Goal: Communication & Community: Answer question/provide support

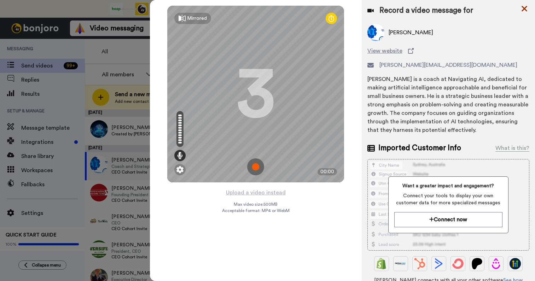
click at [523, 8] on icon at bounding box center [523, 8] width 7 height 9
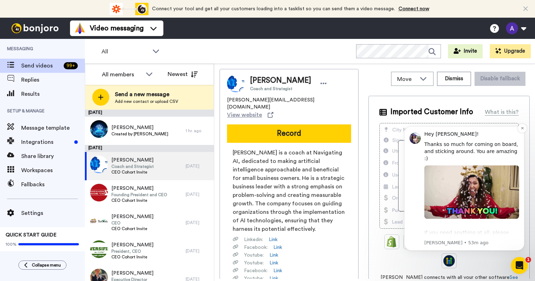
scroll to position [13, 0]
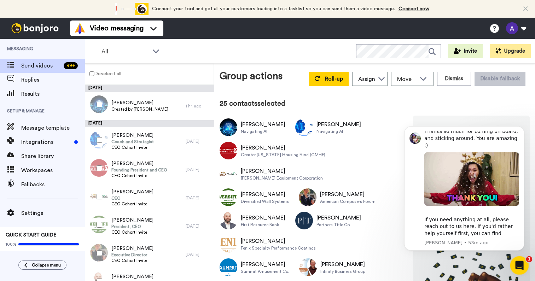
click at [517, 266] on icon "Open Intercom Messenger" at bounding box center [518, 265] width 12 height 12
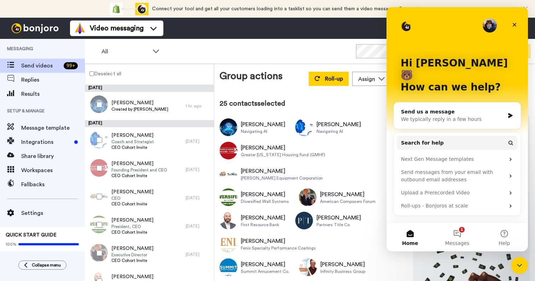
click at [448, 108] on div "Send us a message" at bounding box center [453, 111] width 104 height 7
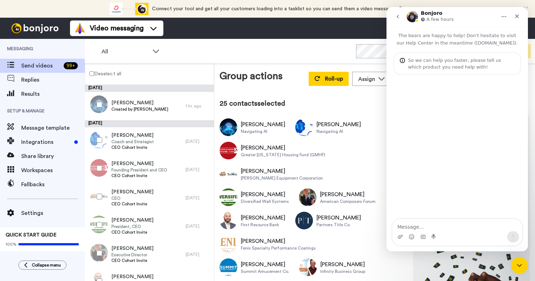
click at [397, 17] on icon "go back" at bounding box center [398, 17] width 6 height 6
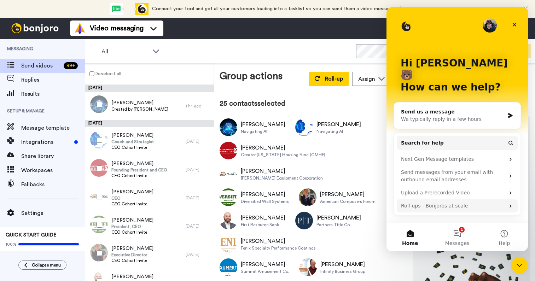
click at [440, 202] on div "Roll-ups - Bonjoros at scale" at bounding box center [453, 205] width 104 height 7
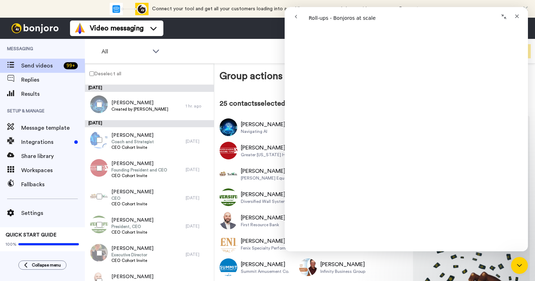
scroll to position [271, 0]
click at [515, 14] on icon "Close" at bounding box center [517, 16] width 4 height 4
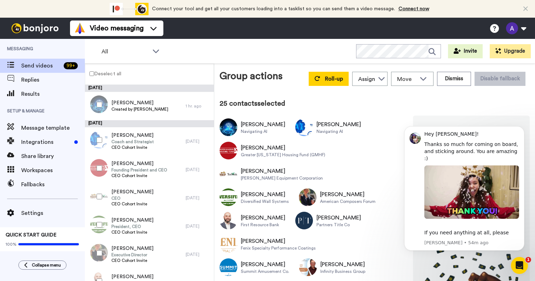
scroll to position [0, 0]
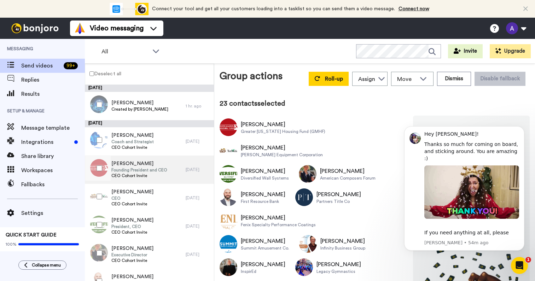
click at [146, 170] on span "Founding President and CEO" at bounding box center [139, 170] width 56 height 6
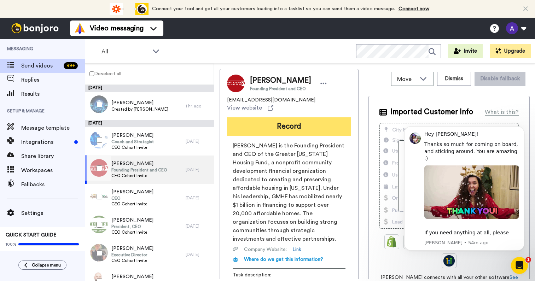
click at [291, 121] on button "Record" at bounding box center [289, 126] width 124 height 18
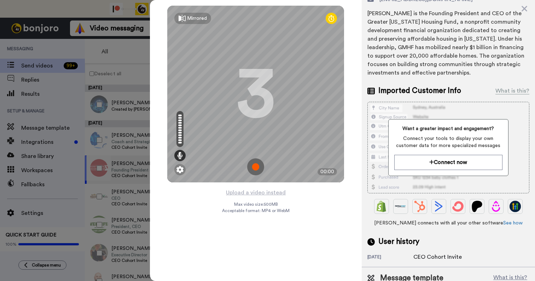
scroll to position [93, 0]
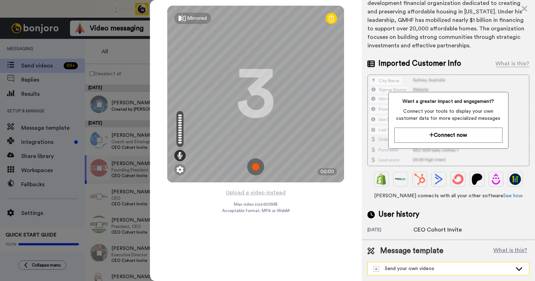
click at [514, 271] on icon at bounding box center [518, 268] width 8 height 7
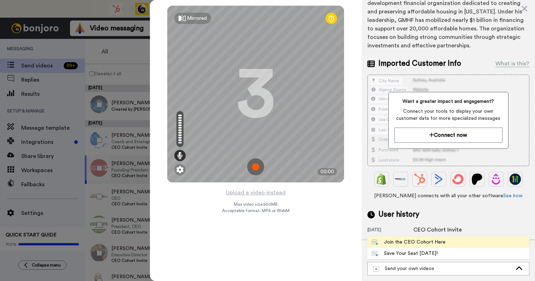
click at [430, 242] on div "Join the CEO Cohort Here" at bounding box center [408, 242] width 74 height 7
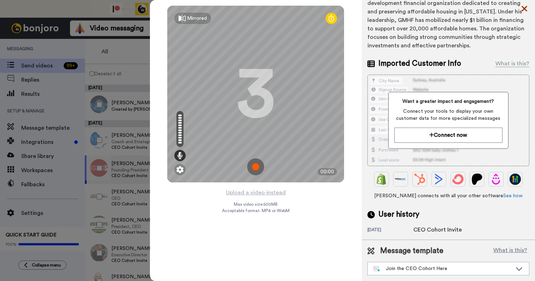
click at [525, 8] on icon at bounding box center [524, 9] width 6 height 6
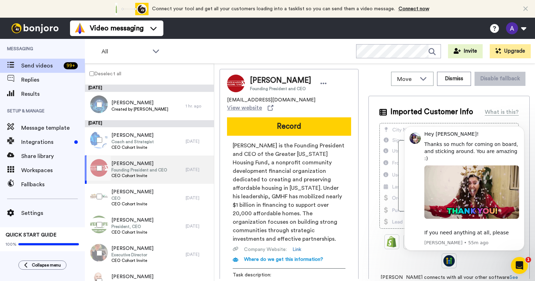
scroll to position [0, 0]
click at [522, 129] on icon "Dismiss notification" at bounding box center [521, 128] width 2 height 2
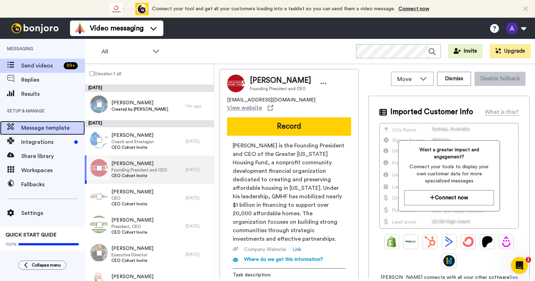
click at [45, 128] on span "Message template" at bounding box center [53, 128] width 64 height 8
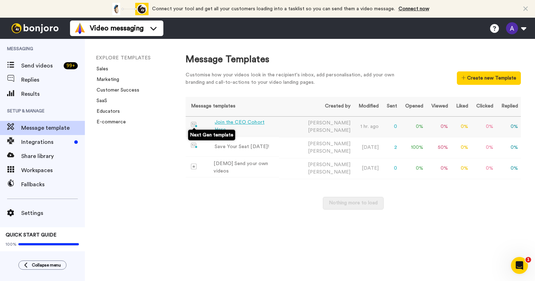
click at [194, 124] on img at bounding box center [194, 125] width 7 height 6
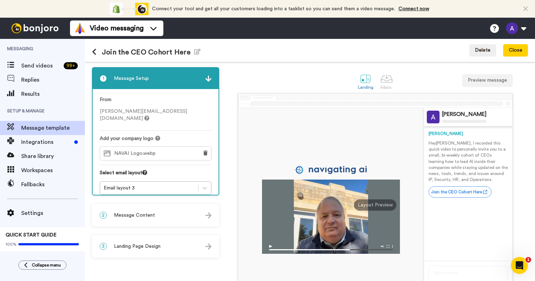
scroll to position [54, 0]
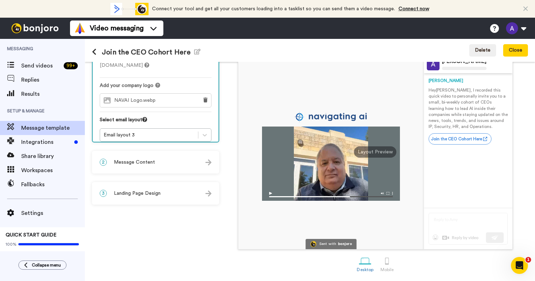
click at [389, 193] on img at bounding box center [331, 194] width 138 height 12
click at [39, 127] on span "Message template" at bounding box center [53, 128] width 64 height 8
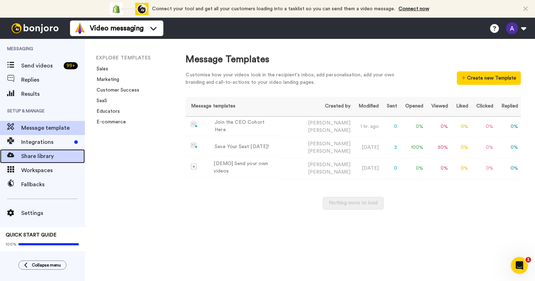
click at [45, 158] on span "Share library" at bounding box center [53, 156] width 64 height 8
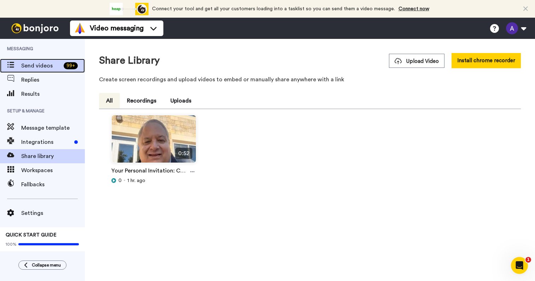
click at [39, 61] on span "Send videos" at bounding box center [41, 65] width 40 height 8
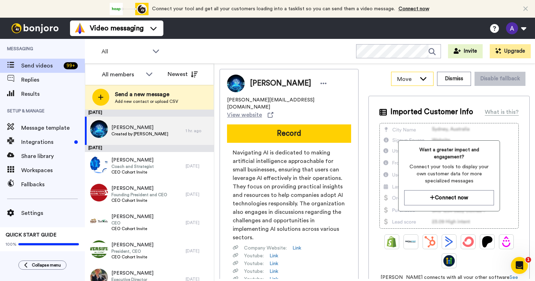
click at [422, 78] on icon at bounding box center [423, 78] width 8 height 7
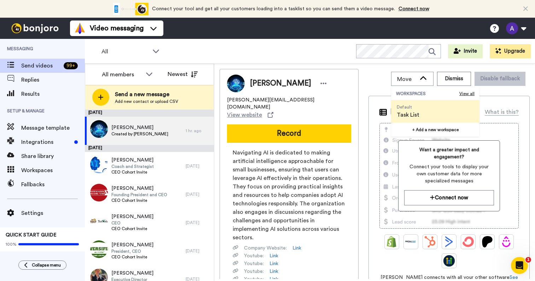
click at [373, 75] on div "Move WORKSPACES View all Default Task List + Add a new workspace Dismiss Disabl…" at bounding box center [448, 79] width 161 height 20
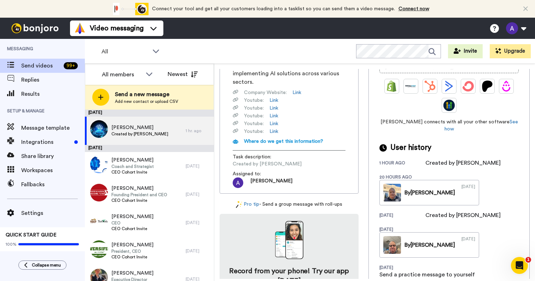
scroll to position [156, 0]
click at [518, 260] on icon "Open Intercom Messenger" at bounding box center [518, 265] width 12 height 12
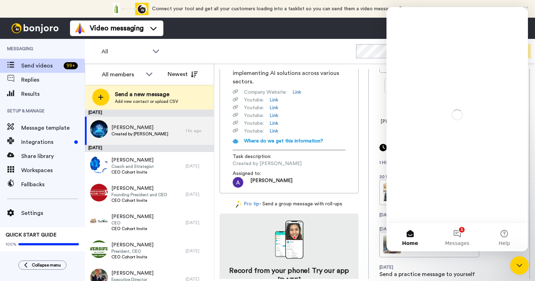
scroll to position [0, 0]
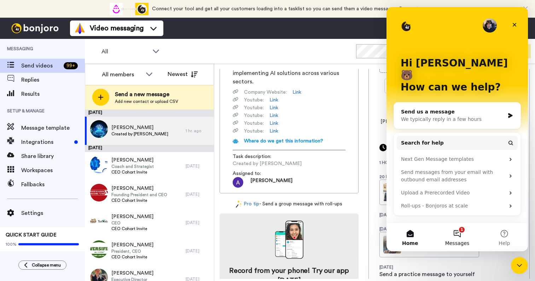
click at [458, 234] on button "1 Messages" at bounding box center [456, 237] width 47 height 28
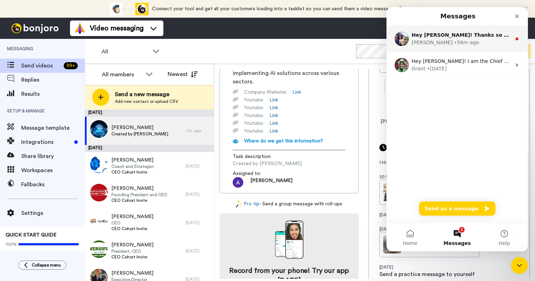
click at [458, 39] on div "Amy • 56m ago" at bounding box center [461, 42] width 100 height 7
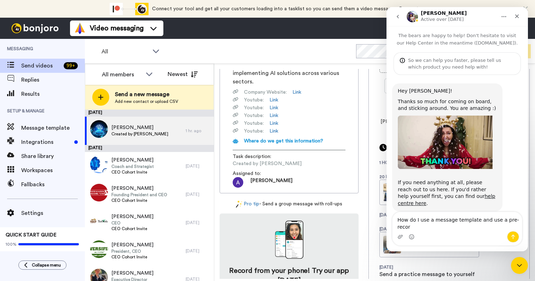
scroll to position [7, 0]
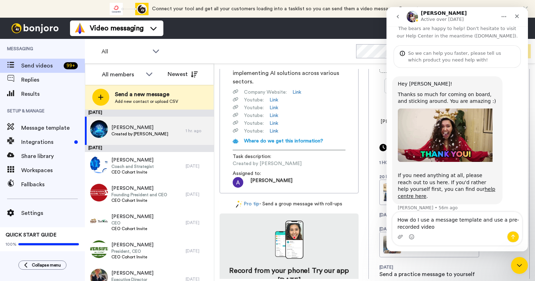
type textarea "How do I use a message template and use a pre-recorded video?"
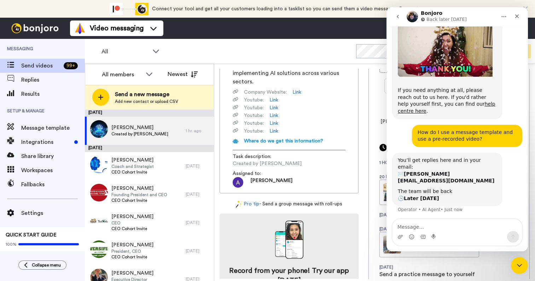
scroll to position [93, 0]
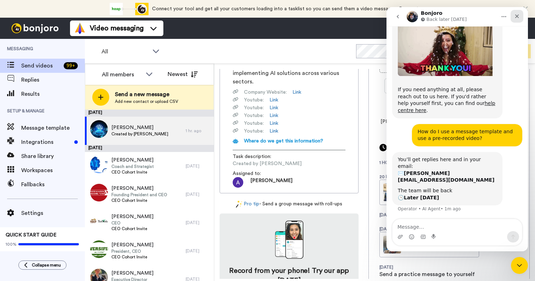
click at [516, 13] on div "Close" at bounding box center [516, 16] width 13 height 13
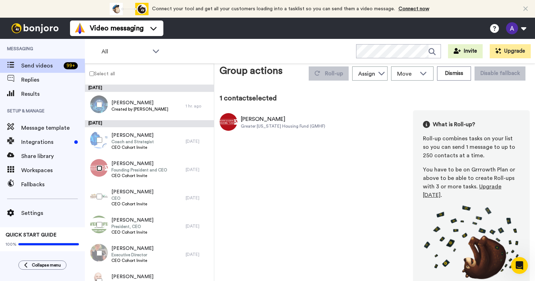
scroll to position [4, 0]
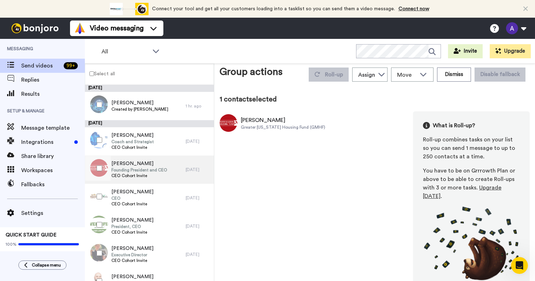
click at [175, 173] on div "Warren Hanson Founding President and CEO CEO Cohort Invite" at bounding box center [135, 169] width 101 height 28
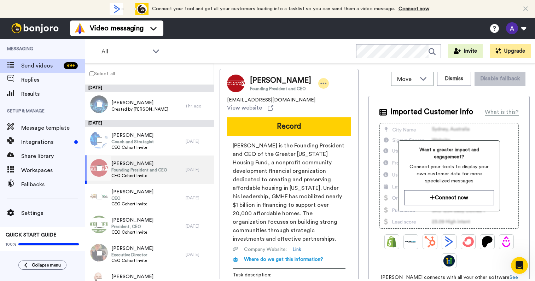
click at [320, 84] on icon at bounding box center [323, 83] width 6 height 7
click at [340, 74] on div "Warren Hanson Founding President and CEO whanson@gmhf.com View website Record W…" at bounding box center [288, 190] width 139 height 243
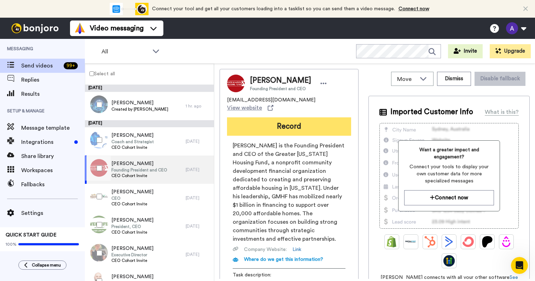
click at [336, 120] on button "Record" at bounding box center [289, 126] width 124 height 18
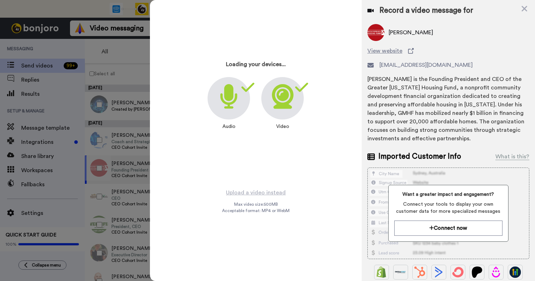
scroll to position [88, 0]
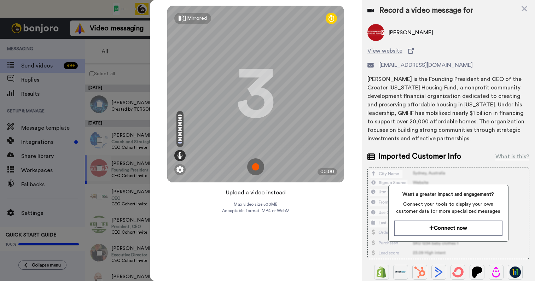
click at [269, 196] on button "Upload a video instead" at bounding box center [256, 192] width 64 height 9
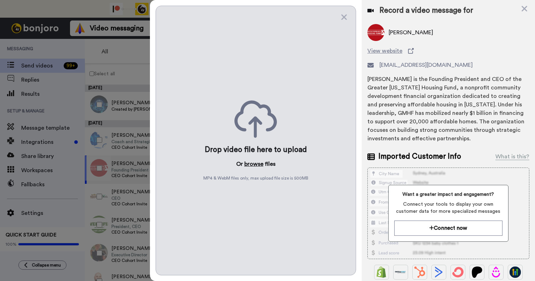
click at [254, 164] on button "browse" at bounding box center [253, 164] width 19 height 8
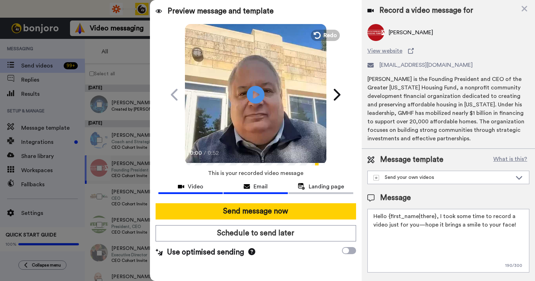
click at [256, 190] on span "Email" at bounding box center [260, 186] width 14 height 8
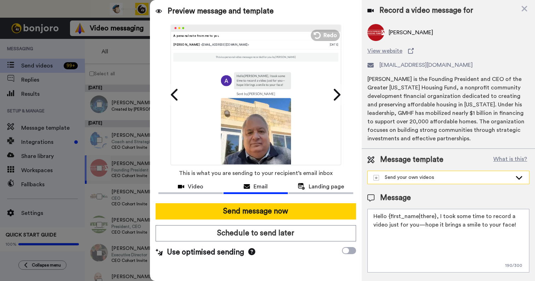
click at [514, 179] on icon at bounding box center [518, 177] width 8 height 7
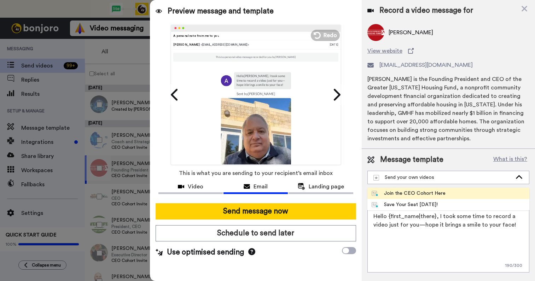
click at [445, 193] on span "Join the CEO Cohort Here" at bounding box center [408, 193] width 82 height 7
type textarea "Hey {first_name}, I recorded this quick video to personally invite you to a sma…"
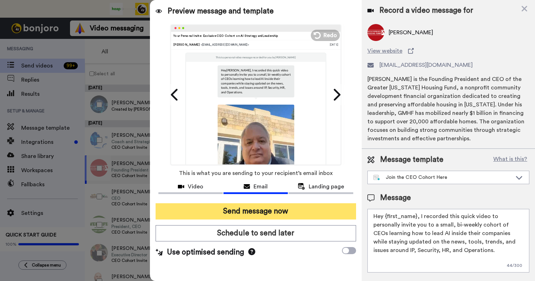
click at [284, 209] on button "Send message now" at bounding box center [255, 211] width 200 height 16
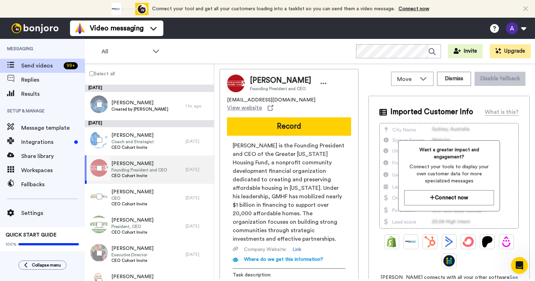
scroll to position [0, 0]
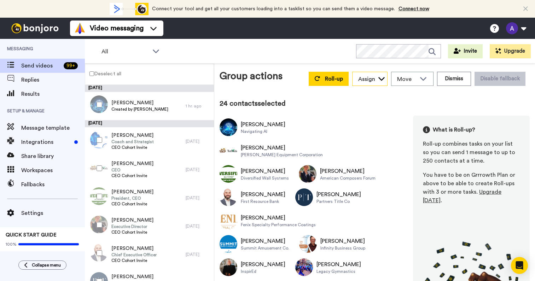
click at [379, 78] on icon at bounding box center [381, 79] width 6 height 4
click at [371, 94] on span "[PERSON_NAME]" at bounding box center [377, 94] width 51 height 7
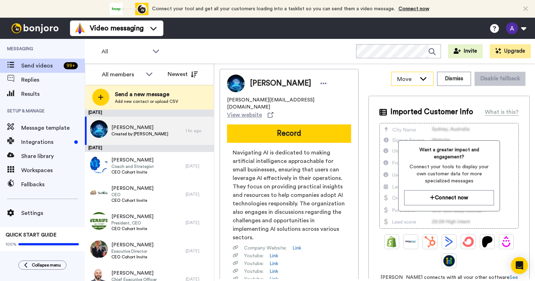
click at [420, 80] on icon at bounding box center [423, 79] width 6 height 4
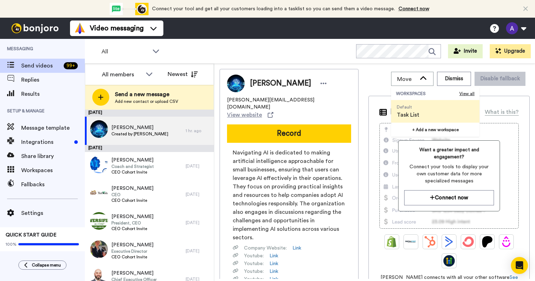
click at [308, 63] on div "All WORKSPACES View all All Default Task List + Add a new workspace Invite Upgr…" at bounding box center [310, 51] width 450 height 25
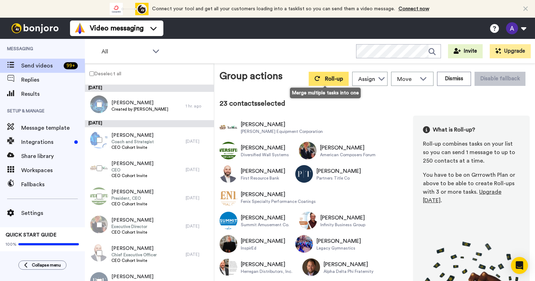
click at [339, 82] on span "Roll-up" at bounding box center [334, 79] width 18 height 6
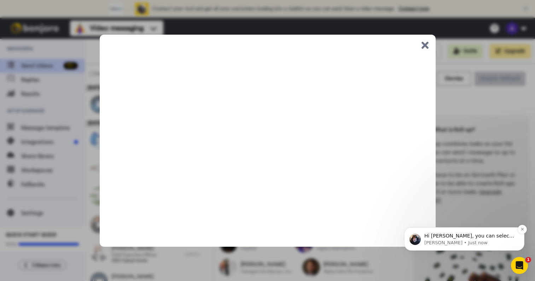
click at [464, 237] on span "Hi Alan, you can select the template after you have uploaded your video in the …" at bounding box center [469, 250] width 90 height 34
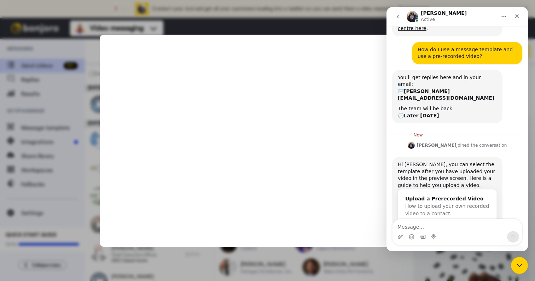
scroll to position [177, 0]
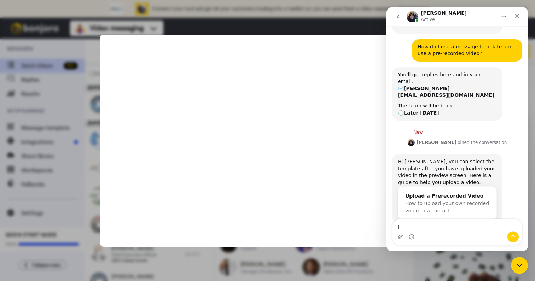
type textarea "I"
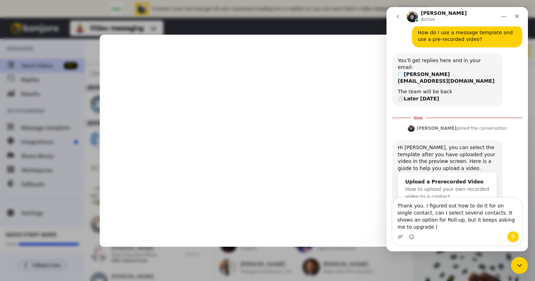
scroll to position [198, 0]
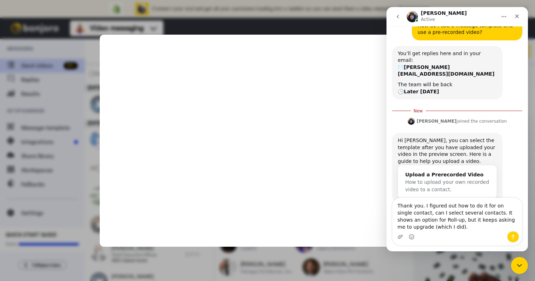
type textarea "Thank you. I figured out how to do it for on single contact, can I select sever…"
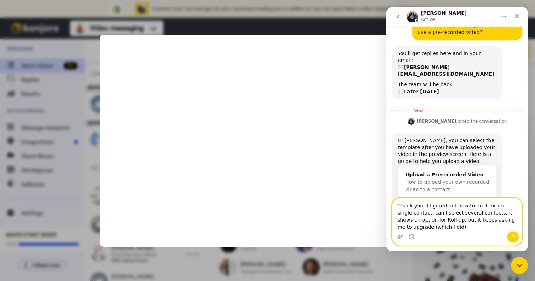
click at [510, 237] on icon "Send a message…" at bounding box center [513, 237] width 6 height 6
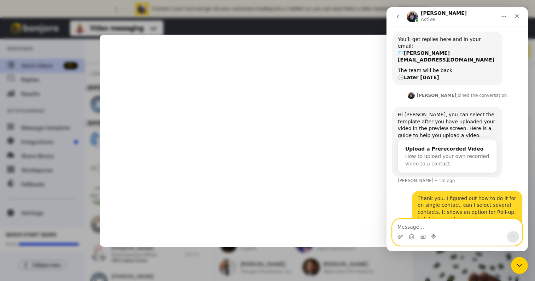
scroll to position [214, 0]
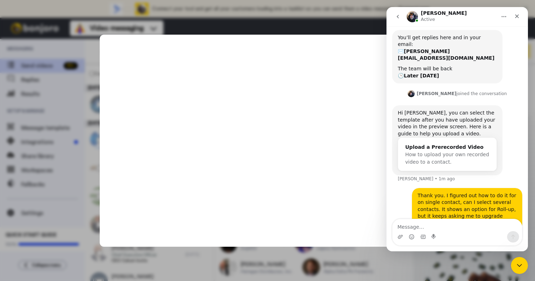
click at [303, 28] on div ".cls-1{stroke-width:0px;}" at bounding box center [267, 140] width 535 height 281
click at [516, 14] on icon "Close" at bounding box center [517, 16] width 6 height 6
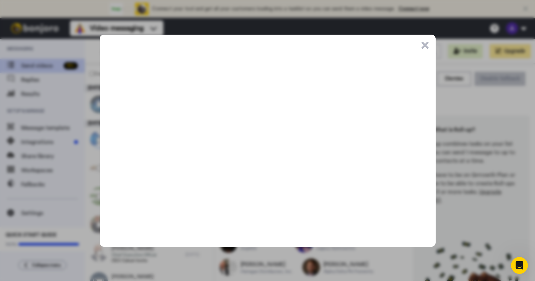
click at [426, 42] on button ".cls-1{stroke-width:0px;}" at bounding box center [424, 45] width 7 height 7
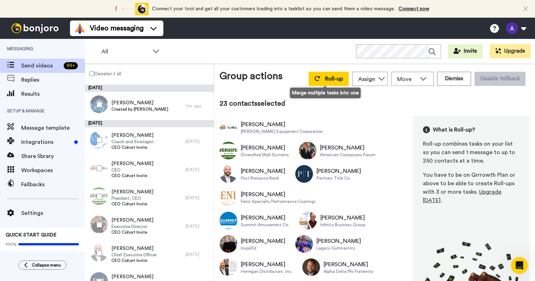
click at [209, 59] on div "All WORKSPACES View all All Default Task List + Add a new workspace Invite Upgr…" at bounding box center [310, 51] width 450 height 25
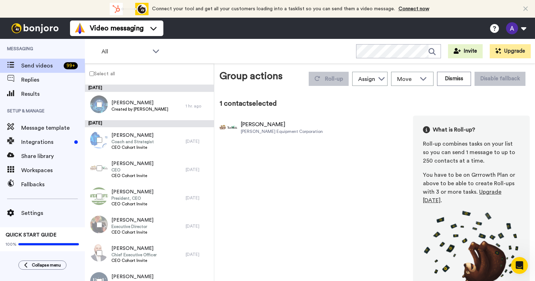
click at [259, 131] on div "Davis Equipment Corporation" at bounding box center [282, 132] width 82 height 6
click at [270, 122] on div "Zach Davis" at bounding box center [282, 124] width 82 height 8
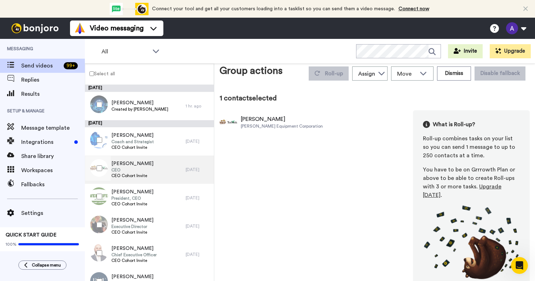
click at [144, 164] on span "Zach Davis" at bounding box center [132, 163] width 42 height 7
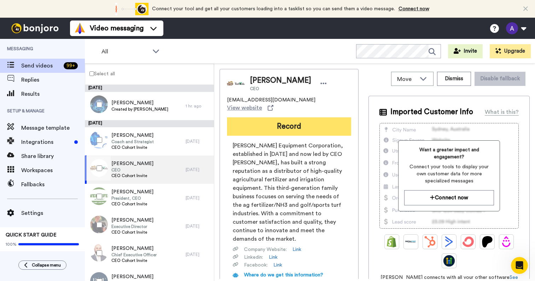
click at [316, 117] on button "Record" at bounding box center [289, 126] width 124 height 18
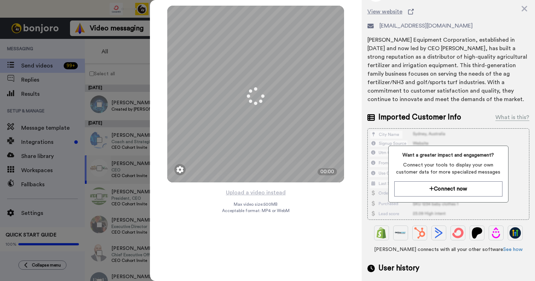
scroll to position [93, 0]
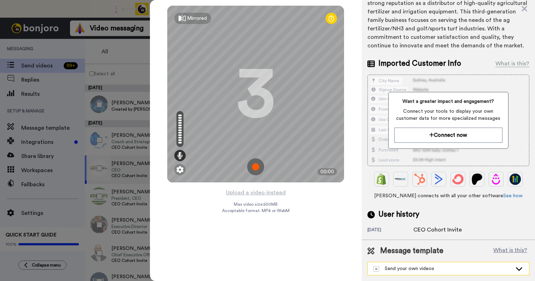
click at [514, 267] on icon at bounding box center [518, 268] width 8 height 7
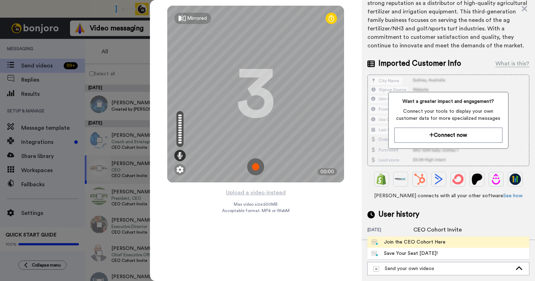
click at [445, 240] on span "Join the CEO Cohort Here" at bounding box center [408, 242] width 82 height 7
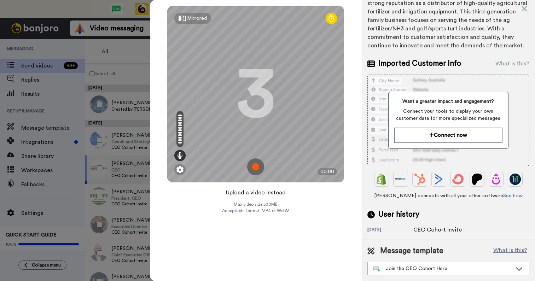
click at [261, 194] on button "Upload a video instead" at bounding box center [256, 192] width 64 height 9
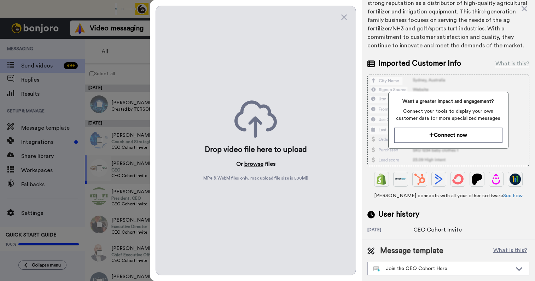
click at [252, 166] on button "browse" at bounding box center [253, 164] width 19 height 8
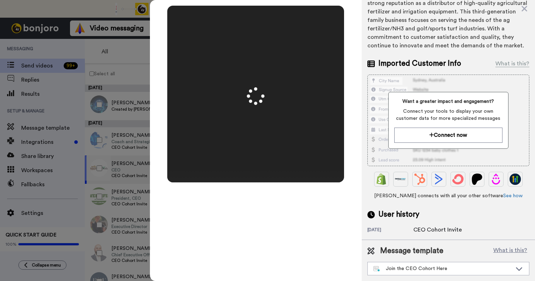
scroll to position [0, 0]
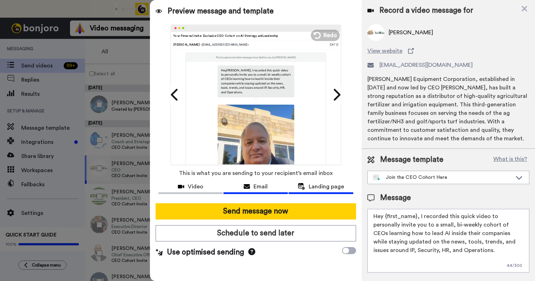
click at [320, 182] on button "Landing page" at bounding box center [320, 187] width 64 height 13
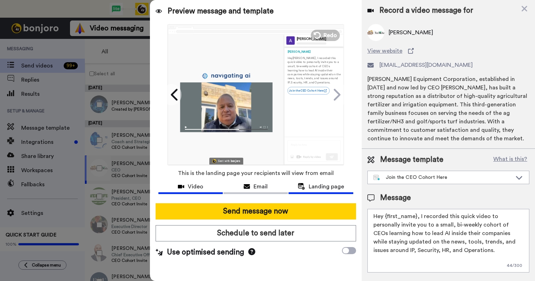
click at [193, 186] on span "Video" at bounding box center [196, 186] width 16 height 8
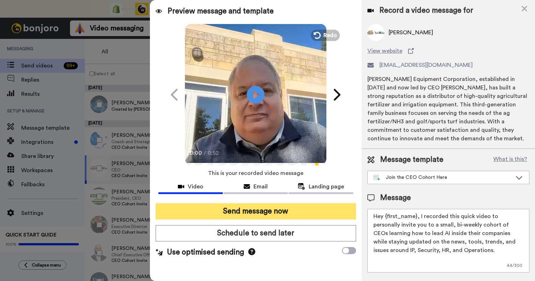
click at [258, 211] on button "Send message now" at bounding box center [255, 211] width 200 height 16
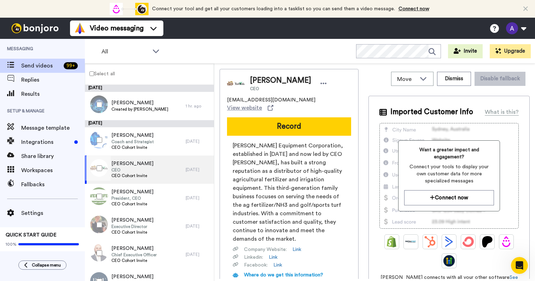
scroll to position [241, 0]
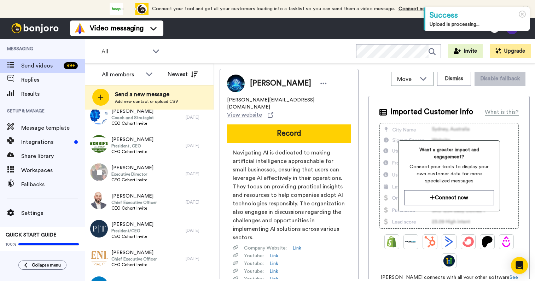
scroll to position [51, 0]
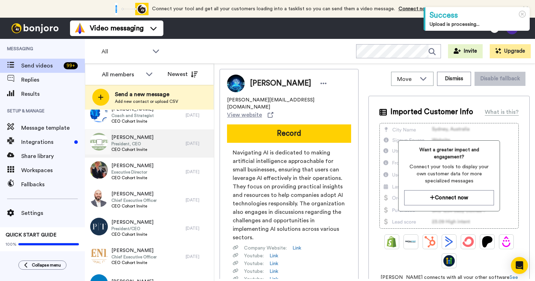
click at [135, 142] on span "President, CEO" at bounding box center [132, 144] width 42 height 6
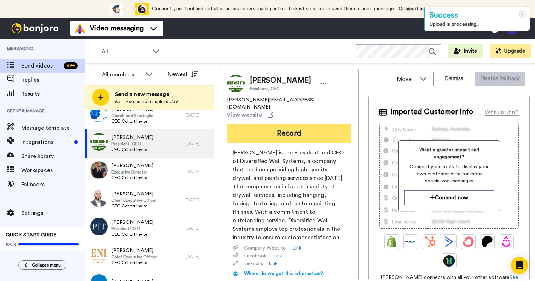
click at [276, 124] on button "Record" at bounding box center [289, 133] width 124 height 18
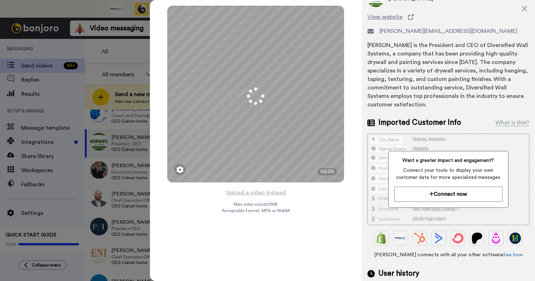
scroll to position [93, 0]
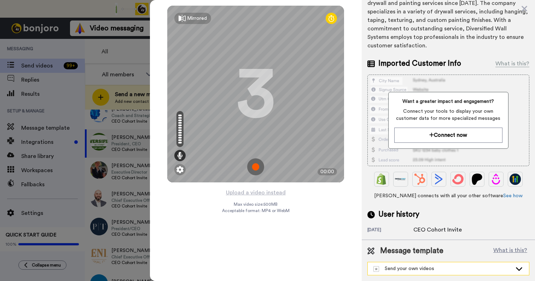
click at [455, 266] on div "Send your own videos" at bounding box center [442, 268] width 139 height 7
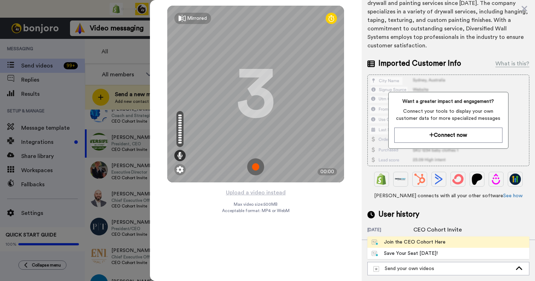
click at [430, 245] on div "Join the CEO Cohort Here" at bounding box center [408, 242] width 74 height 7
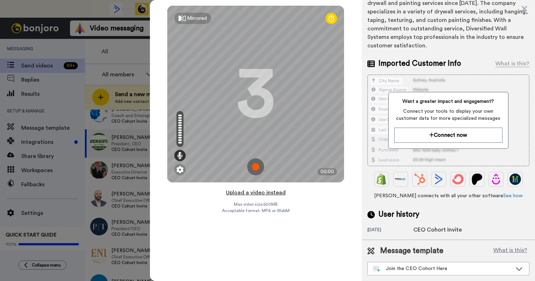
click at [262, 193] on button "Upload a video instead" at bounding box center [256, 192] width 64 height 9
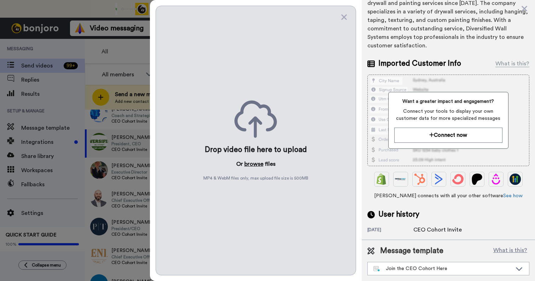
scroll to position [0, 0]
click at [253, 162] on button "browse" at bounding box center [253, 164] width 19 height 8
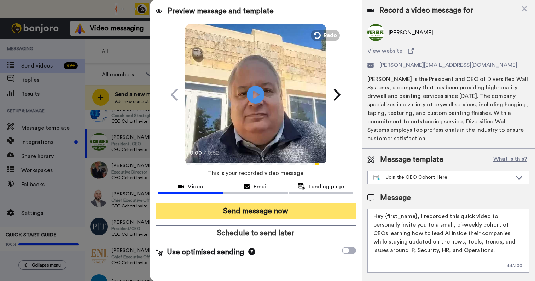
click at [282, 211] on button "Send message now" at bounding box center [255, 211] width 200 height 16
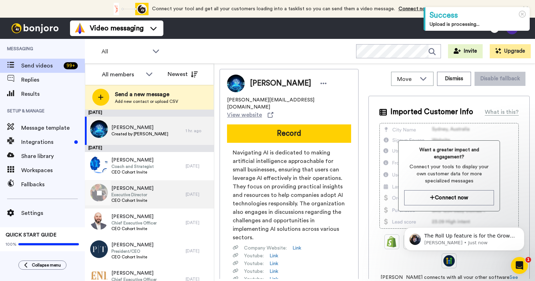
click at [133, 197] on span "Executive Director" at bounding box center [132, 195] width 42 height 6
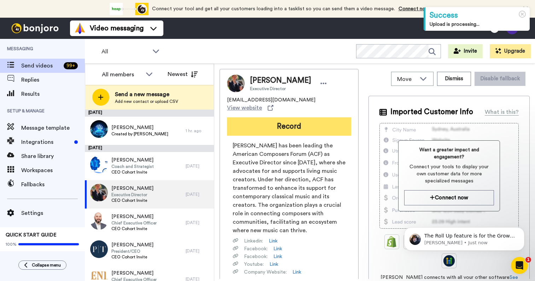
click at [295, 118] on button "Record" at bounding box center [289, 126] width 124 height 18
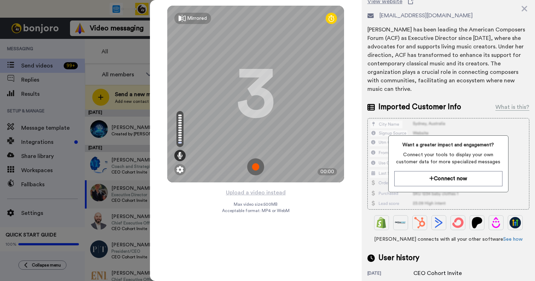
scroll to position [93, 0]
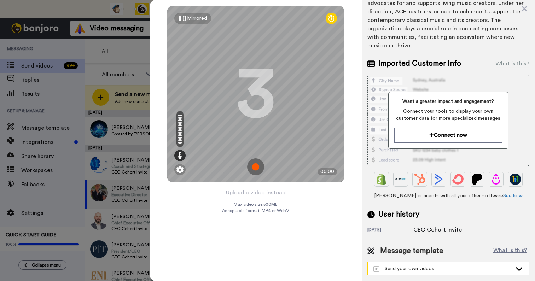
click at [438, 262] on div "Send your own videos" at bounding box center [448, 268] width 162 height 13
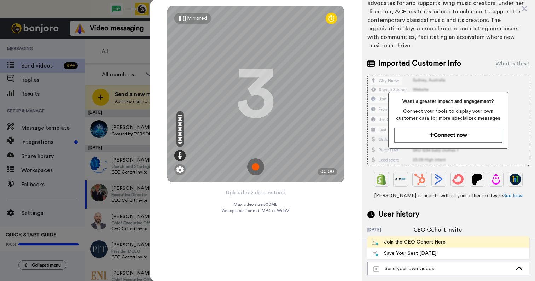
click at [416, 244] on div "Join the CEO Cohort Here" at bounding box center [408, 242] width 74 height 7
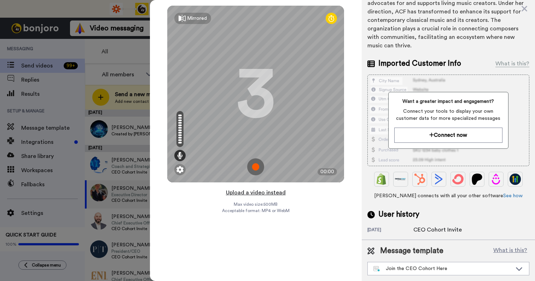
click at [261, 194] on button "Upload a video instead" at bounding box center [256, 192] width 64 height 9
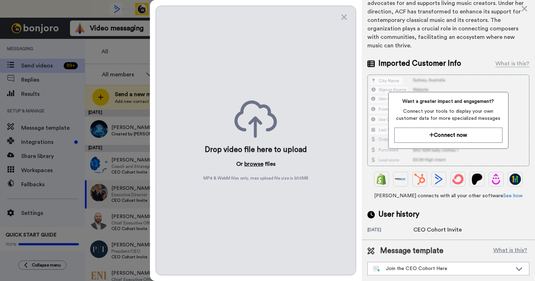
click at [250, 161] on button "browse" at bounding box center [253, 164] width 19 height 8
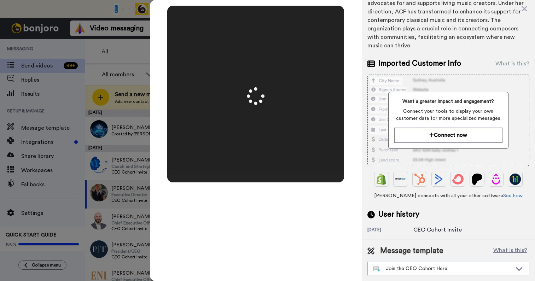
scroll to position [0, 0]
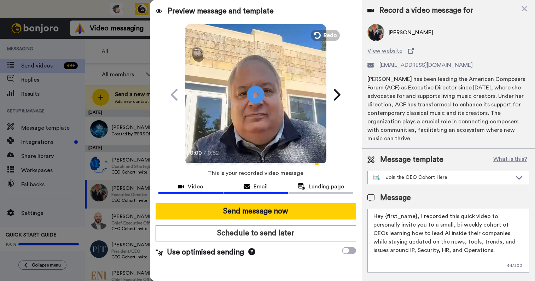
click at [257, 186] on span "Email" at bounding box center [260, 186] width 14 height 8
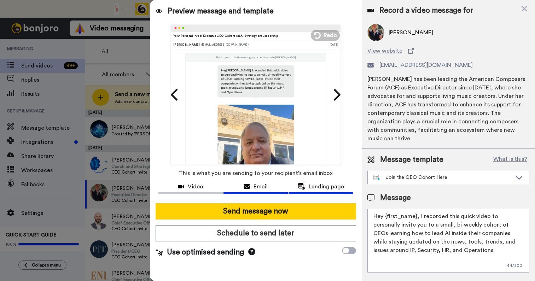
click at [318, 189] on span "Landing page" at bounding box center [325, 186] width 35 height 8
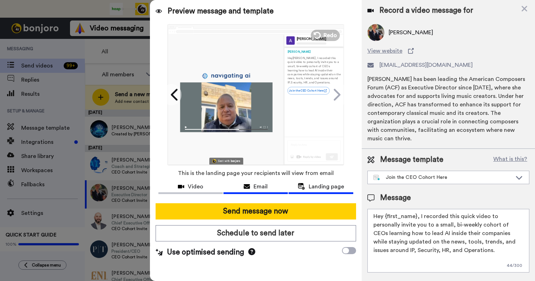
click at [262, 187] on span "Email" at bounding box center [260, 186] width 14 height 8
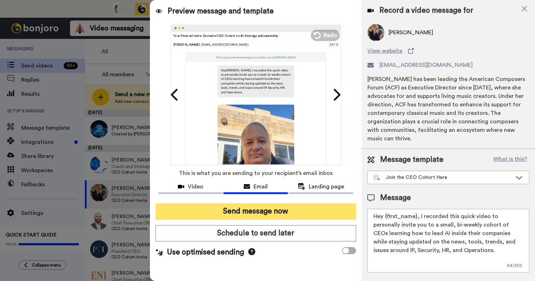
click at [259, 209] on button "Send message now" at bounding box center [255, 211] width 200 height 16
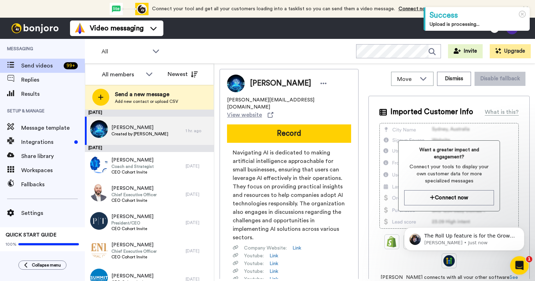
click at [518, 260] on icon "Open Intercom Messenger" at bounding box center [518, 265] width 12 height 12
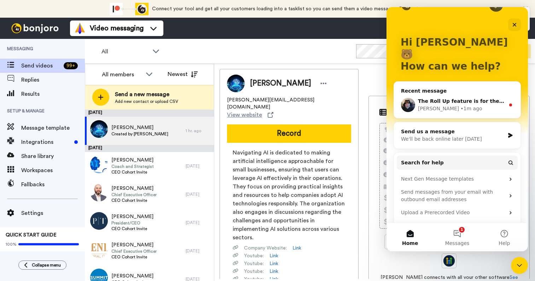
scroll to position [25, 0]
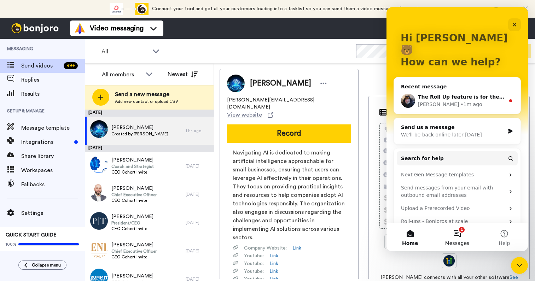
click at [457, 236] on button "1 Messages" at bounding box center [456, 237] width 47 height 28
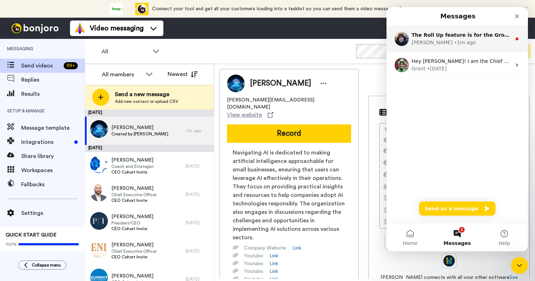
click at [440, 38] on div "The Roll Up feature is for the Growth plan." at bounding box center [461, 34] width 100 height 7
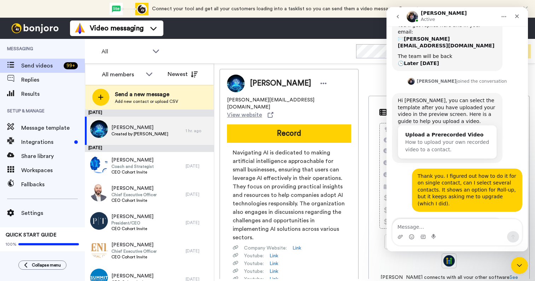
scroll to position [235, 0]
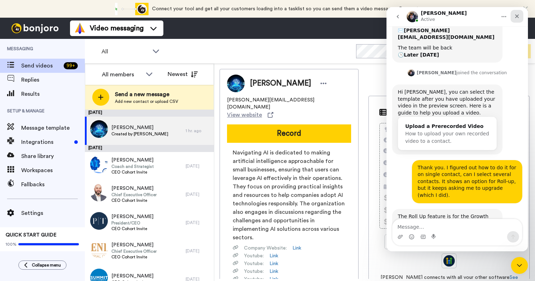
click at [518, 16] on icon "Close" at bounding box center [517, 16] width 6 height 6
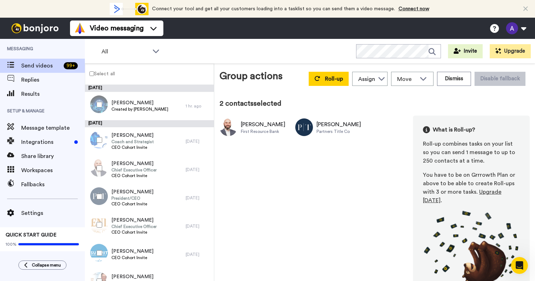
click at [256, 127] on div "[PERSON_NAME]" at bounding box center [263, 124] width 45 height 8
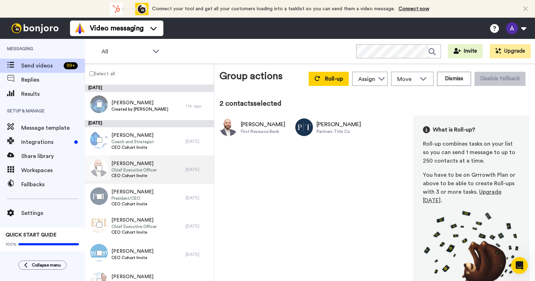
click at [152, 169] on span "Chief Executive Officer" at bounding box center [133, 170] width 45 height 6
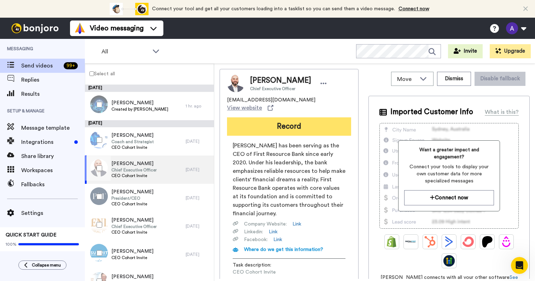
click at [307, 122] on button "Record" at bounding box center [289, 126] width 124 height 18
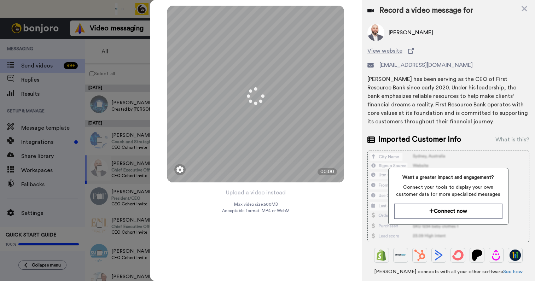
scroll to position [76, 0]
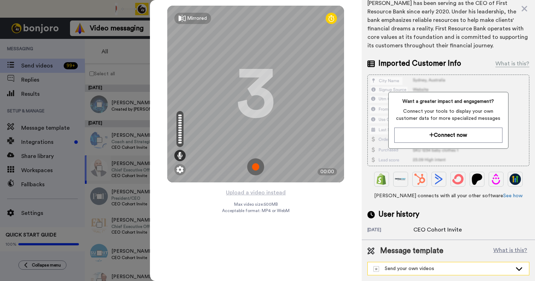
click at [448, 267] on div "Send your own videos" at bounding box center [442, 268] width 139 height 7
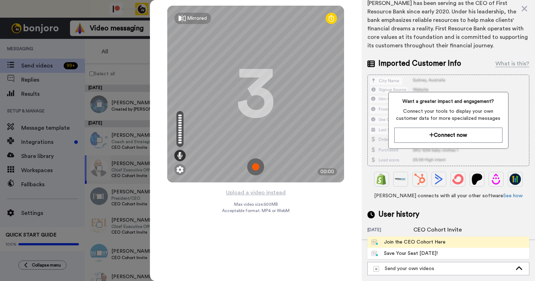
click at [421, 241] on div "Join the CEO Cohort Here" at bounding box center [408, 242] width 74 height 7
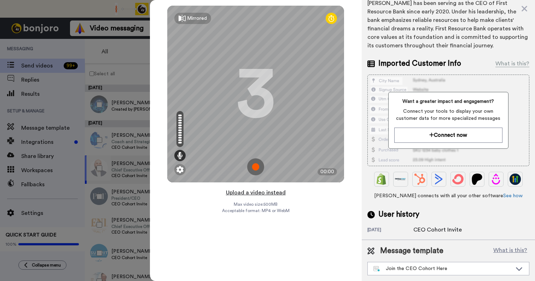
click at [266, 194] on button "Upload a video instead" at bounding box center [256, 192] width 64 height 9
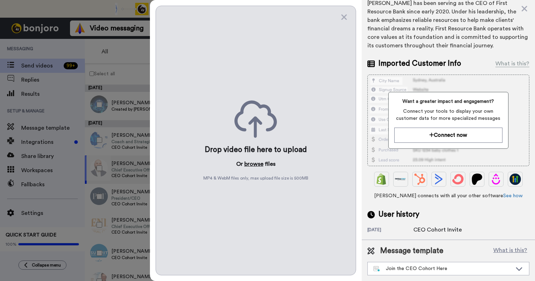
click at [249, 161] on button "browse" at bounding box center [253, 164] width 19 height 8
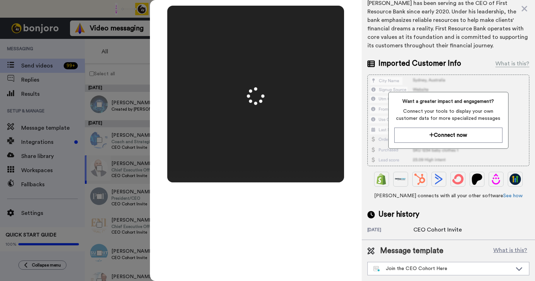
scroll to position [0, 0]
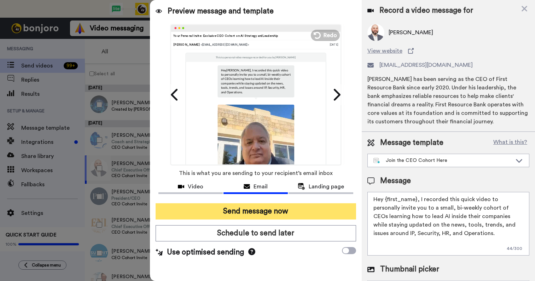
click at [285, 214] on button "Send message now" at bounding box center [255, 211] width 200 height 16
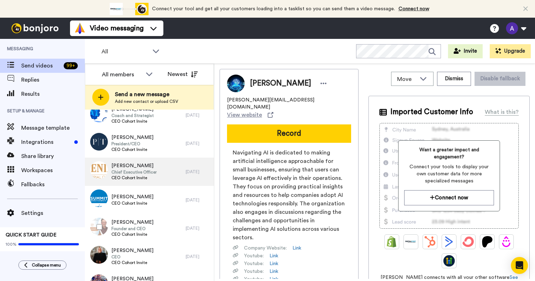
scroll to position [54, 0]
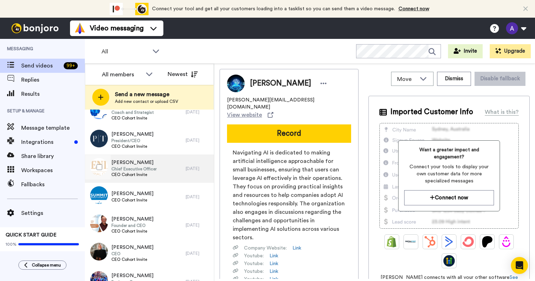
click at [137, 173] on span "CEO Cohort Invite" at bounding box center [133, 175] width 45 height 6
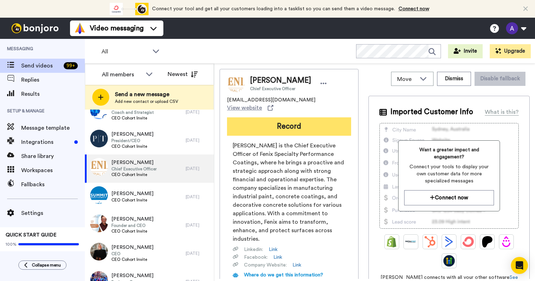
click at [305, 122] on button "Record" at bounding box center [289, 126] width 124 height 18
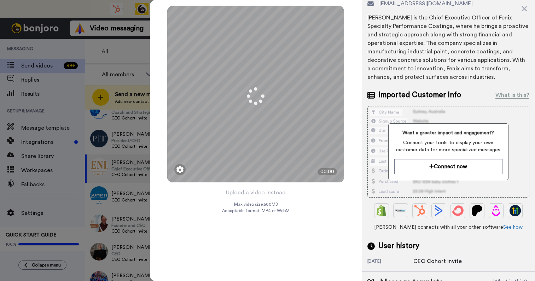
scroll to position [93, 0]
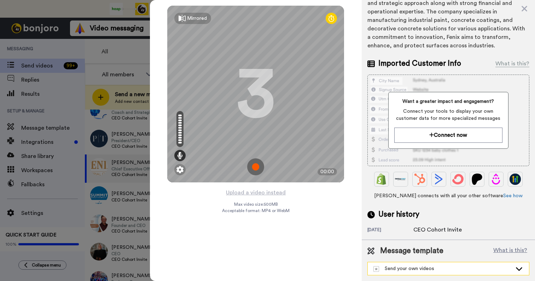
click at [441, 268] on div "Send your own videos" at bounding box center [442, 268] width 139 height 7
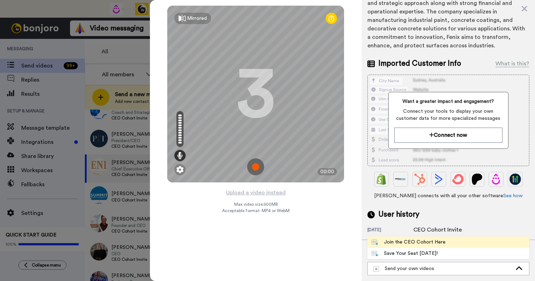
click at [426, 243] on div "Join the CEO Cohort Here" at bounding box center [408, 242] width 74 height 7
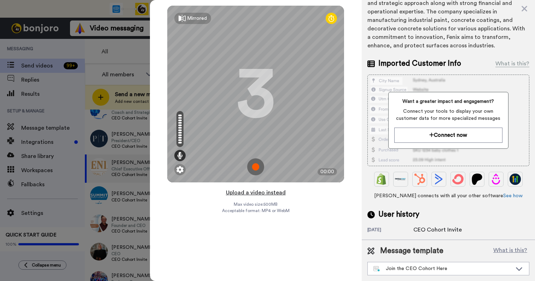
click at [260, 193] on button "Upload a video instead" at bounding box center [256, 192] width 64 height 9
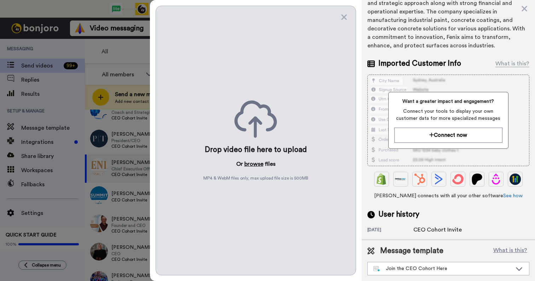
click at [254, 162] on button "browse" at bounding box center [253, 164] width 19 height 8
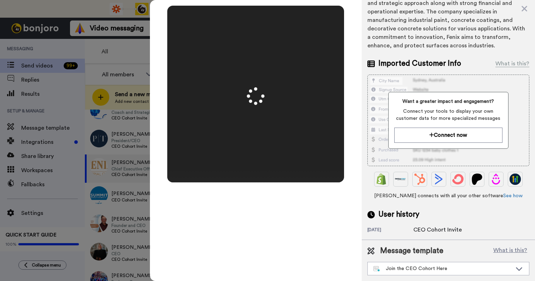
scroll to position [0, 0]
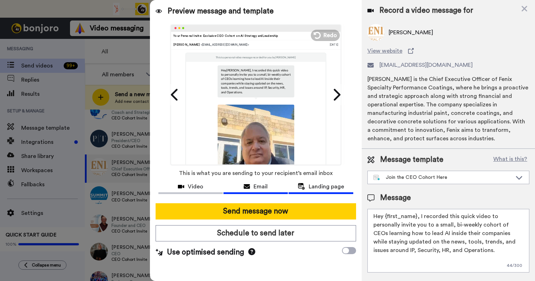
click at [317, 188] on span "Landing page" at bounding box center [325, 186] width 35 height 8
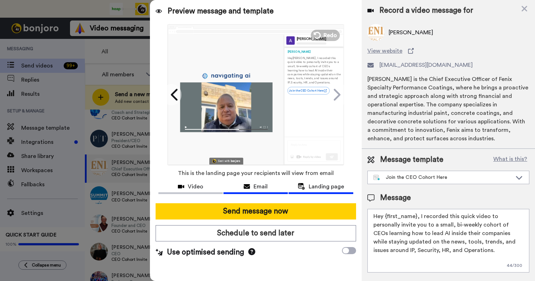
click at [260, 185] on span "Email" at bounding box center [260, 186] width 14 height 8
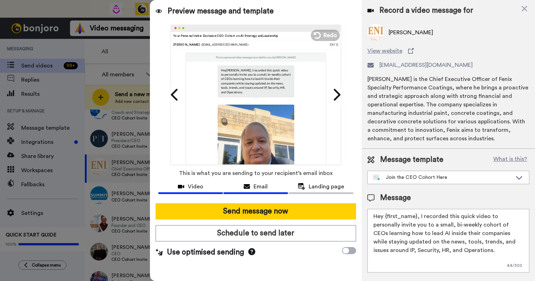
click at [187, 186] on div "Video" at bounding box center [190, 186] width 64 height 8
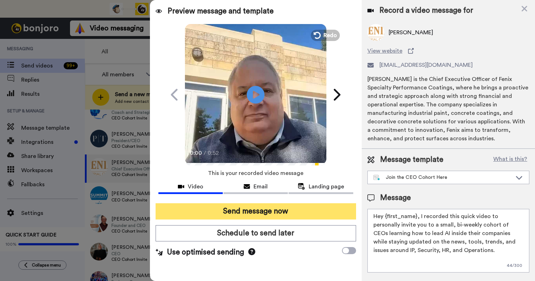
click at [277, 212] on button "Send message now" at bounding box center [255, 211] width 200 height 16
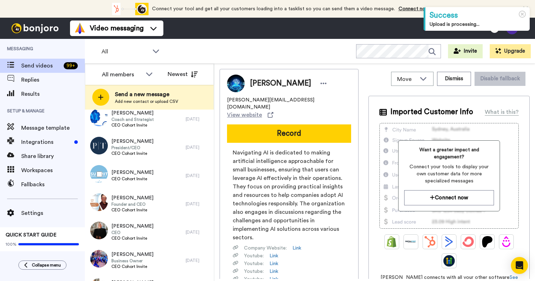
scroll to position [58, 0]
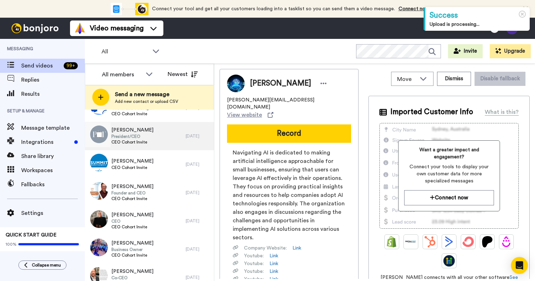
click at [169, 135] on div "[PERSON_NAME] President/CEO CEO Cohort Invite" at bounding box center [135, 136] width 101 height 28
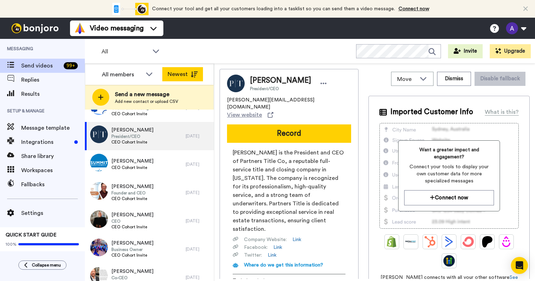
click at [188, 75] on button "Newest" at bounding box center [182, 74] width 41 height 14
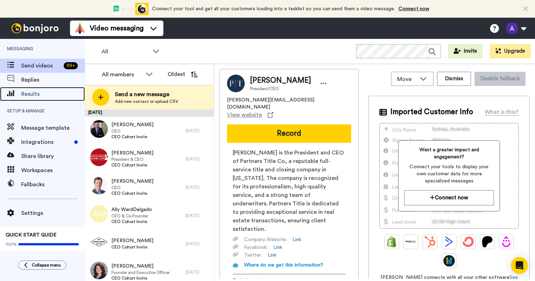
click at [29, 97] on span "Results" at bounding box center [53, 94] width 64 height 8
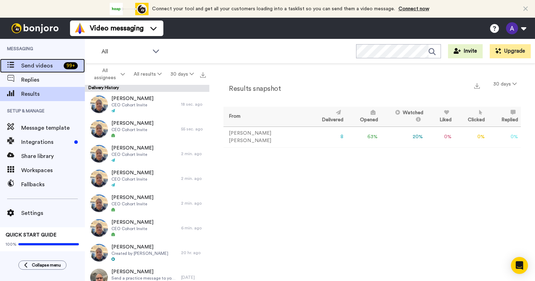
click at [40, 65] on span "Send videos" at bounding box center [41, 65] width 40 height 8
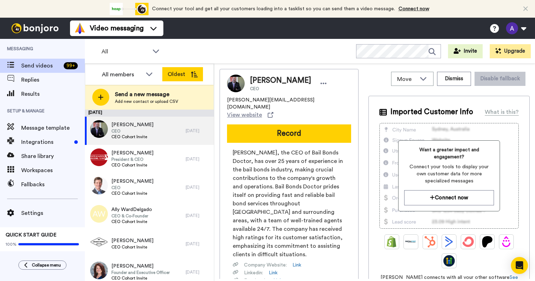
click at [183, 75] on button "Oldest" at bounding box center [182, 74] width 41 height 14
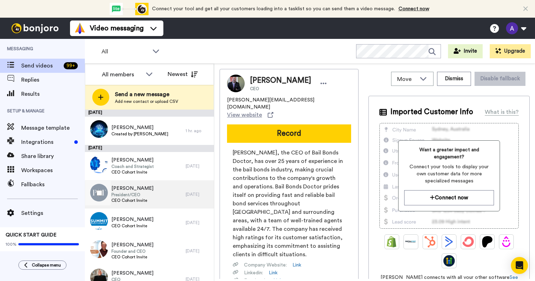
click at [147, 194] on div "[PERSON_NAME] President/CEO CEO Cohort Invite" at bounding box center [135, 194] width 101 height 28
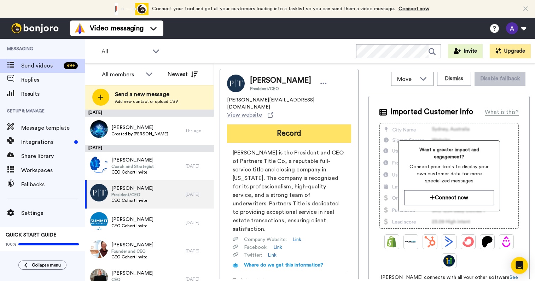
click at [337, 125] on button "Record" at bounding box center [289, 133] width 124 height 18
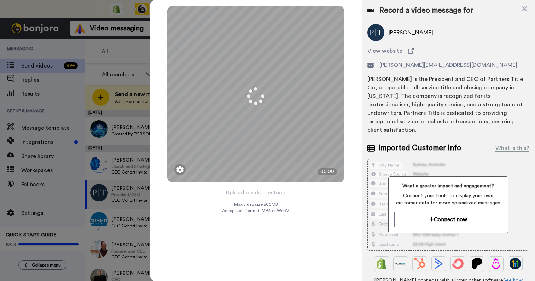
scroll to position [84, 0]
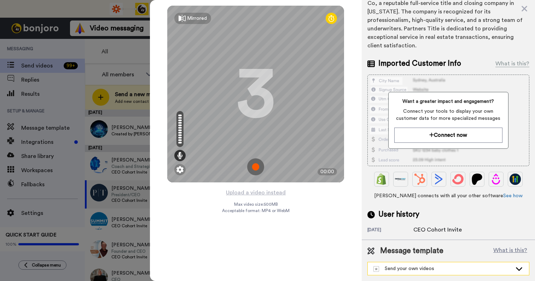
click at [425, 267] on div "Send your own videos" at bounding box center [442, 268] width 139 height 7
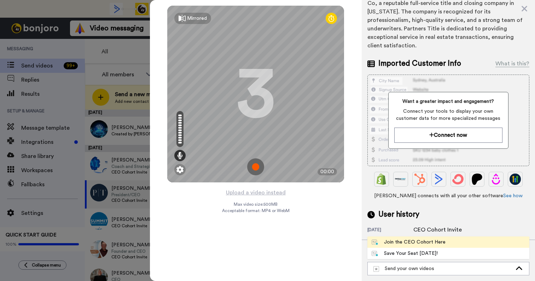
click at [413, 239] on div "Join the CEO Cohort Here" at bounding box center [408, 242] width 74 height 7
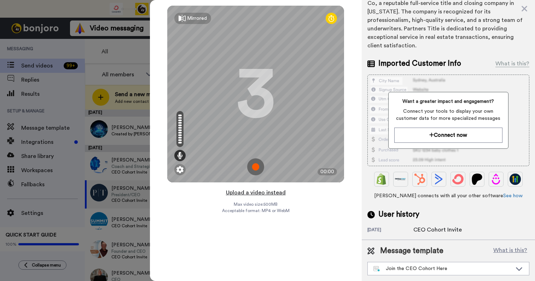
click at [262, 194] on button "Upload a video instead" at bounding box center [256, 192] width 64 height 9
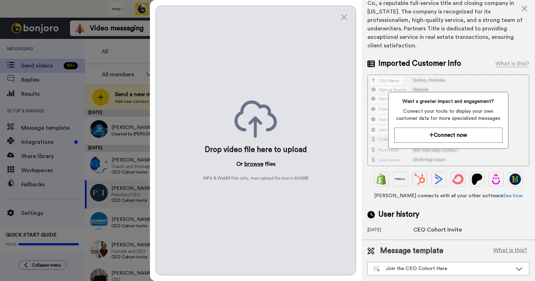
click at [253, 162] on button "browse" at bounding box center [253, 164] width 19 height 8
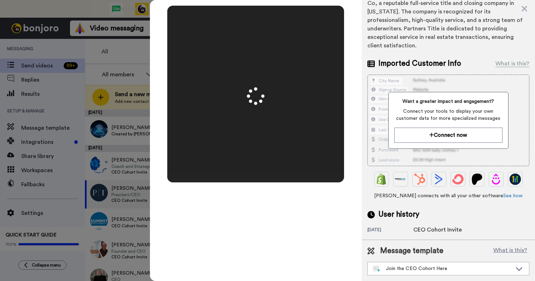
scroll to position [0, 0]
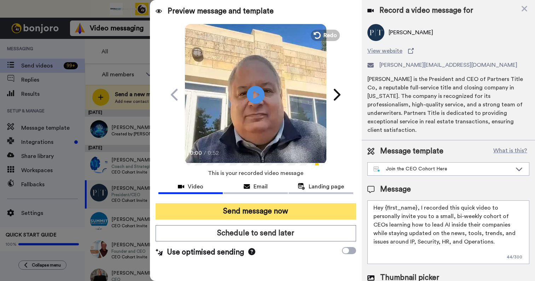
click at [259, 211] on button "Send message now" at bounding box center [255, 211] width 200 height 16
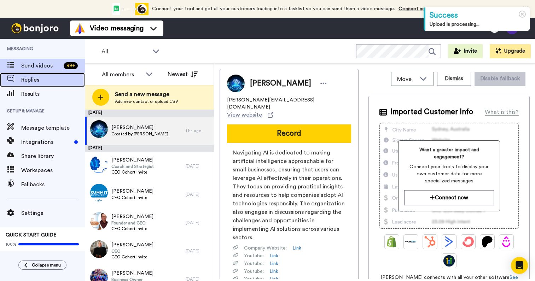
click at [47, 80] on span "Replies" at bounding box center [53, 80] width 64 height 8
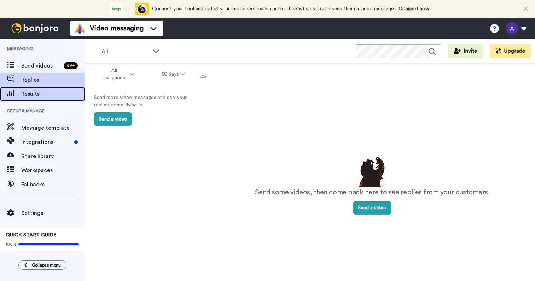
click at [30, 98] on span "Results" at bounding box center [53, 94] width 64 height 8
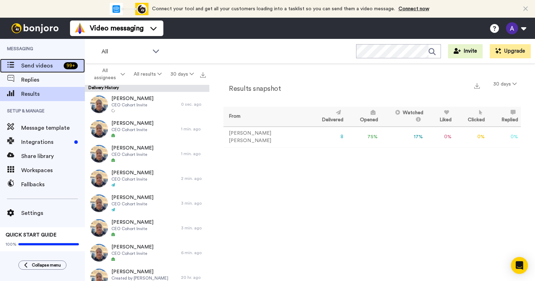
click at [34, 64] on span "Send videos" at bounding box center [41, 65] width 40 height 8
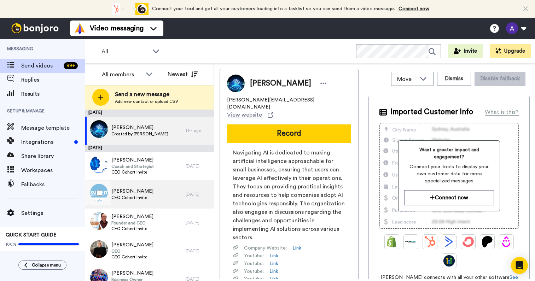
click at [137, 195] on span "CEO Cohort Invite" at bounding box center [132, 198] width 42 height 6
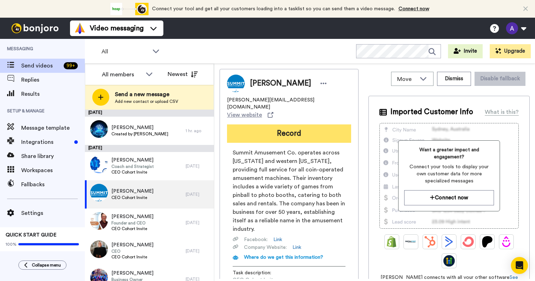
click at [313, 124] on button "Record" at bounding box center [289, 133] width 124 height 18
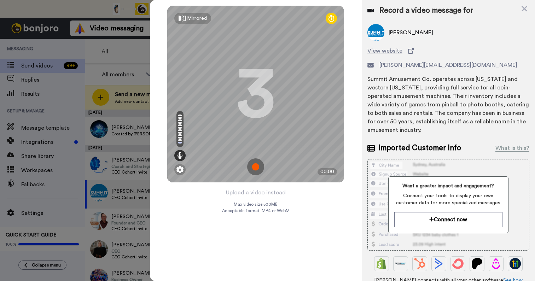
scroll to position [84, 0]
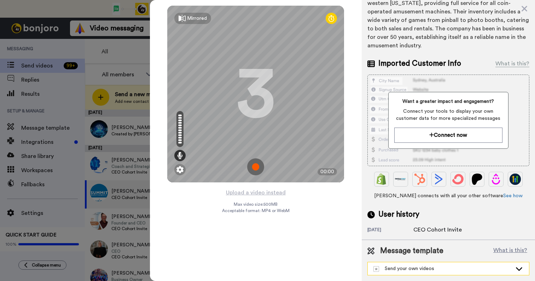
click at [395, 269] on div "Send your own videos" at bounding box center [442, 268] width 139 height 7
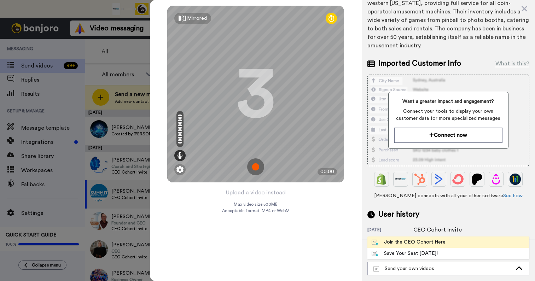
click at [392, 243] on div "Join the CEO Cohort Here" at bounding box center [408, 242] width 74 height 7
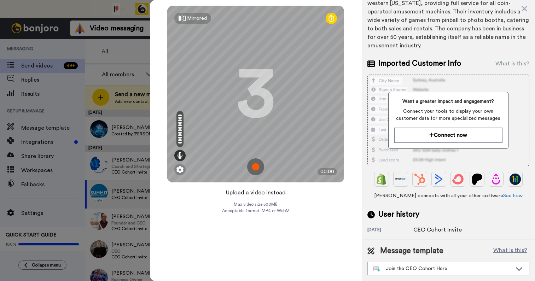
click at [263, 196] on button "Upload a video instead" at bounding box center [256, 192] width 64 height 9
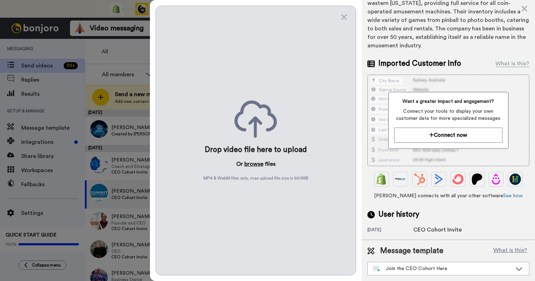
click at [253, 160] on button "browse" at bounding box center [253, 164] width 19 height 8
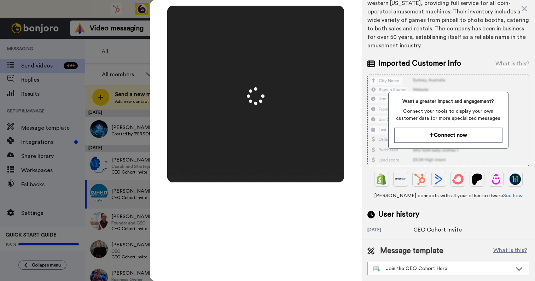
scroll to position [0, 0]
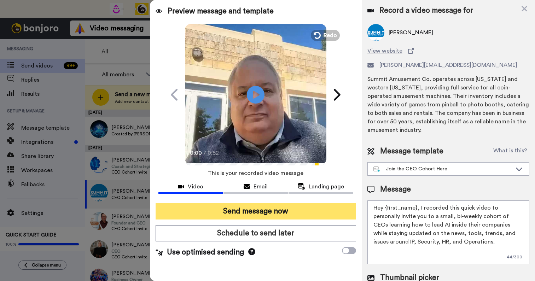
click at [278, 211] on button "Send message now" at bounding box center [255, 211] width 200 height 16
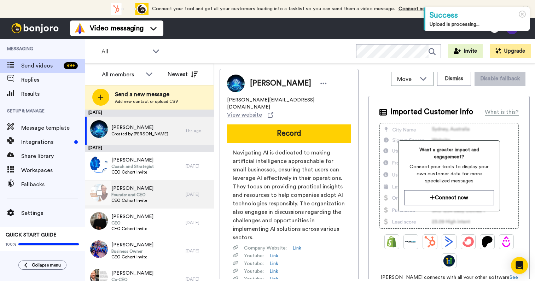
click at [134, 195] on span "Founder and CEO" at bounding box center [132, 195] width 42 height 6
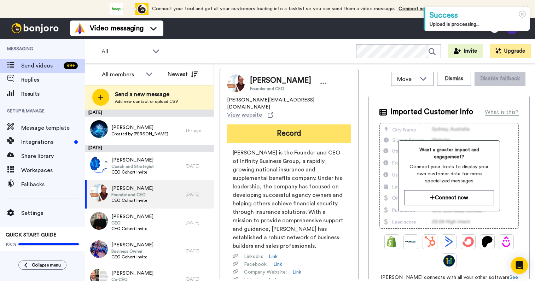
click at [294, 124] on button "Record" at bounding box center [289, 133] width 124 height 18
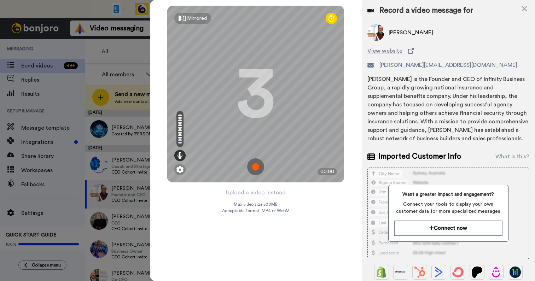
scroll to position [93, 0]
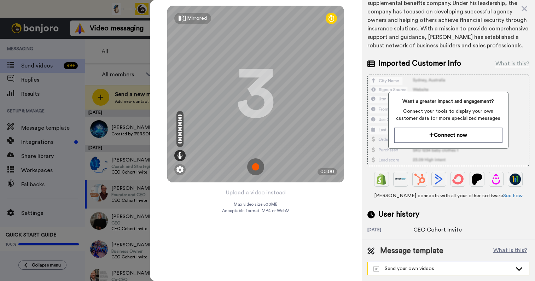
click at [392, 271] on div "Send your own videos" at bounding box center [442, 268] width 139 height 7
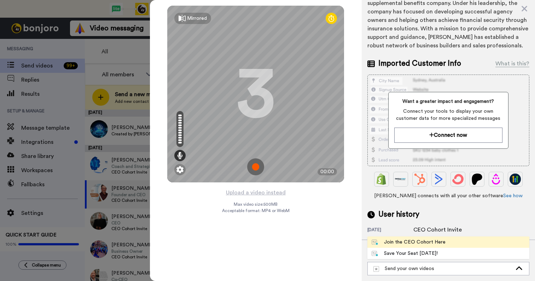
click at [392, 242] on div "Join the CEO Cohort Here" at bounding box center [408, 242] width 74 height 7
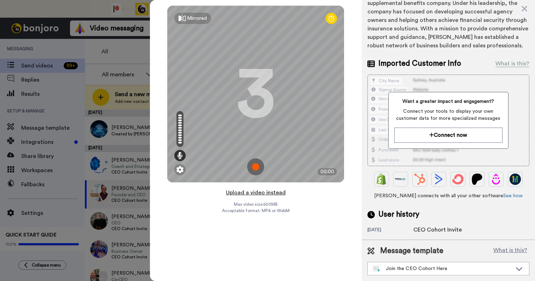
click at [258, 195] on button "Upload a video instead" at bounding box center [256, 192] width 64 height 9
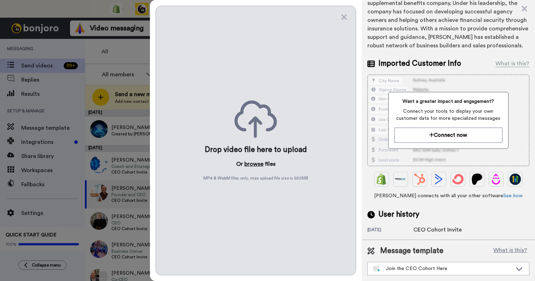
click at [249, 161] on button "browse" at bounding box center [253, 164] width 19 height 8
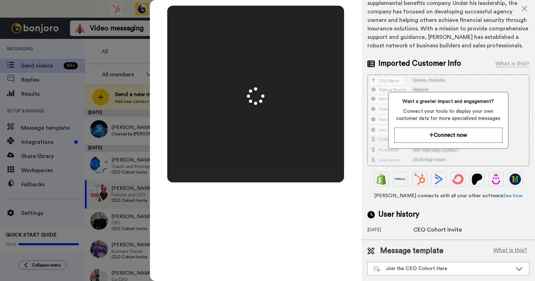
scroll to position [0, 0]
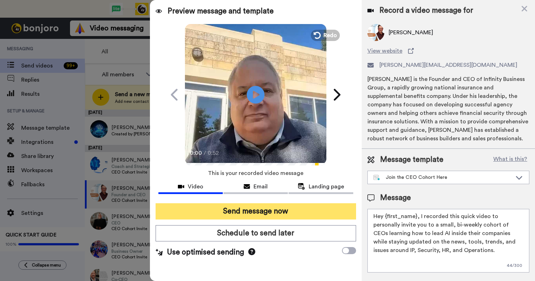
click at [295, 207] on button "Send message now" at bounding box center [255, 211] width 200 height 16
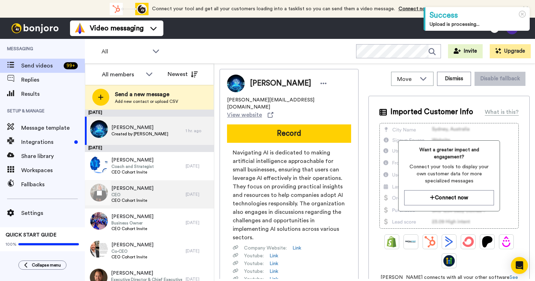
click at [126, 195] on span "CEO" at bounding box center [132, 195] width 42 height 6
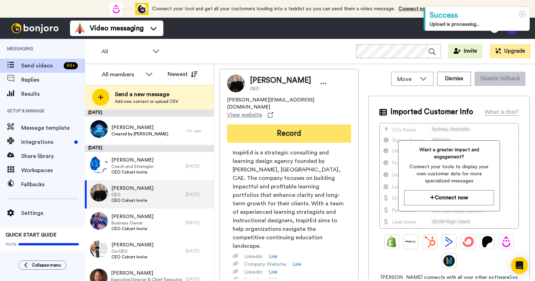
click at [296, 124] on button "Record" at bounding box center [289, 133] width 124 height 18
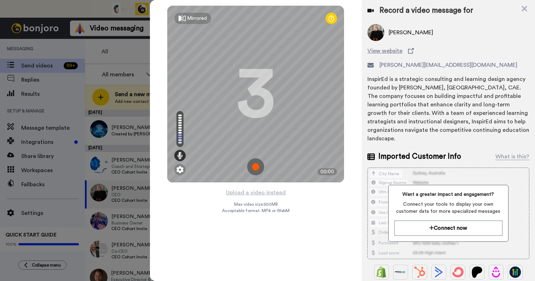
scroll to position [84, 0]
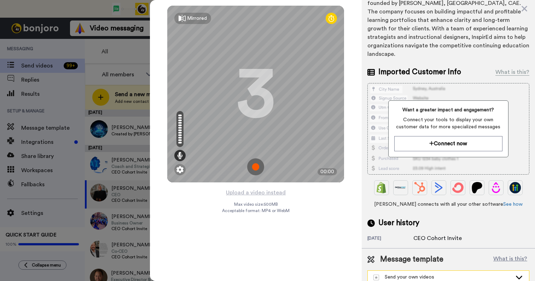
click at [402, 271] on div "Send your own videos" at bounding box center [447, 277] width 161 height 13
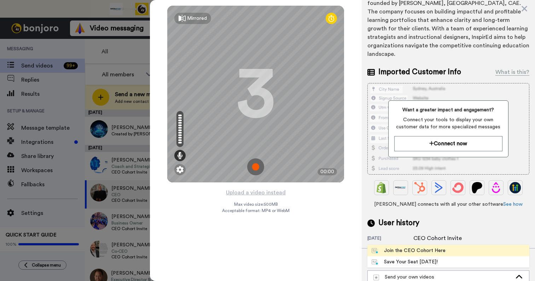
click at [397, 247] on div "Join the CEO Cohort Here" at bounding box center [408, 250] width 74 height 7
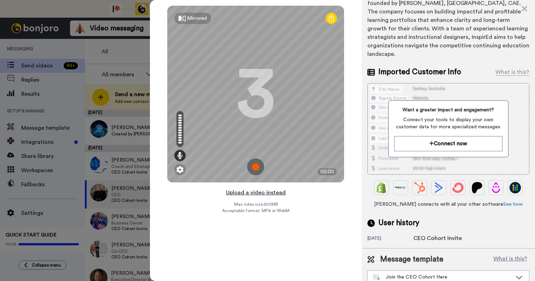
click at [255, 193] on button "Upload a video instead" at bounding box center [256, 192] width 64 height 9
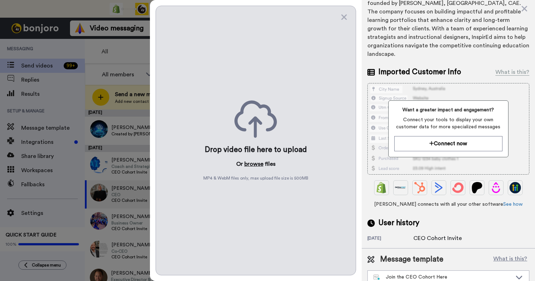
click at [256, 166] on button "browse" at bounding box center [253, 164] width 19 height 8
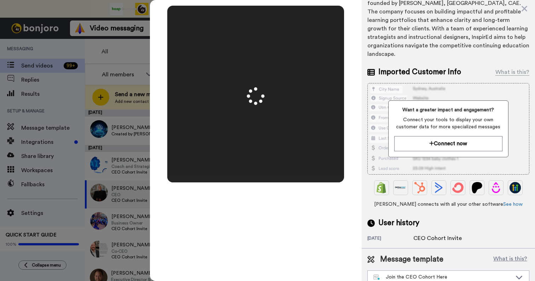
scroll to position [0, 0]
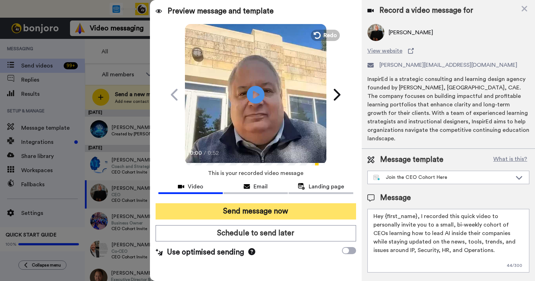
click at [257, 210] on button "Send message now" at bounding box center [255, 211] width 200 height 16
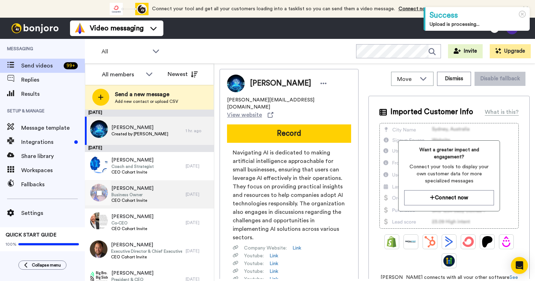
click at [130, 188] on span "[PERSON_NAME]" at bounding box center [132, 188] width 42 height 7
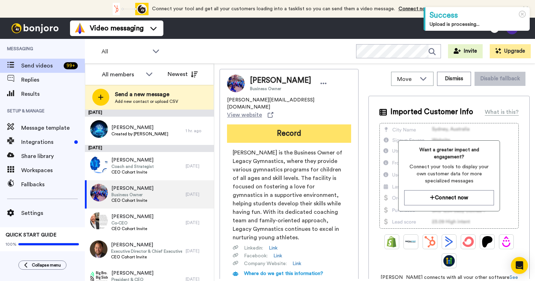
click at [323, 124] on button "Record" at bounding box center [289, 133] width 124 height 18
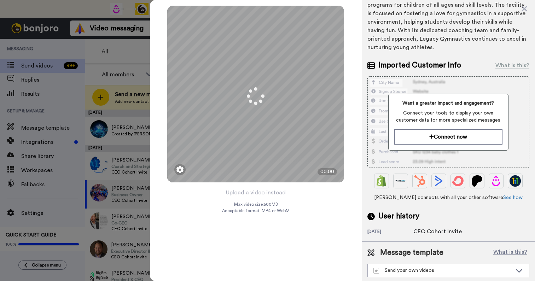
scroll to position [93, 0]
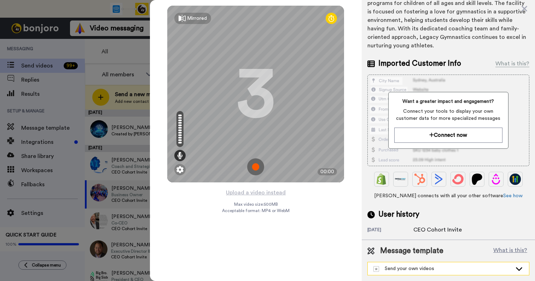
click at [408, 265] on div "Send your own videos" at bounding box center [442, 268] width 139 height 7
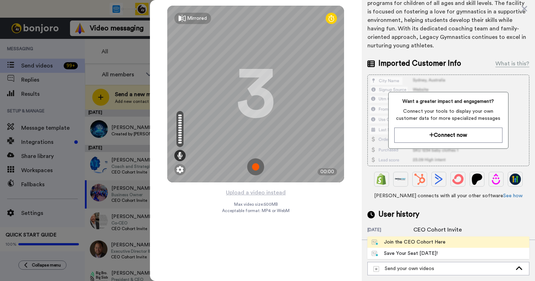
click at [407, 237] on li "Join the CEO Cohort Here" at bounding box center [448, 241] width 162 height 11
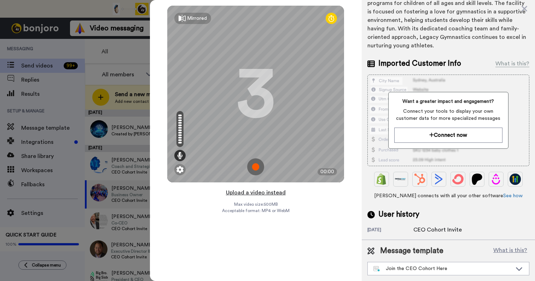
click at [263, 193] on button "Upload a video instead" at bounding box center [256, 192] width 64 height 9
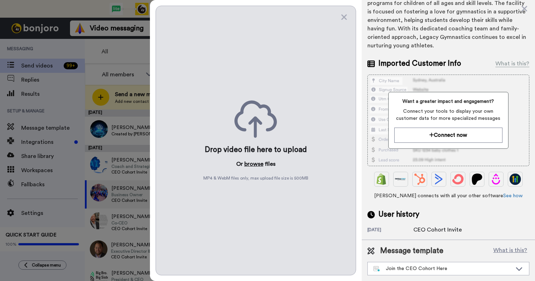
click at [256, 164] on button "browse" at bounding box center [253, 164] width 19 height 8
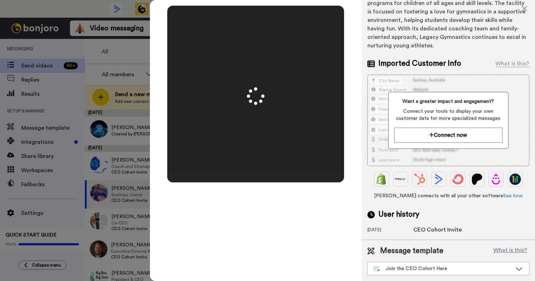
scroll to position [0, 0]
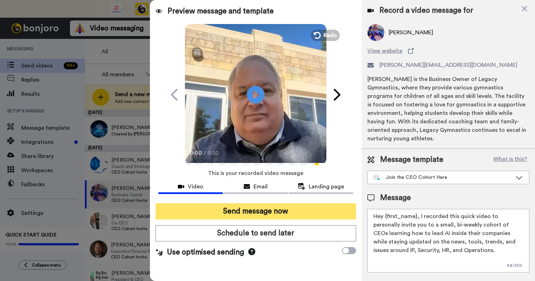
click at [268, 211] on button "Send message now" at bounding box center [255, 211] width 200 height 16
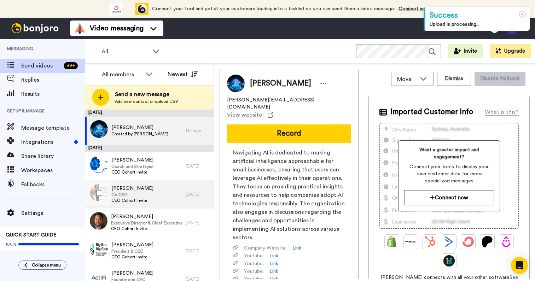
click at [124, 192] on span "Co-CEO" at bounding box center [132, 195] width 42 height 6
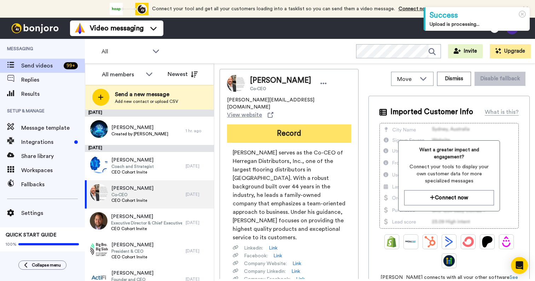
click at [298, 124] on button "Record" at bounding box center [289, 133] width 124 height 18
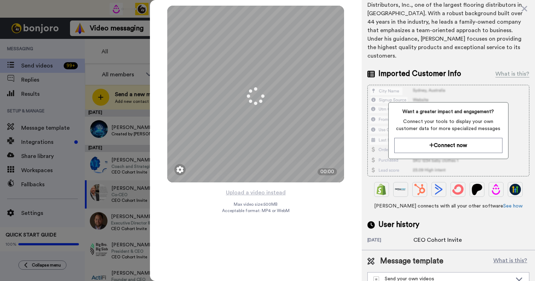
scroll to position [84, 0]
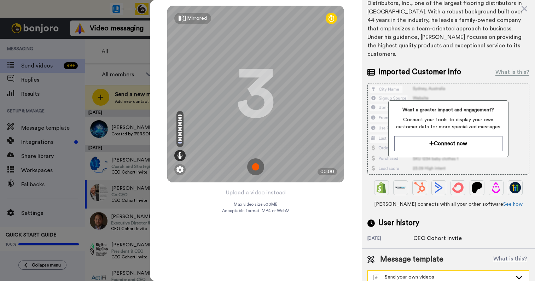
click at [418, 273] on div "Send your own videos" at bounding box center [442, 276] width 139 height 7
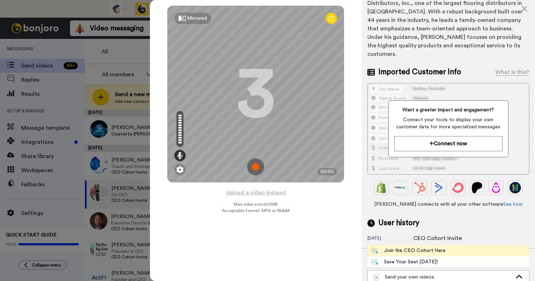
click at [409, 247] on div "Join the CEO Cohort Here" at bounding box center [408, 250] width 74 height 7
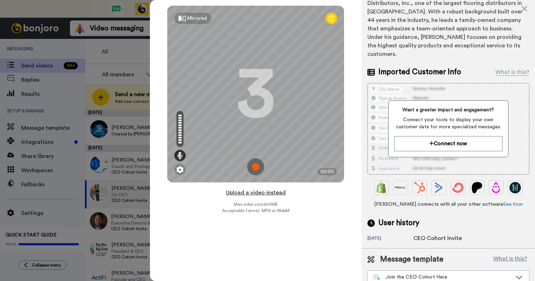
click at [269, 192] on button "Upload a video instead" at bounding box center [256, 192] width 64 height 9
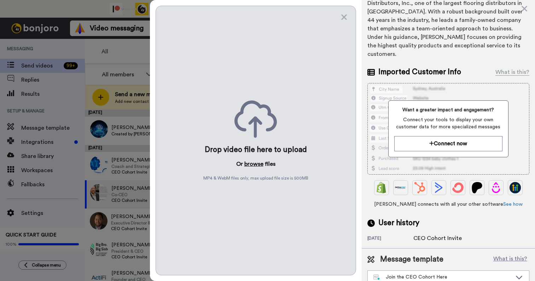
click at [254, 163] on button "browse" at bounding box center [253, 164] width 19 height 8
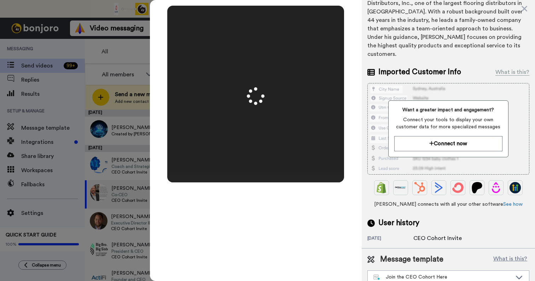
scroll to position [0, 0]
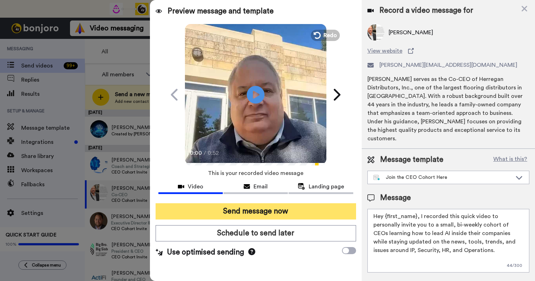
click at [294, 209] on button "Send message now" at bounding box center [255, 211] width 200 height 16
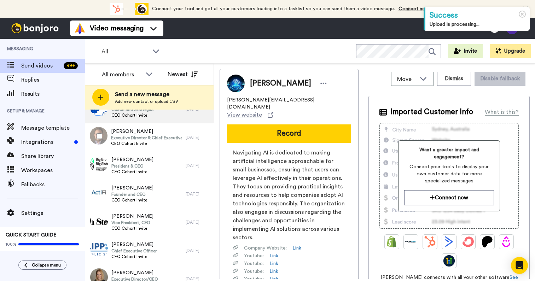
scroll to position [74, 0]
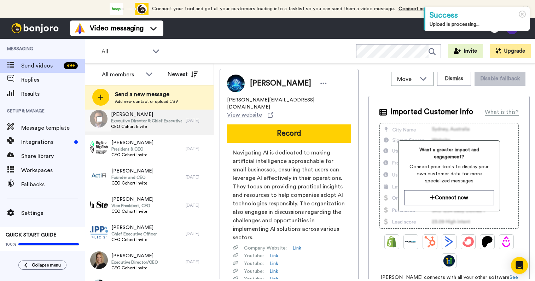
click at [135, 124] on span "CEO Cohort Invite" at bounding box center [146, 127] width 71 height 6
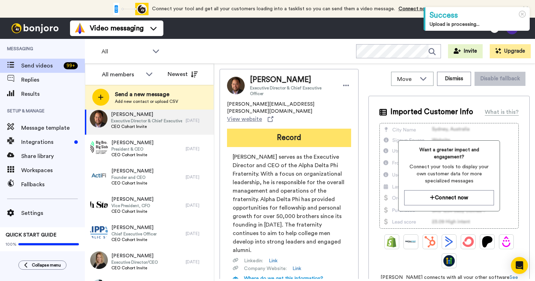
click at [314, 130] on button "Record" at bounding box center [289, 138] width 124 height 18
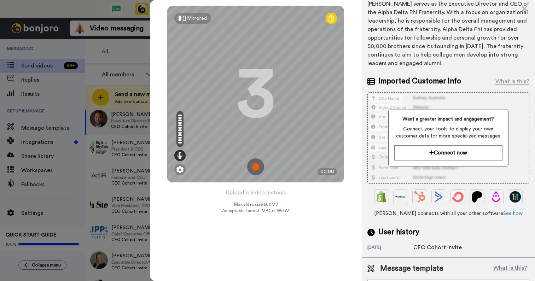
scroll to position [93, 0]
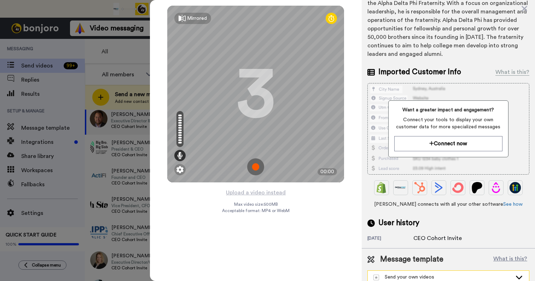
click at [427, 273] on div "Send your own videos" at bounding box center [442, 276] width 139 height 7
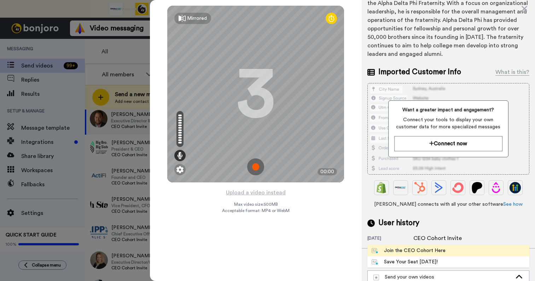
click at [418, 247] on div "Join the CEO Cohort Here" at bounding box center [408, 250] width 74 height 7
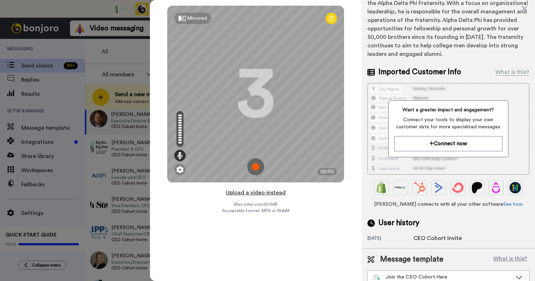
click at [264, 192] on button "Upload a video instead" at bounding box center [256, 192] width 64 height 9
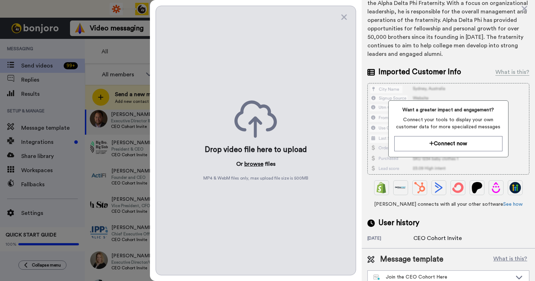
click at [252, 163] on button "browse" at bounding box center [253, 164] width 19 height 8
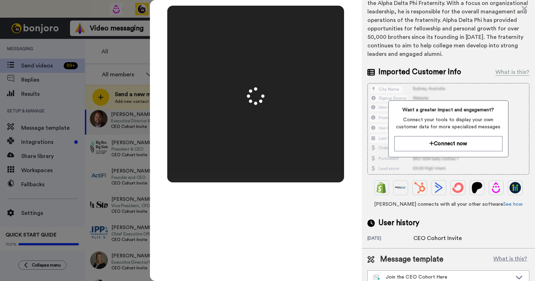
scroll to position [0, 0]
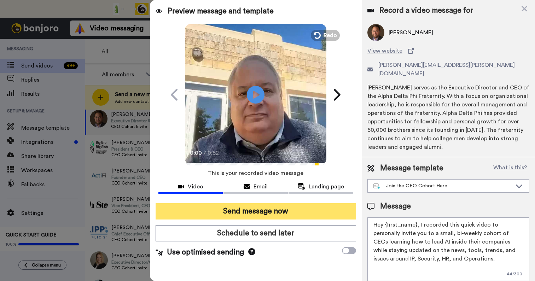
click at [266, 207] on button "Send message now" at bounding box center [255, 211] width 200 height 16
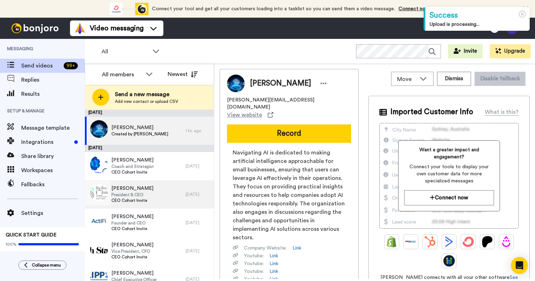
click at [130, 192] on span "President & CEO" at bounding box center [132, 195] width 42 height 6
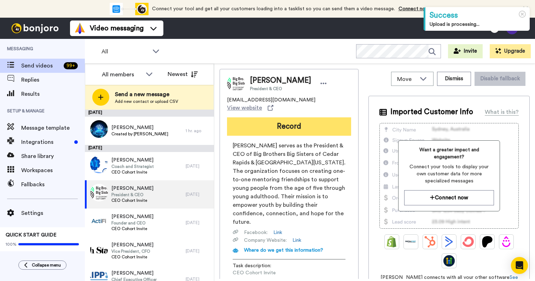
click at [306, 120] on button "Record" at bounding box center [289, 126] width 124 height 18
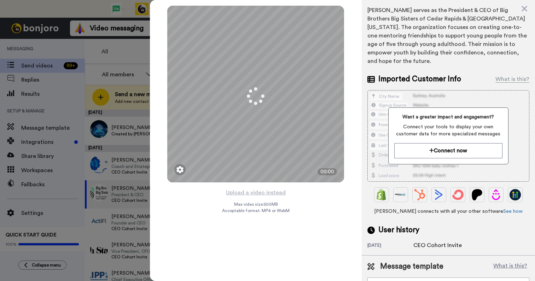
scroll to position [84, 0]
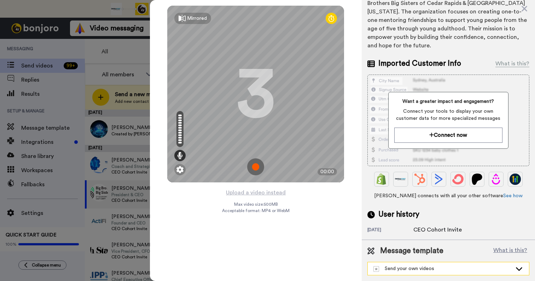
click at [434, 270] on div "Send your own videos" at bounding box center [442, 268] width 139 height 7
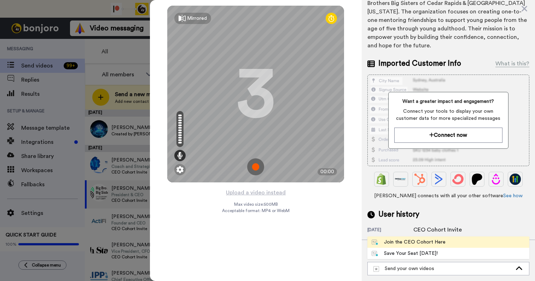
click at [423, 245] on div "Join the CEO Cohort Here" at bounding box center [408, 242] width 74 height 7
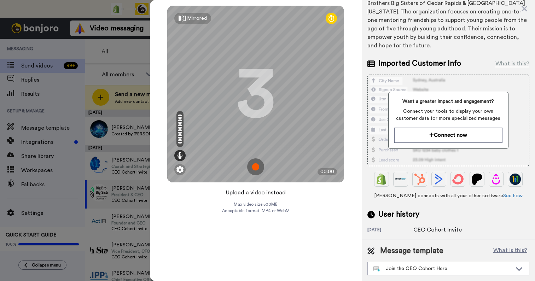
click at [259, 194] on button "Upload a video instead" at bounding box center [256, 192] width 64 height 9
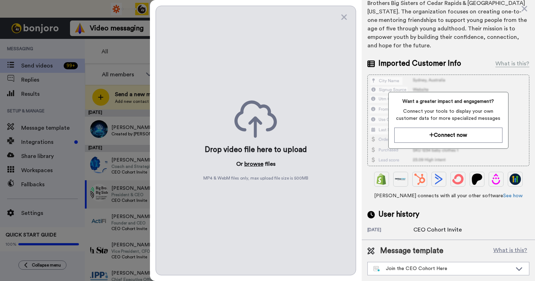
click at [258, 161] on button "browse" at bounding box center [253, 164] width 19 height 8
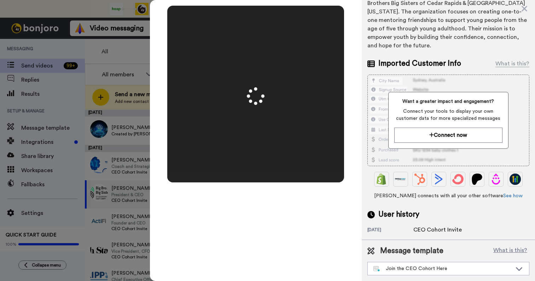
scroll to position [0, 0]
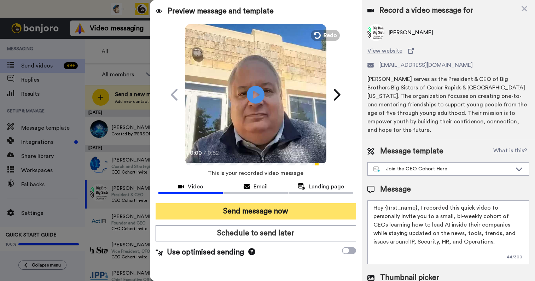
click at [270, 210] on button "Send message now" at bounding box center [255, 211] width 200 height 16
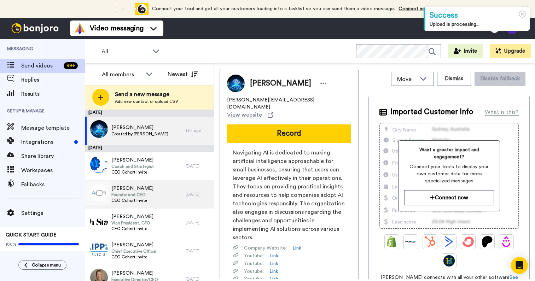
click at [150, 192] on div "Spenser Segal Founder and CEO CEO Cohort Invite" at bounding box center [135, 194] width 101 height 28
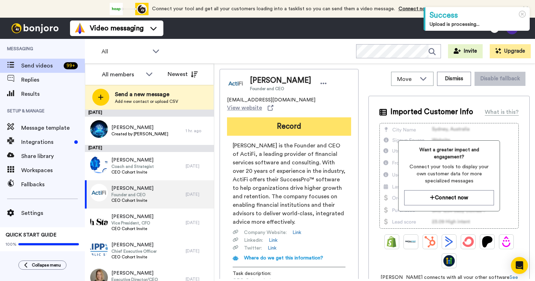
click at [299, 124] on button "Record" at bounding box center [289, 126] width 124 height 18
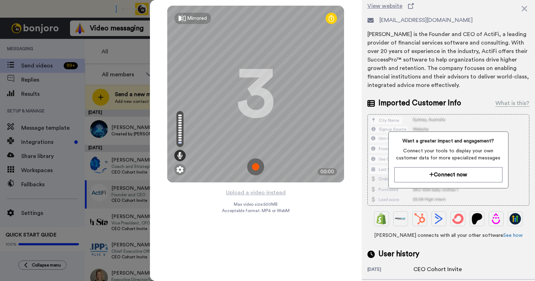
scroll to position [84, 0]
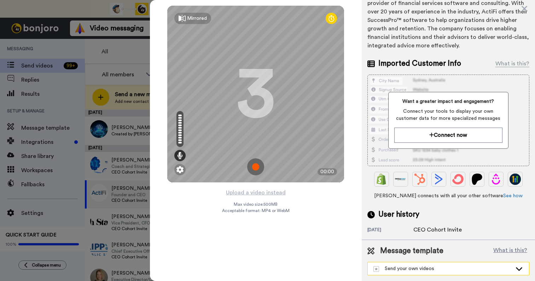
click at [435, 262] on div "Send your own videos" at bounding box center [447, 268] width 161 height 13
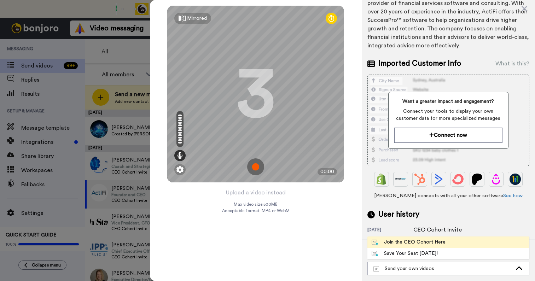
click at [424, 241] on div "Join the CEO Cohort Here" at bounding box center [408, 242] width 74 height 7
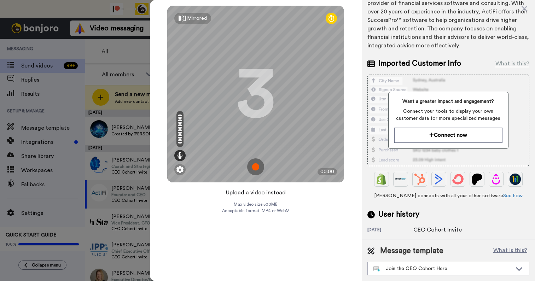
click at [260, 193] on button "Upload a video instead" at bounding box center [256, 192] width 64 height 9
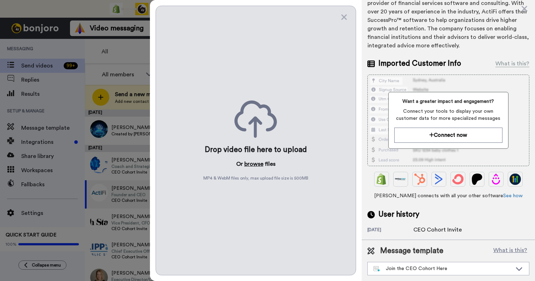
click at [252, 165] on button "browse" at bounding box center [253, 164] width 19 height 8
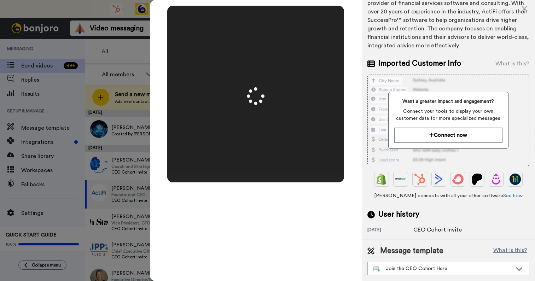
scroll to position [0, 0]
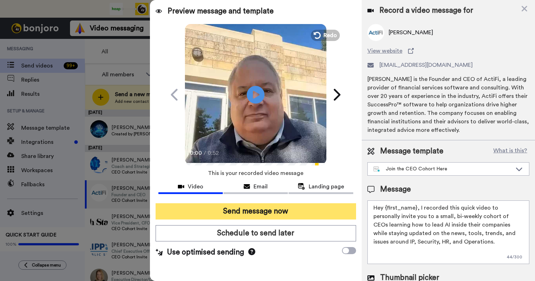
click at [285, 210] on button "Send message now" at bounding box center [255, 211] width 200 height 16
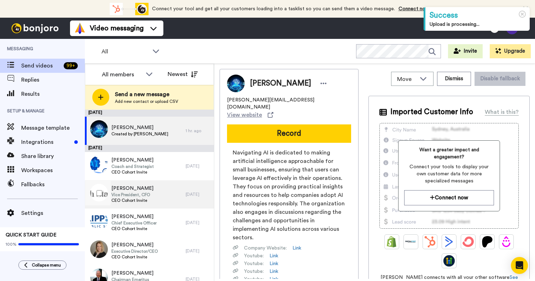
click at [131, 199] on span "CEO Cohort Invite" at bounding box center [132, 201] width 42 height 6
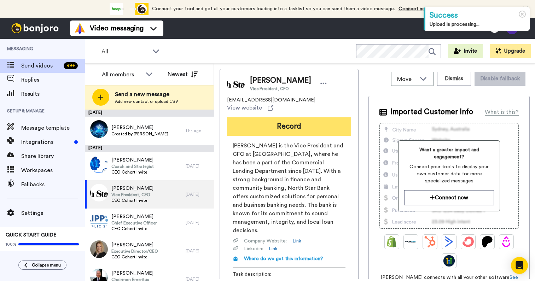
click at [292, 124] on button "Record" at bounding box center [289, 126] width 124 height 18
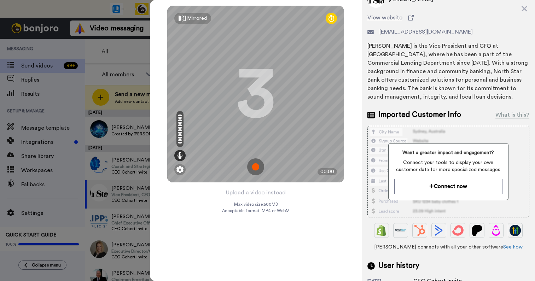
scroll to position [84, 0]
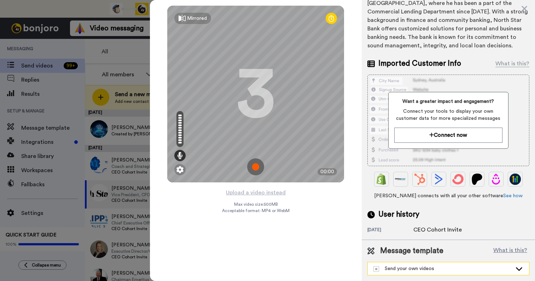
click at [404, 272] on div "Send your own videos" at bounding box center [447, 268] width 161 height 13
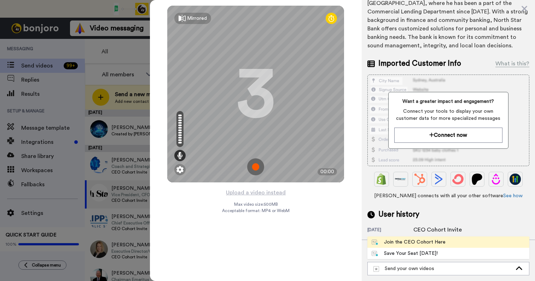
click at [398, 242] on div "Join the CEO Cohort Here" at bounding box center [408, 242] width 74 height 7
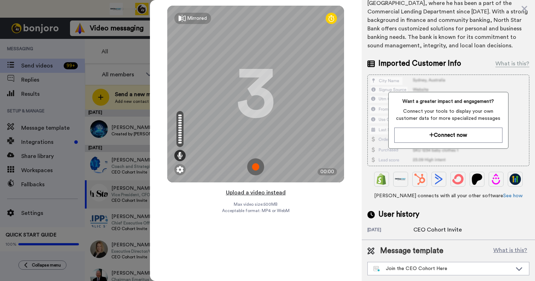
click at [263, 191] on button "Upload a video instead" at bounding box center [256, 192] width 64 height 9
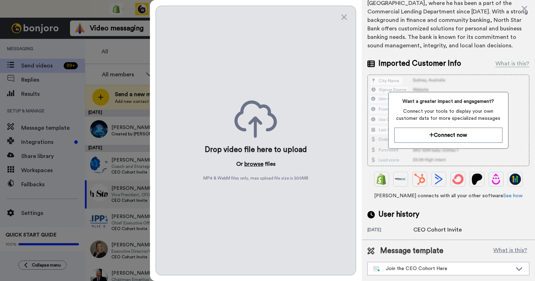
click at [251, 164] on button "browse" at bounding box center [253, 164] width 19 height 8
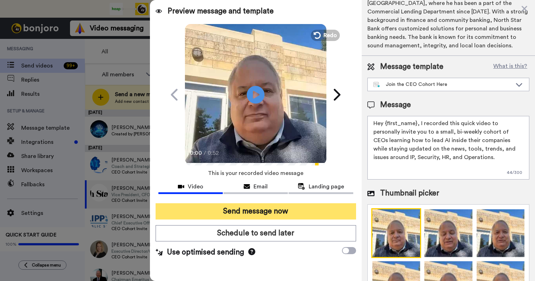
click at [273, 212] on button "Send message now" at bounding box center [255, 211] width 200 height 16
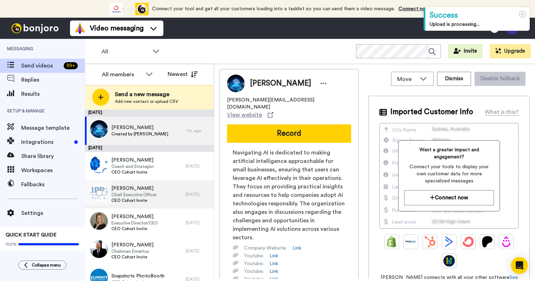
click at [127, 201] on span "CEO Cohort Invite" at bounding box center [133, 201] width 45 height 6
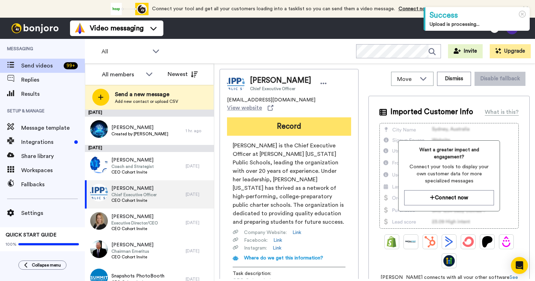
click at [284, 125] on button "Record" at bounding box center [289, 126] width 124 height 18
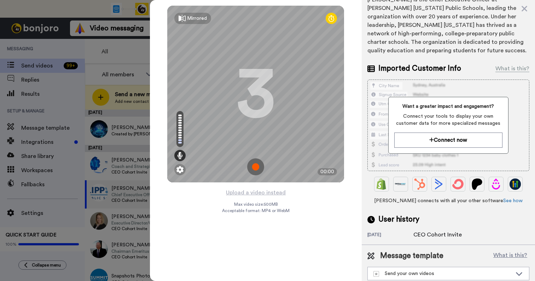
scroll to position [84, 0]
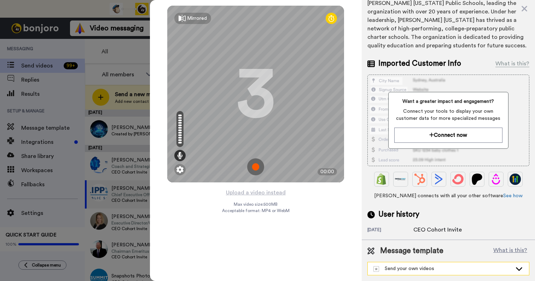
click at [410, 266] on div "Send your own videos" at bounding box center [442, 268] width 139 height 7
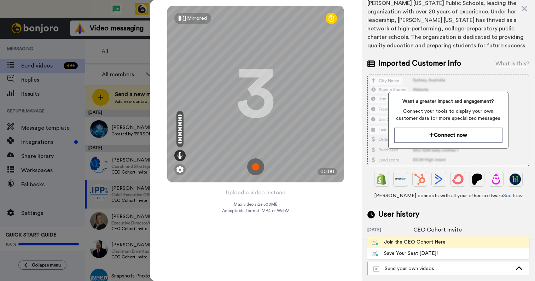
click at [404, 238] on li "Join the CEO Cohort Here" at bounding box center [448, 241] width 162 height 11
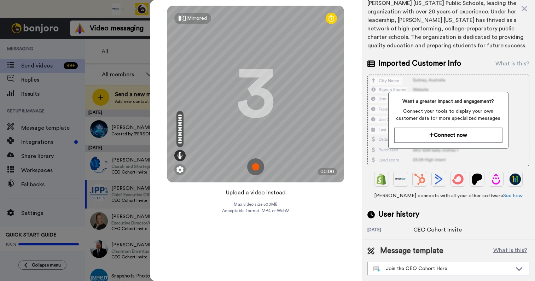
click at [261, 193] on button "Upload a video instead" at bounding box center [256, 192] width 64 height 9
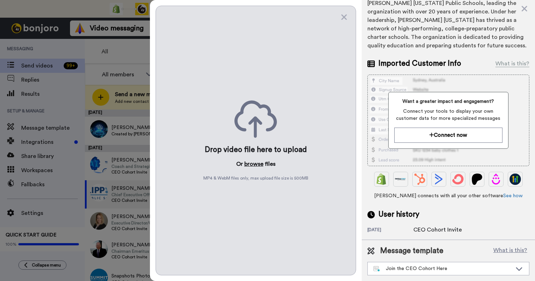
click at [255, 161] on button "browse" at bounding box center [253, 164] width 19 height 8
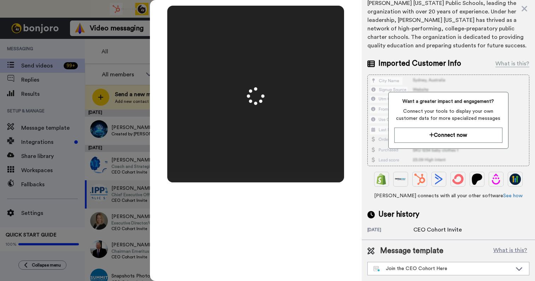
scroll to position [0, 0]
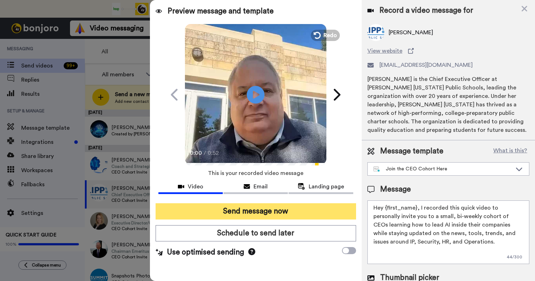
click at [284, 209] on button "Send message now" at bounding box center [255, 211] width 200 height 16
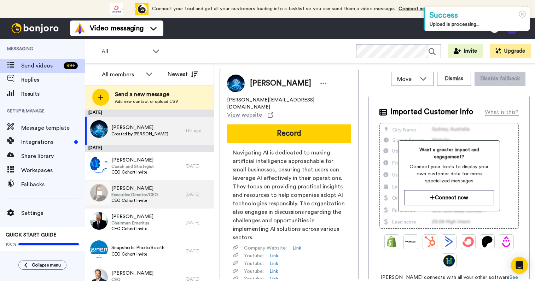
click at [130, 196] on span "Executive Director/CEO" at bounding box center [134, 195] width 47 height 6
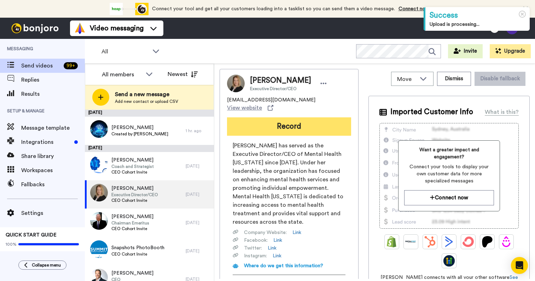
click at [293, 117] on button "Record" at bounding box center [289, 126] width 124 height 18
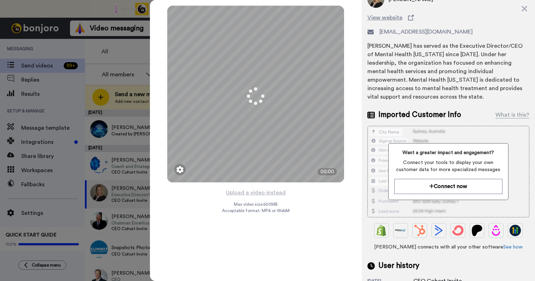
scroll to position [84, 0]
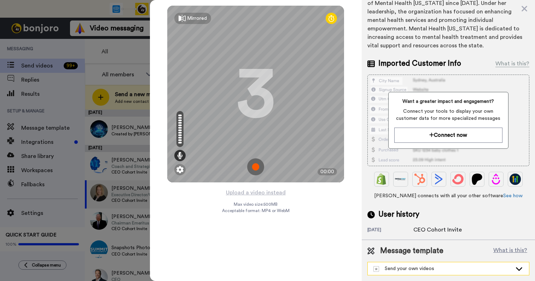
click at [434, 264] on div "Send your own videos" at bounding box center [447, 268] width 161 height 13
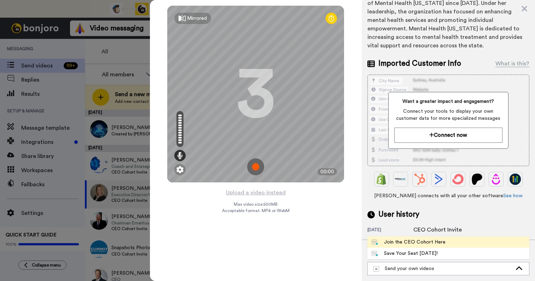
click at [417, 241] on div "Join the CEO Cohort Here" at bounding box center [408, 242] width 74 height 7
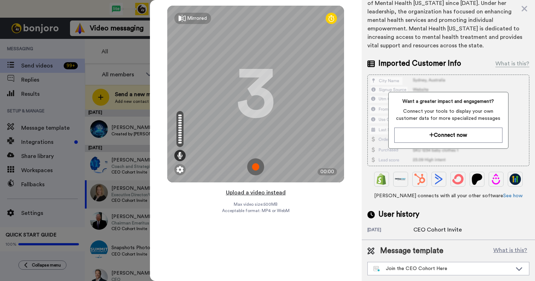
click at [259, 194] on button "Upload a video instead" at bounding box center [256, 192] width 64 height 9
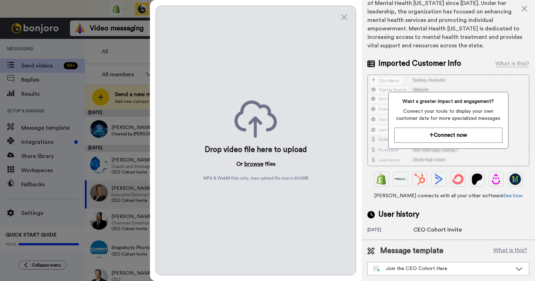
click at [256, 166] on button "browse" at bounding box center [253, 164] width 19 height 8
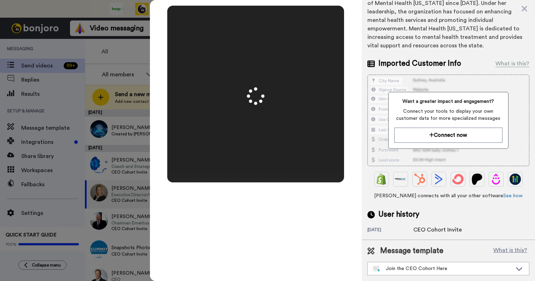
scroll to position [0, 0]
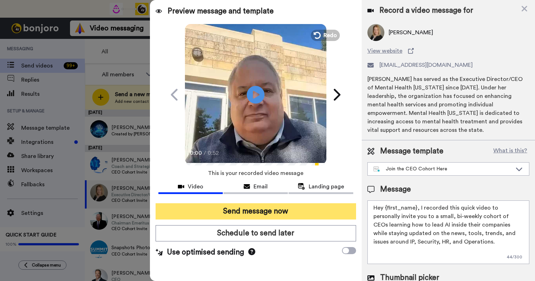
click at [291, 208] on button "Send message now" at bounding box center [255, 211] width 200 height 16
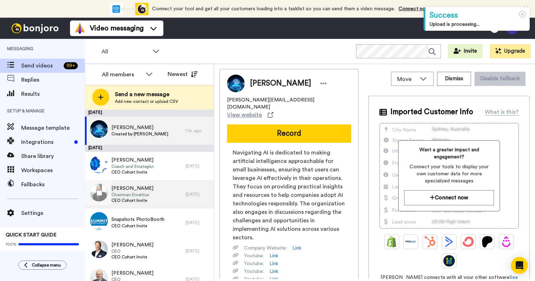
click at [142, 191] on span "[PERSON_NAME]" at bounding box center [132, 188] width 42 height 7
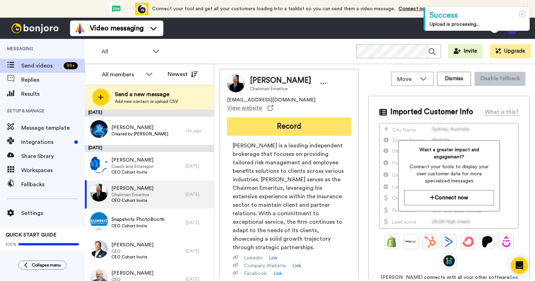
click at [310, 120] on button "Record" at bounding box center [289, 126] width 124 height 18
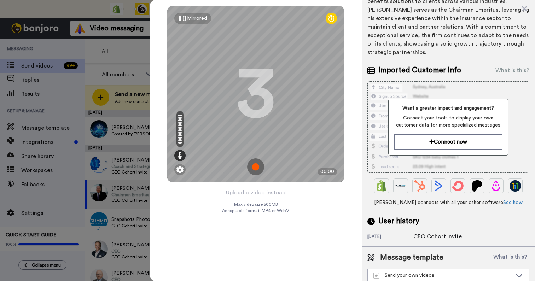
scroll to position [101, 0]
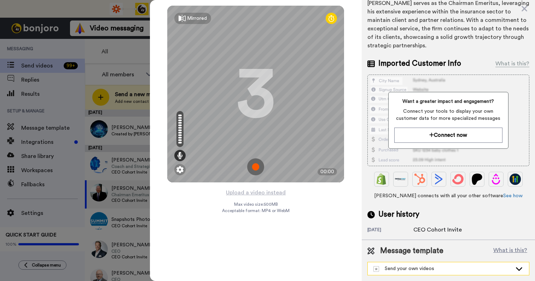
click at [407, 268] on div "Send your own videos" at bounding box center [442, 268] width 139 height 7
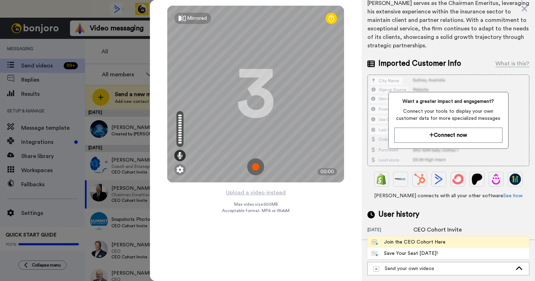
click at [404, 243] on div "Join the CEO Cohort Here" at bounding box center [408, 242] width 74 height 7
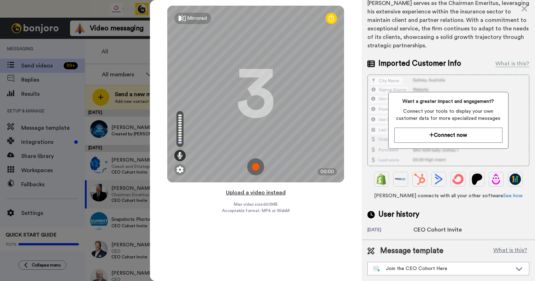
click at [270, 192] on button "Upload a video instead" at bounding box center [256, 192] width 64 height 9
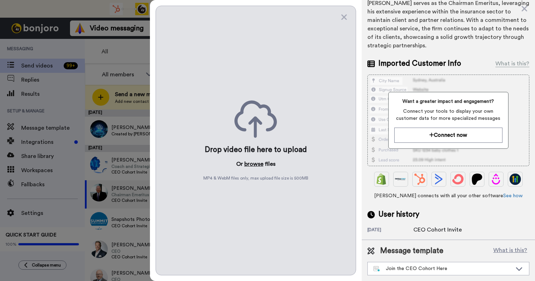
click at [255, 164] on button "browse" at bounding box center [253, 164] width 19 height 8
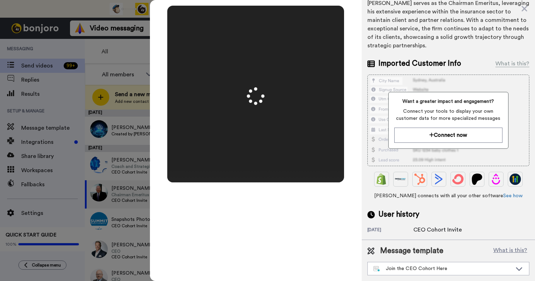
scroll to position [0, 0]
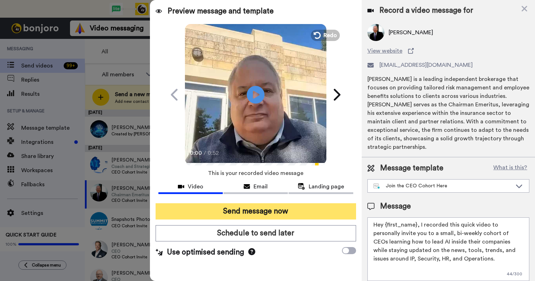
click at [274, 210] on button "Send message now" at bounding box center [255, 211] width 200 height 16
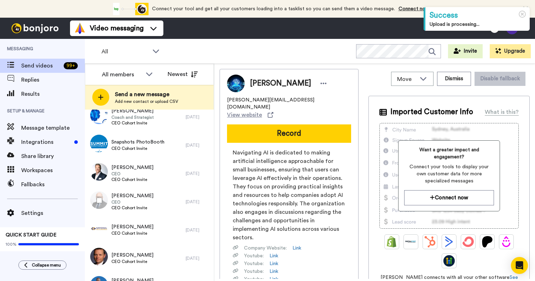
scroll to position [58, 0]
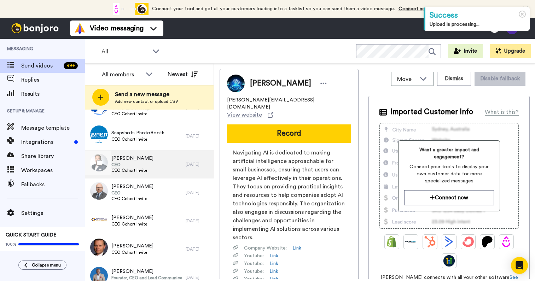
click at [127, 164] on span "CEO" at bounding box center [132, 165] width 42 height 6
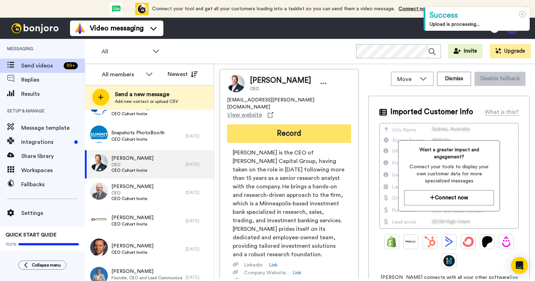
click at [276, 124] on button "Record" at bounding box center [289, 133] width 124 height 18
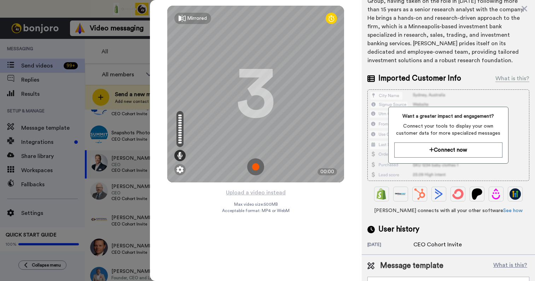
scroll to position [101, 0]
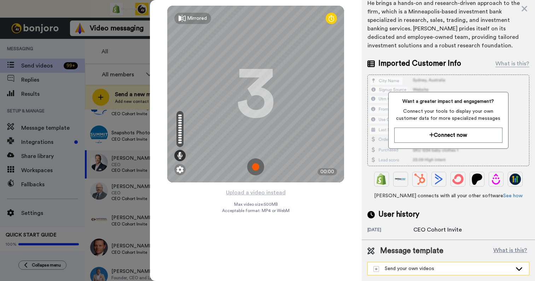
click at [426, 270] on div "Send your own videos" at bounding box center [442, 268] width 139 height 7
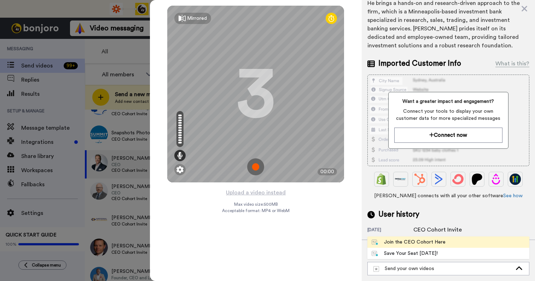
click at [418, 245] on div "Join the CEO Cohort Here" at bounding box center [408, 242] width 74 height 7
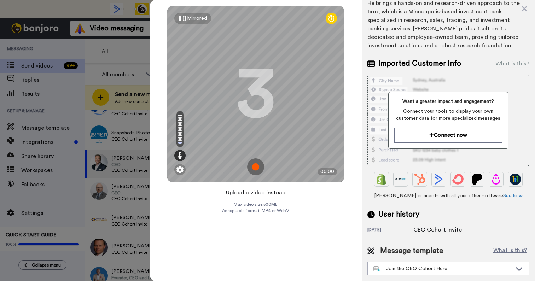
click at [261, 193] on button "Upload a video instead" at bounding box center [256, 192] width 64 height 9
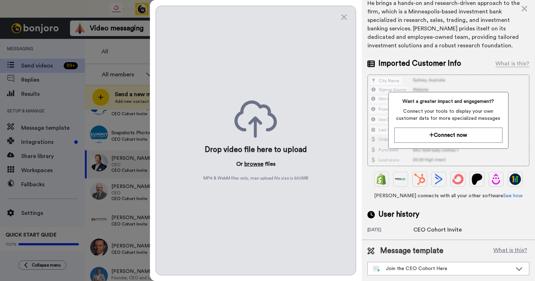
click at [251, 160] on button "browse" at bounding box center [253, 164] width 19 height 8
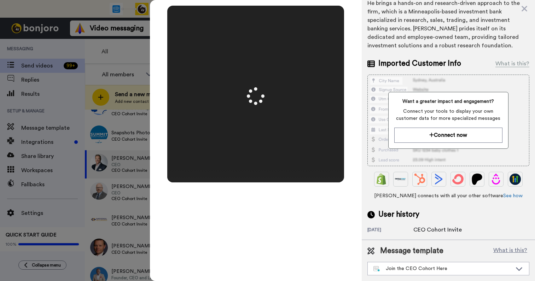
scroll to position [0, 0]
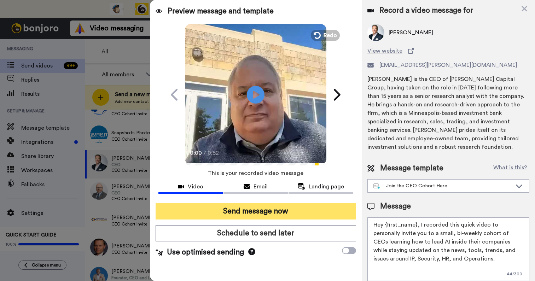
click at [280, 211] on button "Send message now" at bounding box center [255, 211] width 200 height 16
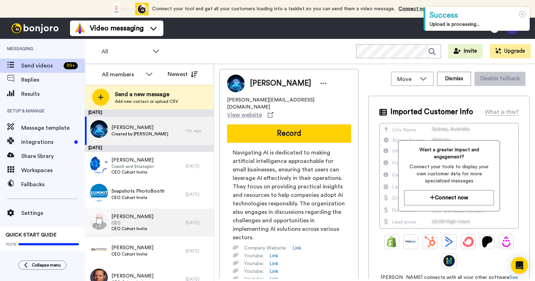
click at [139, 223] on span "CEO" at bounding box center [132, 223] width 42 height 6
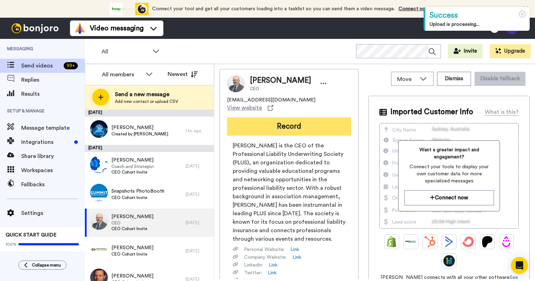
click at [286, 120] on button "Record" at bounding box center [289, 126] width 124 height 18
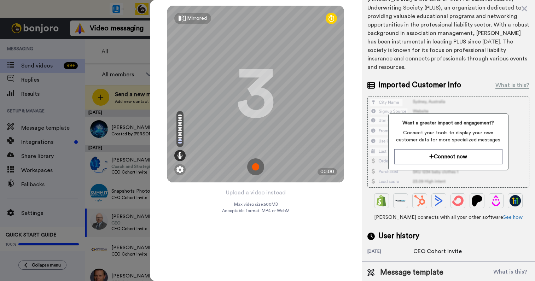
scroll to position [93, 0]
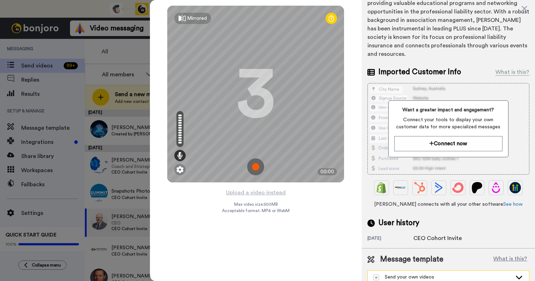
click at [441, 273] on div "Send your own videos" at bounding box center [442, 276] width 139 height 7
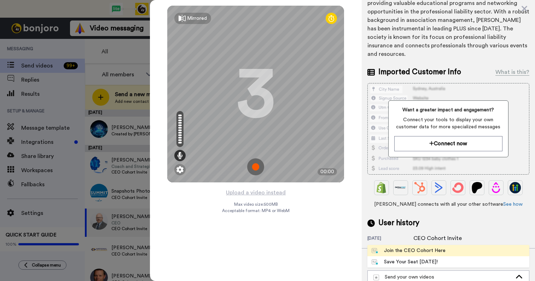
click at [428, 247] on li "Join the CEO Cohort Here" at bounding box center [448, 250] width 162 height 11
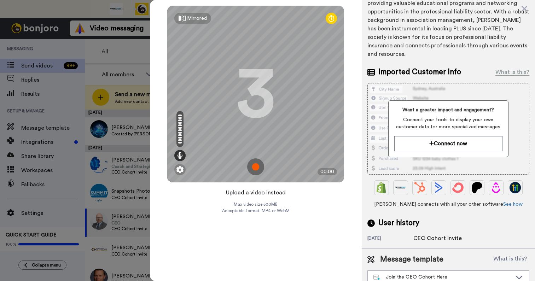
click at [262, 193] on button "Upload a video instead" at bounding box center [256, 192] width 64 height 9
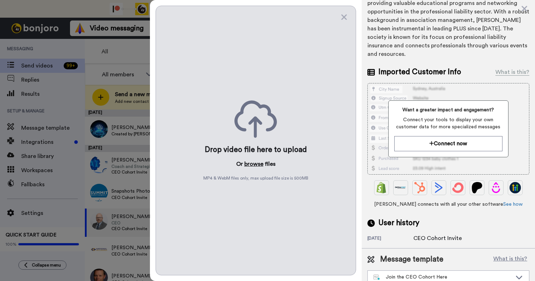
click at [254, 164] on button "browse" at bounding box center [253, 164] width 19 height 8
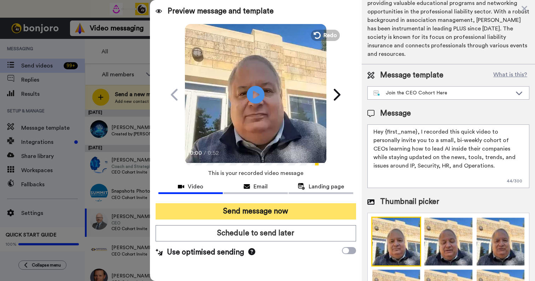
click at [269, 211] on button "Send message now" at bounding box center [255, 211] width 200 height 16
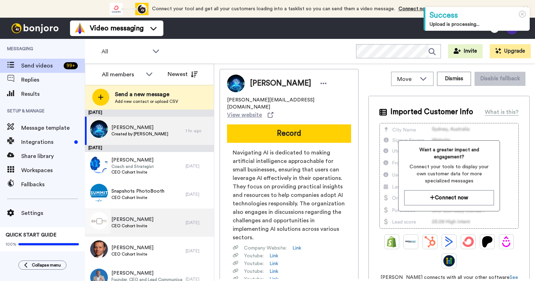
click at [143, 218] on span "Steve Cundiff" at bounding box center [132, 219] width 42 height 7
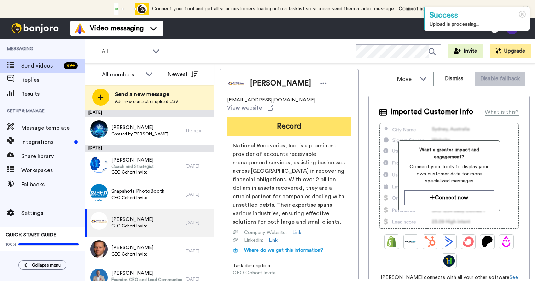
click at [283, 127] on button "Record" at bounding box center [289, 126] width 124 height 18
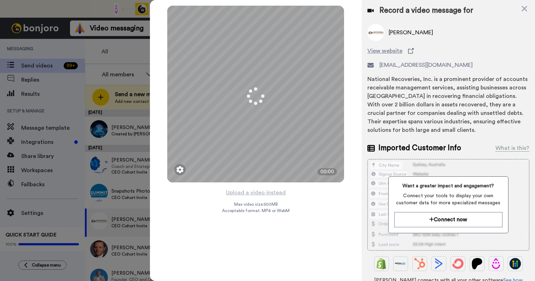
scroll to position [84, 0]
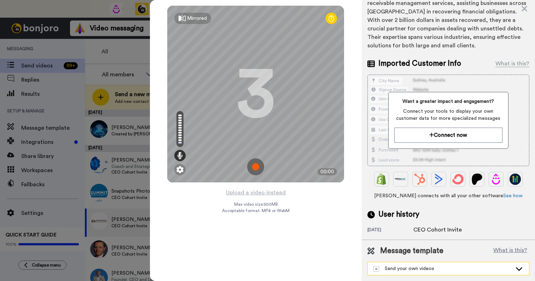
click at [421, 272] on div "Send your own videos" at bounding box center [447, 268] width 161 height 13
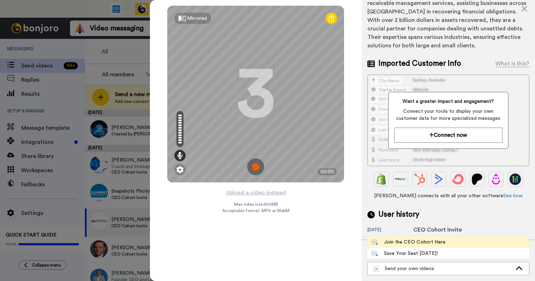
click at [410, 241] on div "Join the CEO Cohort Here" at bounding box center [408, 242] width 74 height 7
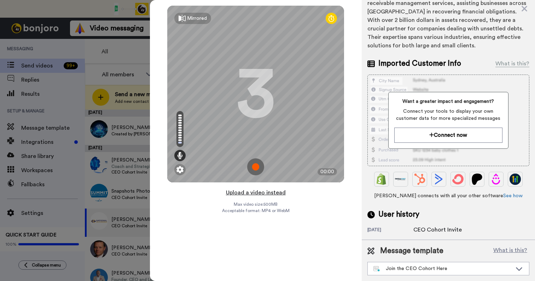
click at [251, 192] on button "Upload a video instead" at bounding box center [256, 192] width 64 height 9
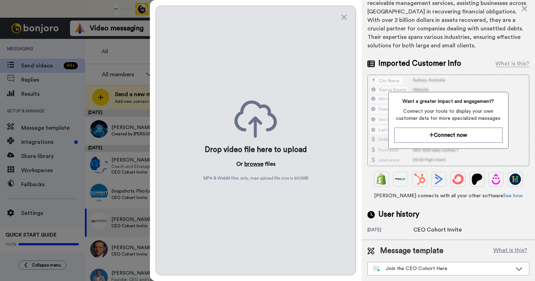
click at [255, 162] on button "browse" at bounding box center [253, 164] width 19 height 8
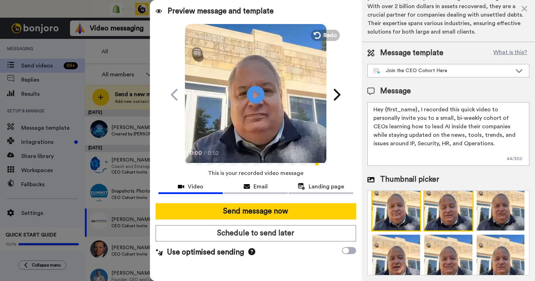
scroll to position [13, 0]
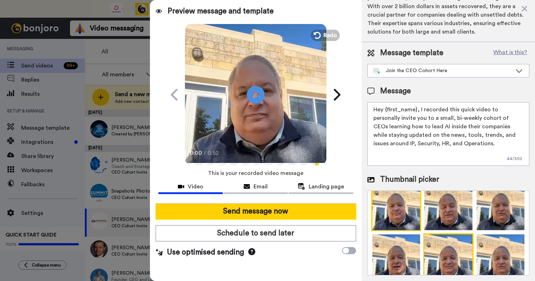
click at [448, 258] on img at bounding box center [448, 258] width 50 height 50
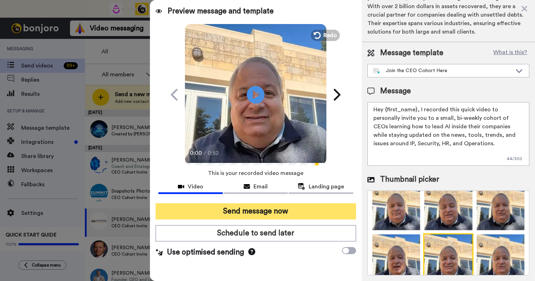
click at [289, 208] on button "Send message now" at bounding box center [255, 211] width 200 height 16
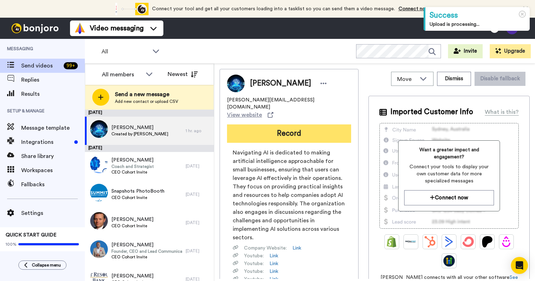
click at [300, 124] on button "Record" at bounding box center [289, 133] width 124 height 18
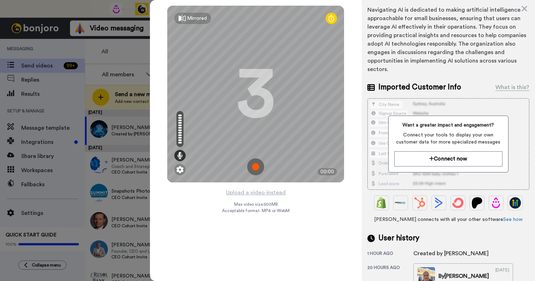
scroll to position [183, 0]
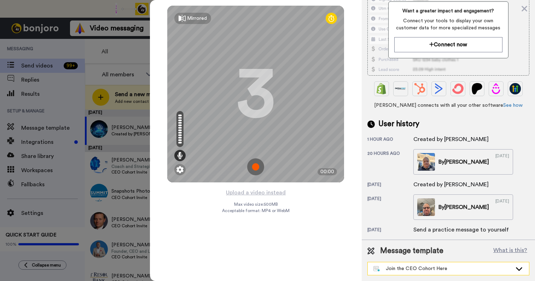
click at [415, 269] on div "Join the CEO Cohort Here" at bounding box center [442, 268] width 139 height 7
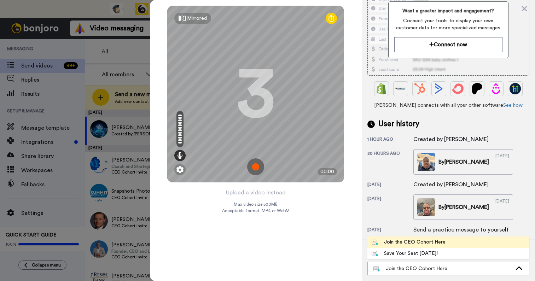
click at [410, 244] on div "Join the CEO Cohort Here" at bounding box center [408, 242] width 74 height 7
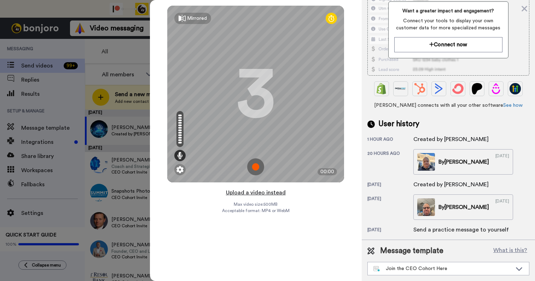
click at [270, 193] on button "Upload a video instead" at bounding box center [256, 192] width 64 height 9
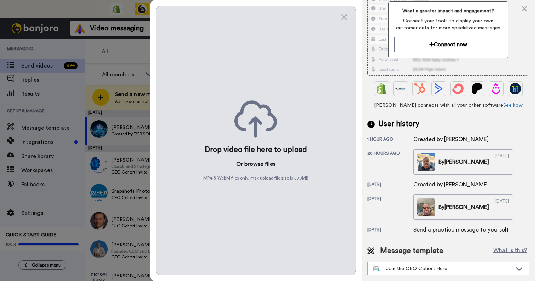
click at [254, 162] on button "browse" at bounding box center [253, 164] width 19 height 8
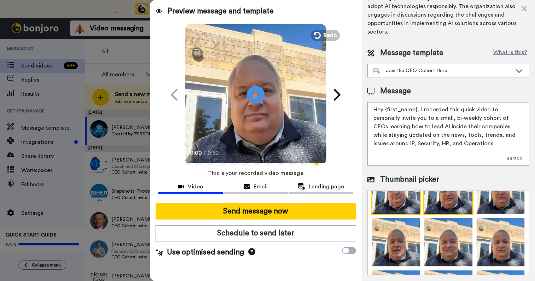
scroll to position [56, 0]
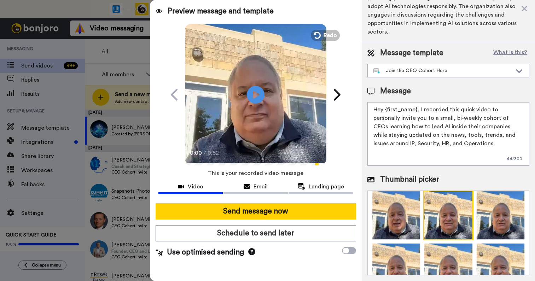
click at [437, 216] on img at bounding box center [448, 215] width 50 height 50
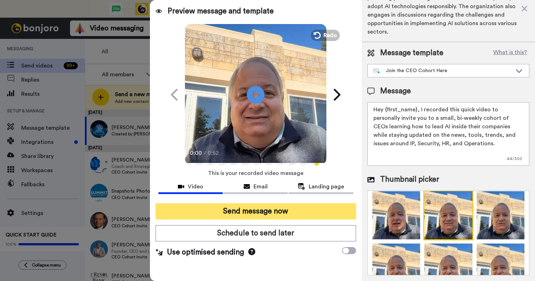
click at [267, 211] on button "Send message now" at bounding box center [255, 211] width 200 height 16
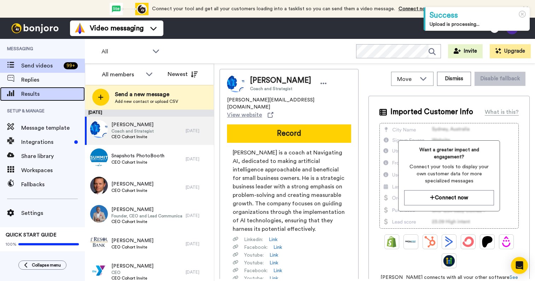
click at [35, 92] on span "Results" at bounding box center [53, 94] width 64 height 8
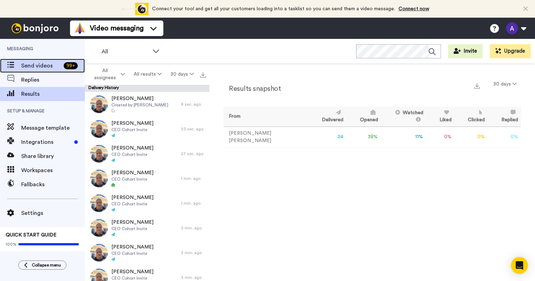
click at [34, 66] on span "Send videos" at bounding box center [41, 65] width 40 height 8
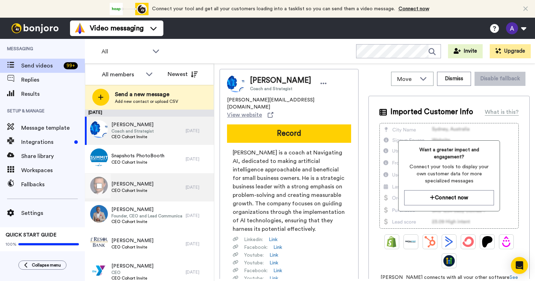
click at [155, 193] on div "[PERSON_NAME] CEO Cohort Invite" at bounding box center [135, 187] width 101 height 28
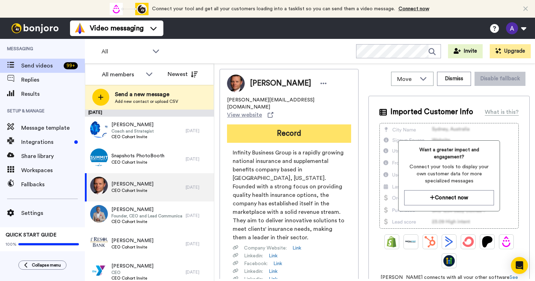
click at [293, 124] on button "Record" at bounding box center [289, 133] width 124 height 18
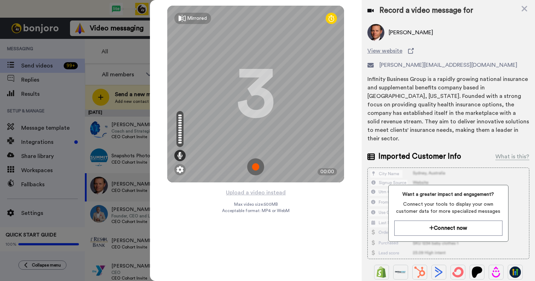
scroll to position [84, 0]
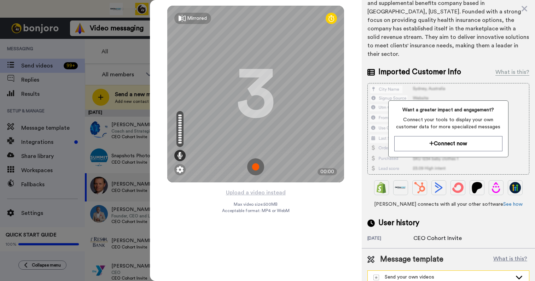
click at [443, 273] on div "Send your own videos" at bounding box center [442, 276] width 139 height 7
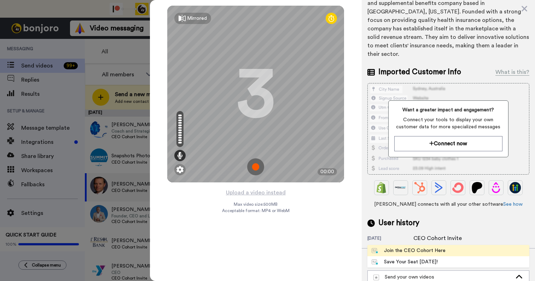
click at [422, 246] on li "Join the CEO Cohort Here" at bounding box center [448, 250] width 162 height 11
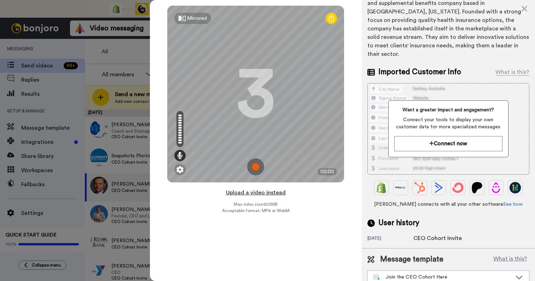
click at [267, 194] on button "Upload a video instead" at bounding box center [256, 192] width 64 height 9
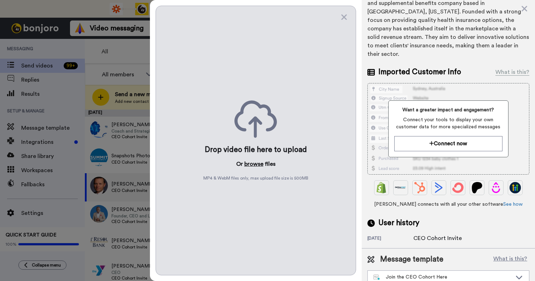
click at [255, 165] on button "browse" at bounding box center [253, 164] width 19 height 8
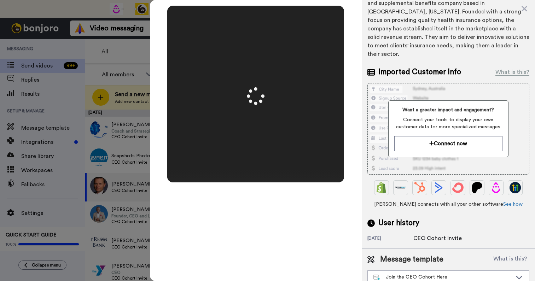
scroll to position [0, 0]
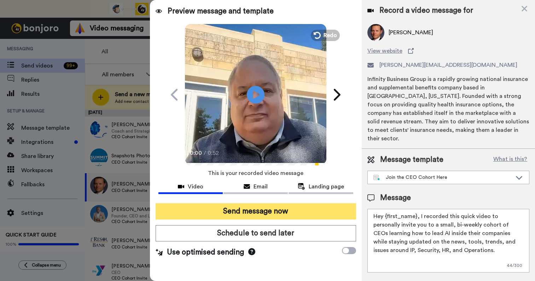
click at [280, 212] on button "Send message now" at bounding box center [255, 211] width 200 height 16
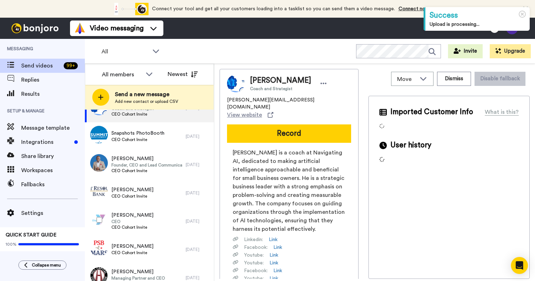
scroll to position [28, 0]
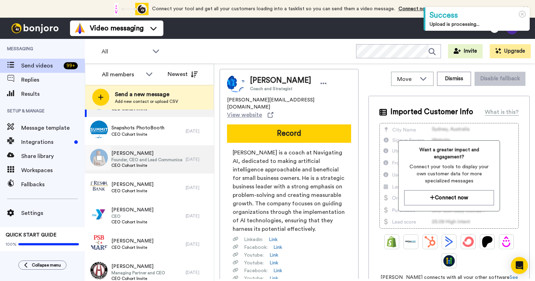
click at [128, 160] on span "Founder, CEO and Lead Communicator" at bounding box center [146, 160] width 71 height 6
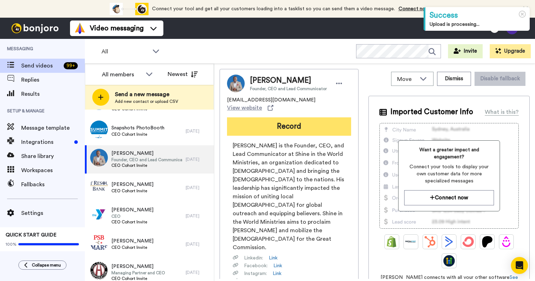
click at [287, 131] on button "Record" at bounding box center [289, 126] width 124 height 18
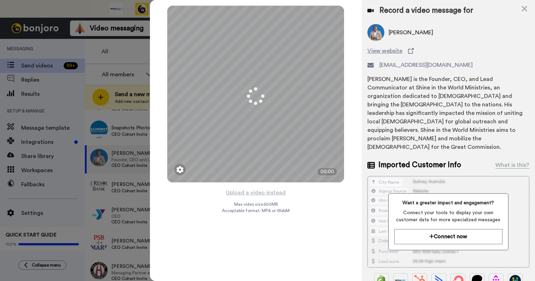
scroll to position [93, 0]
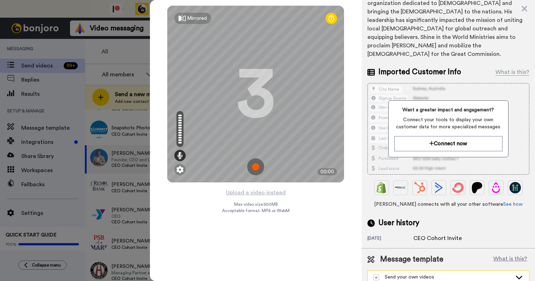
click at [431, 273] on div "Send your own videos" at bounding box center [442, 276] width 139 height 7
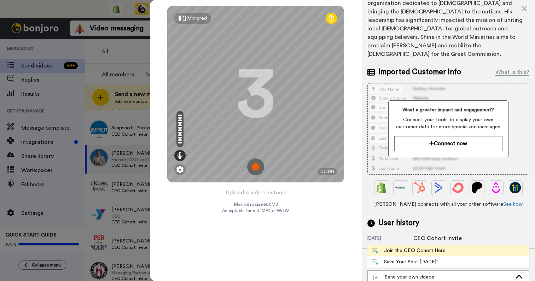
click at [415, 247] on div "Join the CEO Cohort Here" at bounding box center [408, 250] width 74 height 7
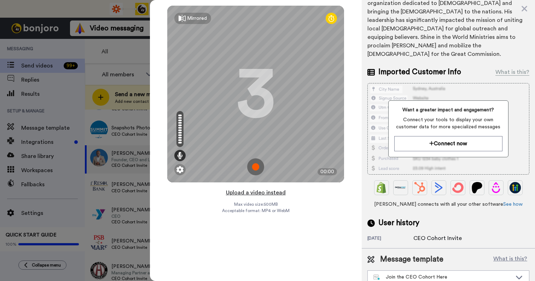
click at [253, 193] on button "Upload a video instead" at bounding box center [256, 192] width 64 height 9
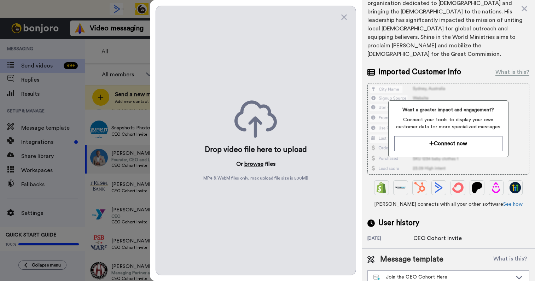
click at [254, 163] on button "browse" at bounding box center [253, 164] width 19 height 8
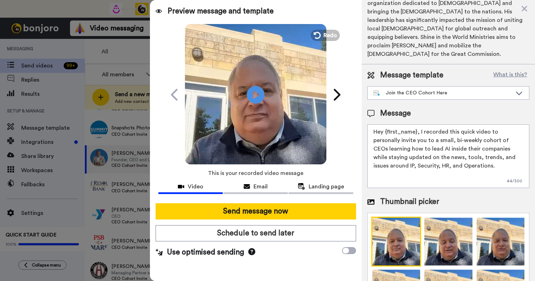
scroll to position [0, 0]
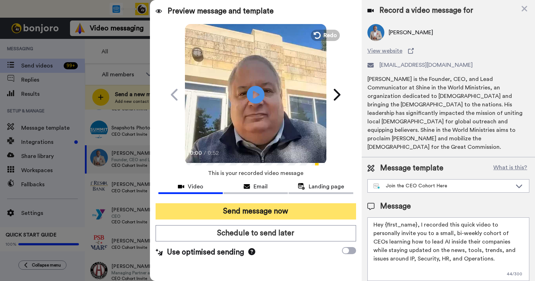
click at [289, 211] on button "Send message now" at bounding box center [255, 211] width 200 height 16
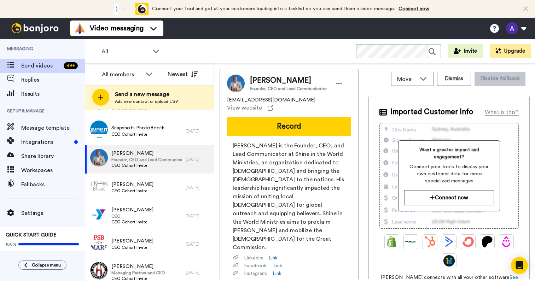
click at [124, 189] on span "CEO Cohort Invite" at bounding box center [132, 191] width 42 height 6
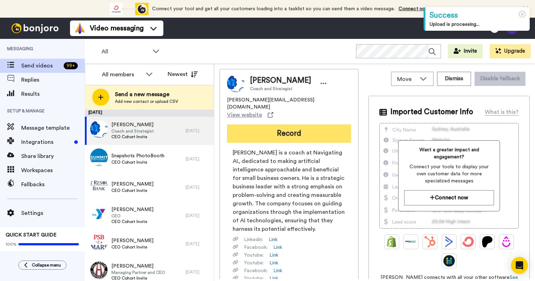
click at [300, 124] on button "Record" at bounding box center [289, 133] width 124 height 18
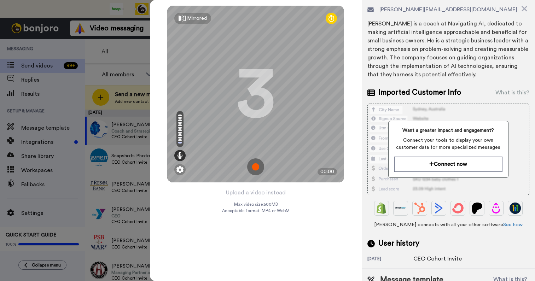
scroll to position [84, 0]
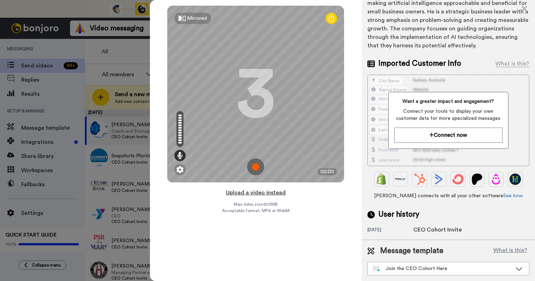
click at [275, 195] on button "Upload a video instead" at bounding box center [256, 192] width 64 height 9
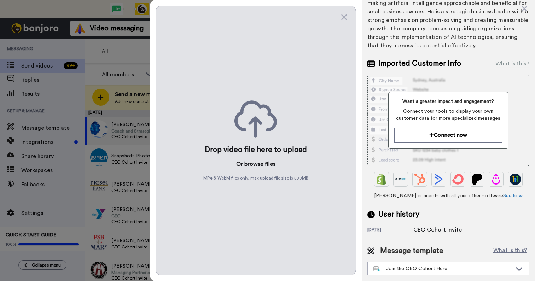
click at [252, 161] on button "browse" at bounding box center [253, 164] width 19 height 8
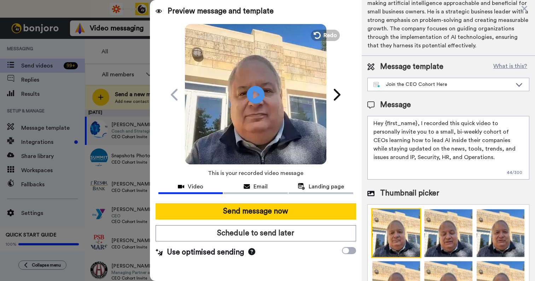
scroll to position [0, 0]
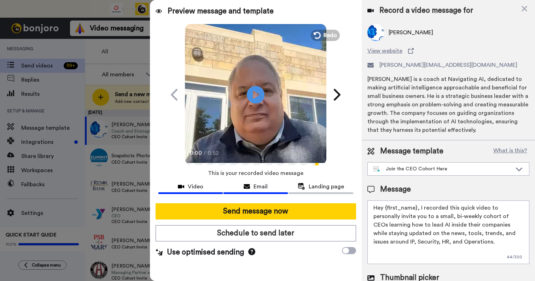
click at [262, 189] on span "Email" at bounding box center [260, 186] width 14 height 8
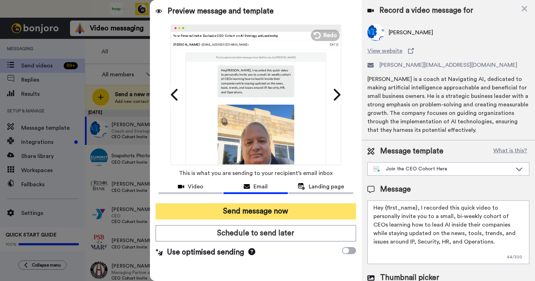
click at [255, 210] on button "Send message now" at bounding box center [255, 211] width 200 height 16
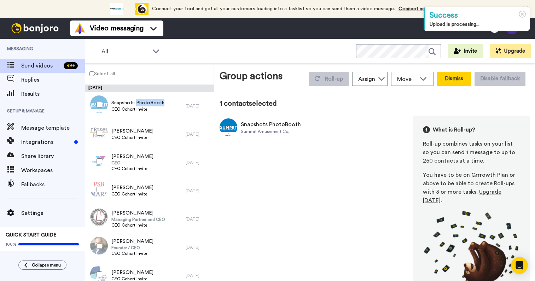
click at [441, 78] on button "Dismiss" at bounding box center [454, 79] width 34 height 14
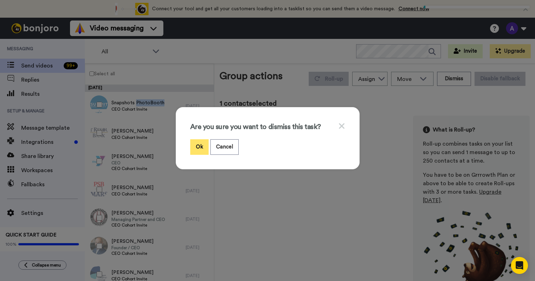
click at [194, 143] on button "Ok" at bounding box center [199, 146] width 18 height 15
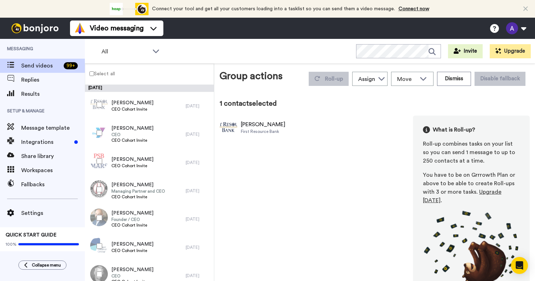
click at [252, 127] on div "Ron Sailer" at bounding box center [263, 124] width 45 height 8
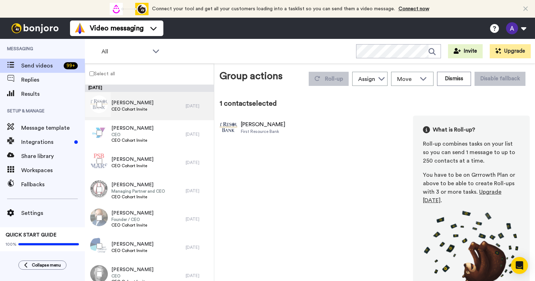
click at [137, 105] on span "Ron Sailer" at bounding box center [132, 102] width 42 height 7
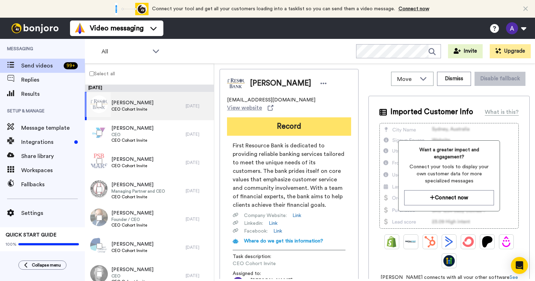
click at [274, 128] on button "Record" at bounding box center [289, 126] width 124 height 18
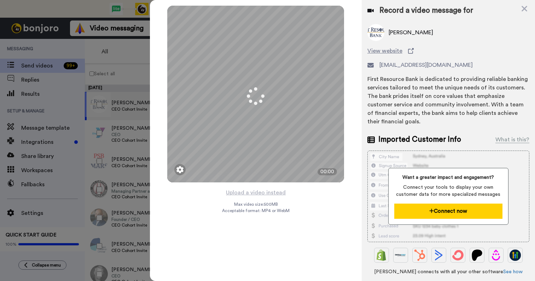
scroll to position [76, 0]
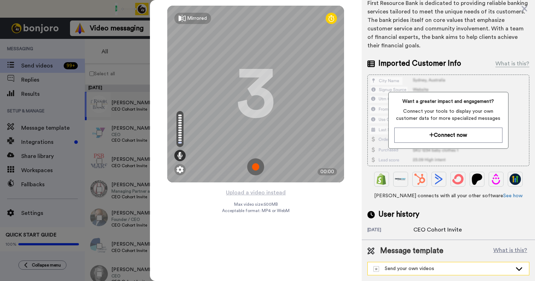
click at [408, 274] on div "Send your own videos" at bounding box center [447, 268] width 161 height 13
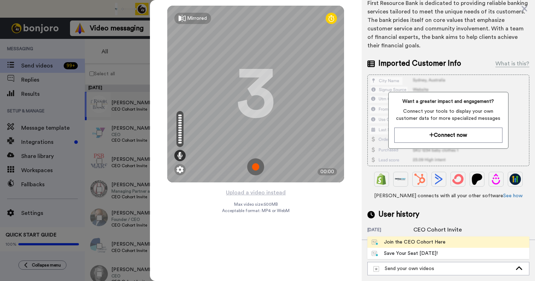
click at [407, 240] on div "Join the CEO Cohort Here" at bounding box center [408, 242] width 74 height 7
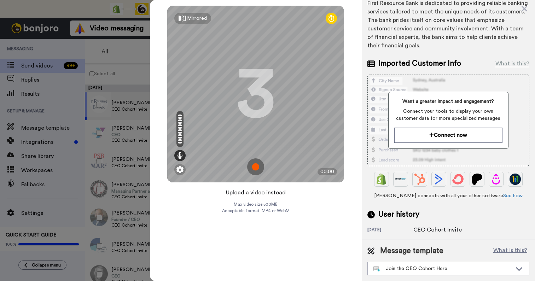
click at [256, 194] on button "Upload a video instead" at bounding box center [256, 192] width 64 height 9
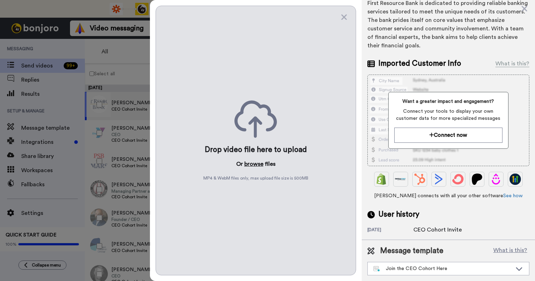
click at [255, 163] on button "browse" at bounding box center [253, 164] width 19 height 8
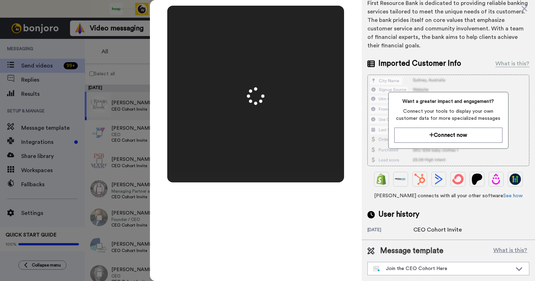
scroll to position [0, 0]
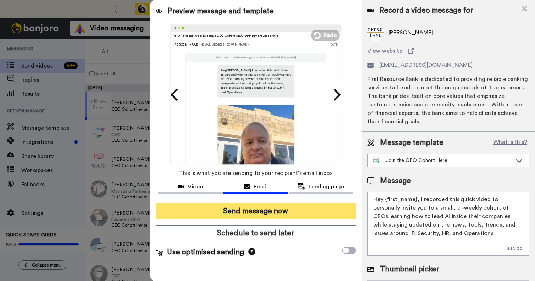
click at [272, 207] on button "Send message now" at bounding box center [255, 211] width 200 height 16
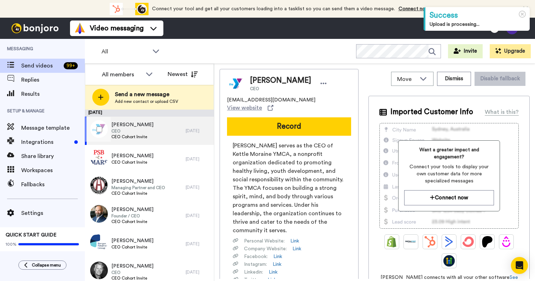
click at [143, 134] on span "CEO" at bounding box center [132, 131] width 42 height 6
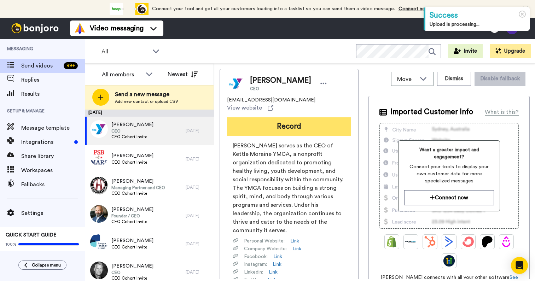
click at [282, 122] on button "Record" at bounding box center [289, 126] width 124 height 18
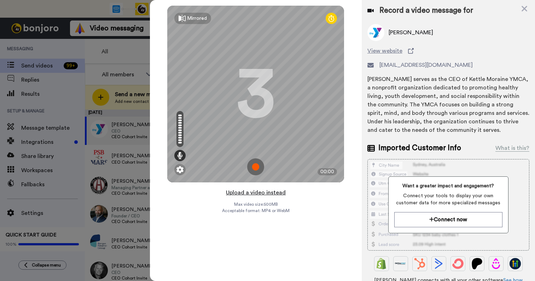
click at [271, 192] on button "Upload a video instead" at bounding box center [256, 192] width 64 height 9
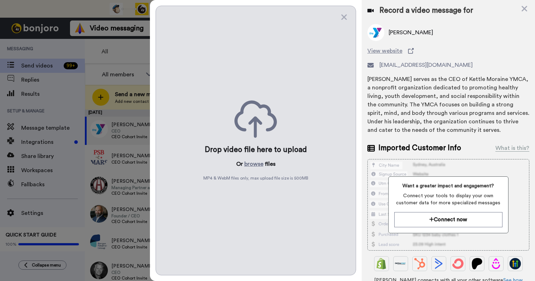
click at [254, 159] on div "Drop video file here to upload Or browse files MP4 & WebM files only, max uploa…" at bounding box center [255, 141] width 200 height 270
click at [253, 165] on button "browse" at bounding box center [253, 164] width 19 height 8
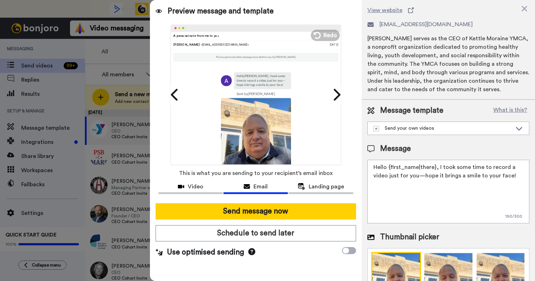
scroll to position [98, 0]
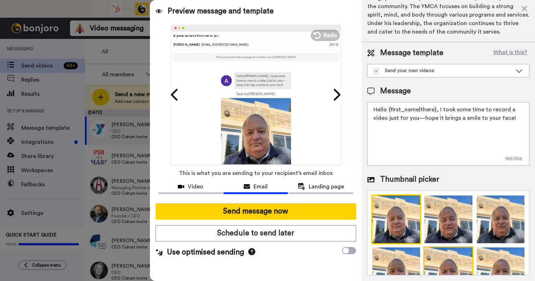
click at [443, 251] on img at bounding box center [448, 271] width 50 height 50
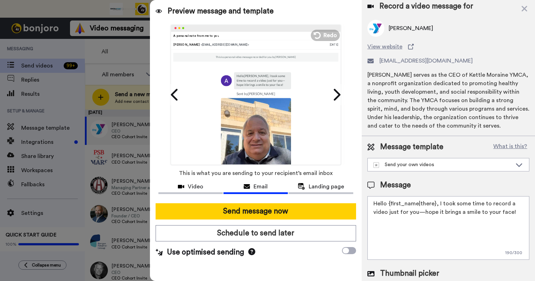
scroll to position [0, 0]
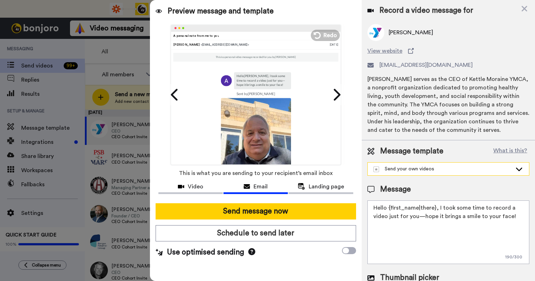
click at [514, 166] on icon at bounding box center [518, 168] width 8 height 7
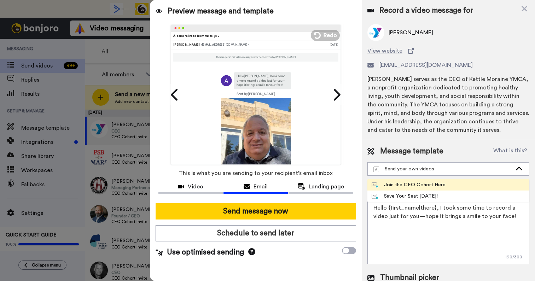
click at [442, 184] on span "Join the CEO Cohort Here" at bounding box center [408, 184] width 82 height 7
type textarea "Hey {first_name}, I recorded this quick video to personally invite you to a sma…"
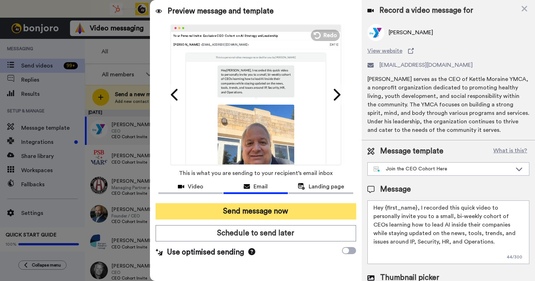
click at [281, 208] on button "Send message now" at bounding box center [255, 211] width 200 height 16
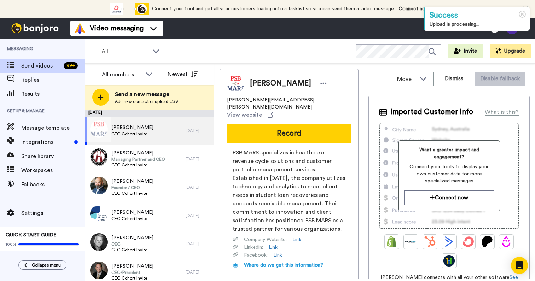
click at [132, 130] on span "[PERSON_NAME]" at bounding box center [132, 127] width 42 height 7
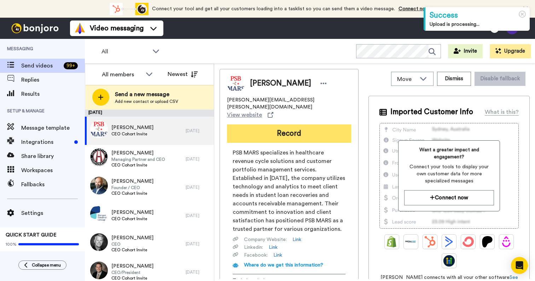
click at [309, 124] on button "Record" at bounding box center [289, 133] width 124 height 18
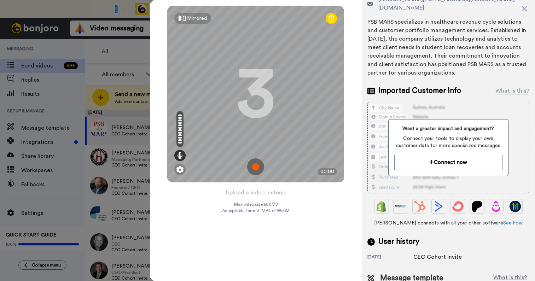
scroll to position [84, 0]
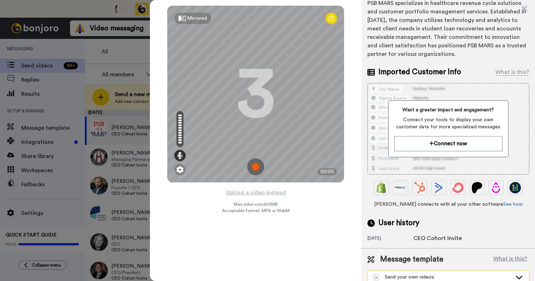
click at [424, 273] on div "Send your own videos" at bounding box center [442, 276] width 139 height 7
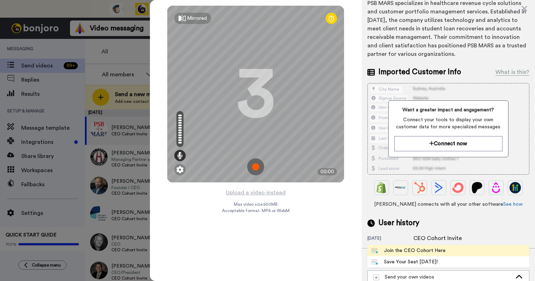
click at [416, 247] on div "Join the CEO Cohort Here" at bounding box center [408, 250] width 74 height 7
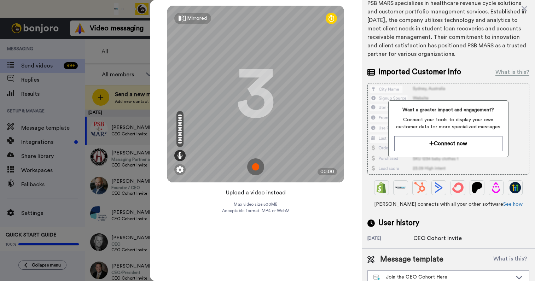
click at [252, 193] on button "Upload a video instead" at bounding box center [256, 192] width 64 height 9
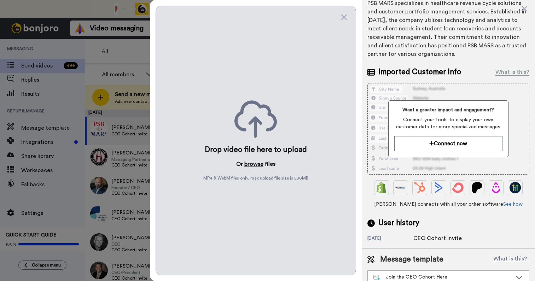
click at [252, 162] on button "browse" at bounding box center [253, 164] width 19 height 8
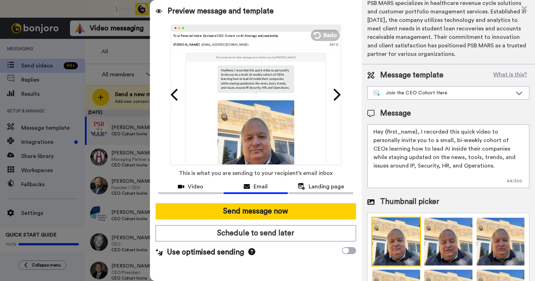
scroll to position [0, 0]
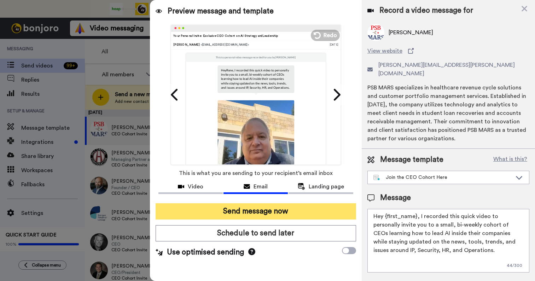
click at [262, 210] on button "Send message now" at bounding box center [255, 211] width 200 height 16
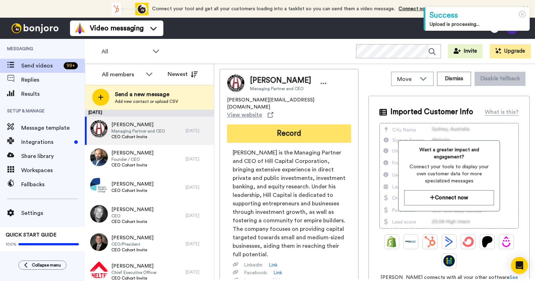
click at [289, 124] on button "Record" at bounding box center [289, 133] width 124 height 18
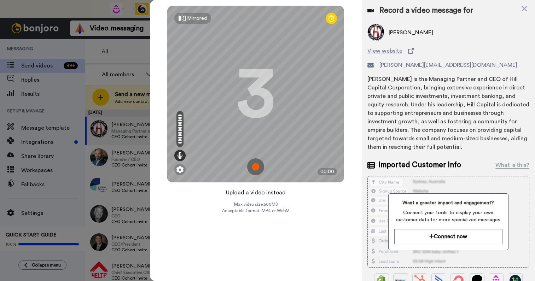
click at [272, 192] on button "Upload a video instead" at bounding box center [256, 192] width 64 height 9
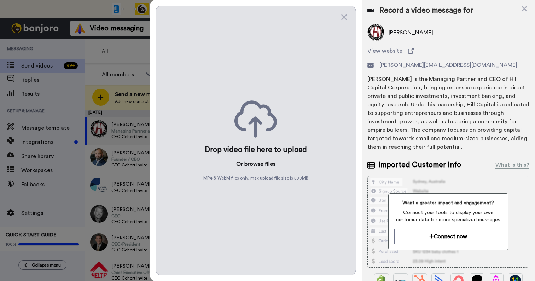
click at [258, 164] on button "browse" at bounding box center [253, 164] width 19 height 8
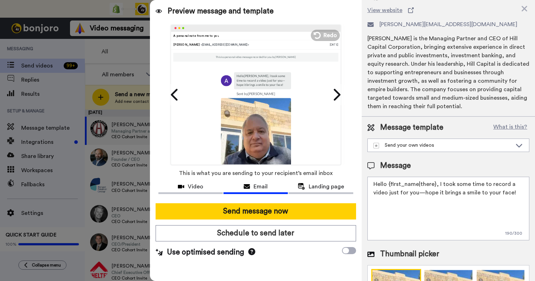
scroll to position [115, 0]
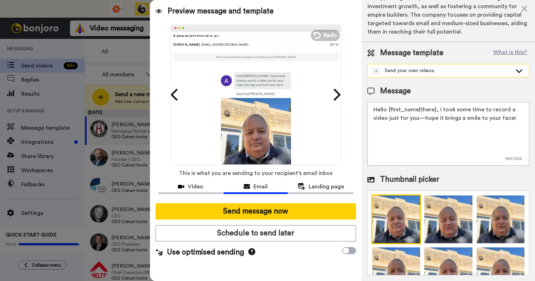
click at [422, 69] on div "Send your own videos" at bounding box center [442, 70] width 139 height 7
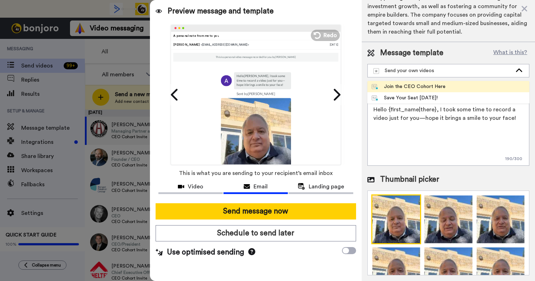
click at [413, 87] on div "Join the CEO Cohort Here" at bounding box center [408, 86] width 74 height 7
type textarea "Hey {first_name}, I recorded this quick video to personally invite you to a sma…"
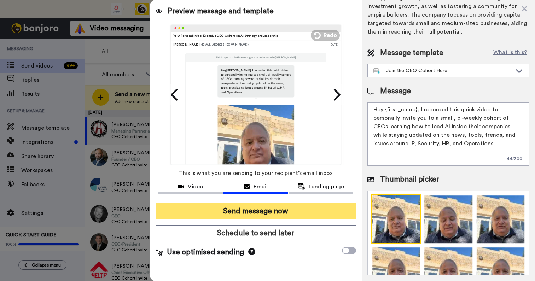
click at [257, 211] on button "Send message now" at bounding box center [255, 211] width 200 height 16
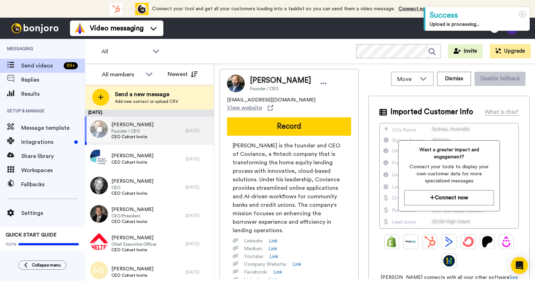
click at [129, 128] on span "[PERSON_NAME]" at bounding box center [132, 124] width 42 height 7
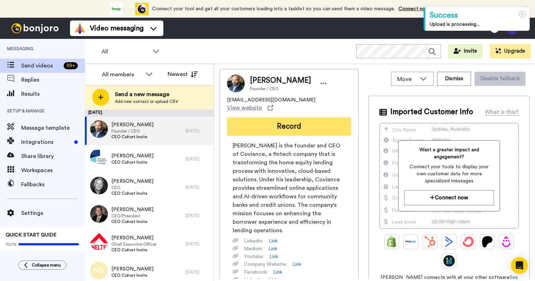
click at [283, 118] on button "Record" at bounding box center [289, 126] width 124 height 18
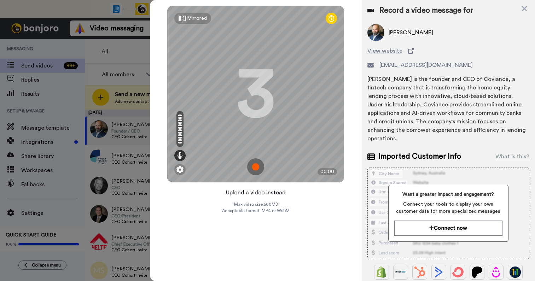
click at [265, 193] on button "Upload a video instead" at bounding box center [256, 192] width 64 height 9
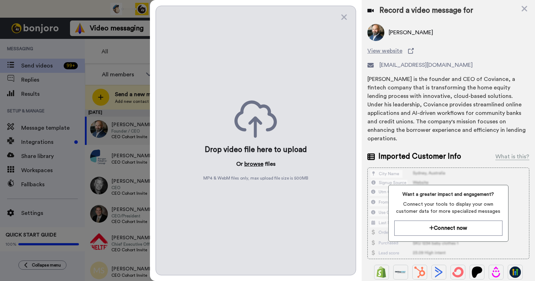
click at [258, 165] on button "browse" at bounding box center [253, 164] width 19 height 8
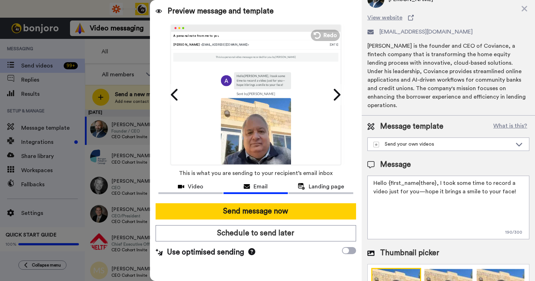
scroll to position [35, 0]
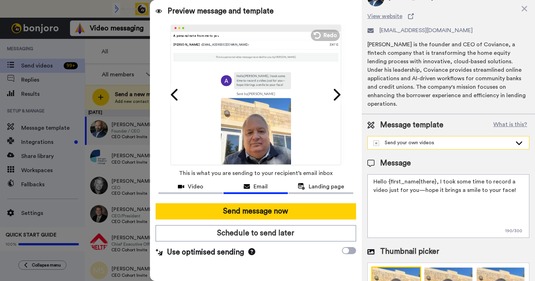
click at [431, 140] on div "Send your own videos" at bounding box center [442, 142] width 139 height 7
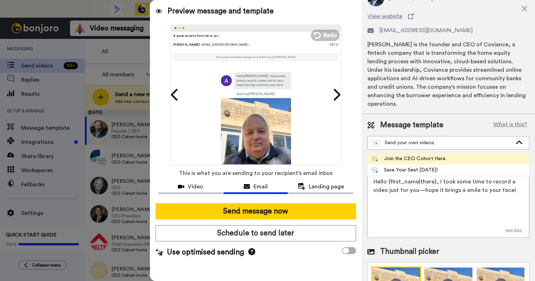
click at [411, 157] on div "Join the CEO Cohort Here" at bounding box center [408, 158] width 74 height 7
type textarea "Hey {first_name}, I recorded this quick video to personally invite you to a sma…"
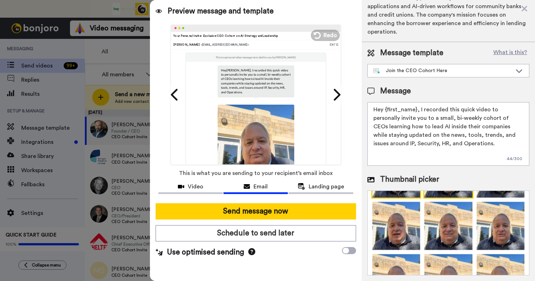
scroll to position [51, 0]
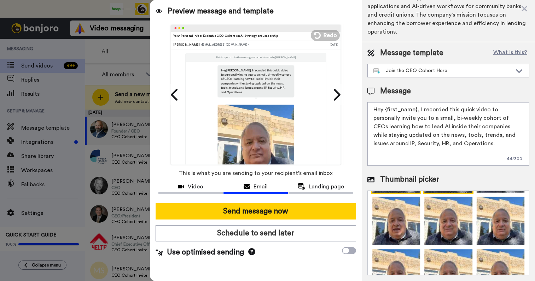
click at [441, 208] on img at bounding box center [448, 221] width 50 height 50
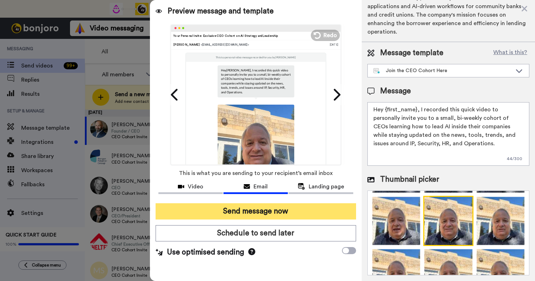
click at [273, 214] on button "Send message now" at bounding box center [255, 211] width 200 height 16
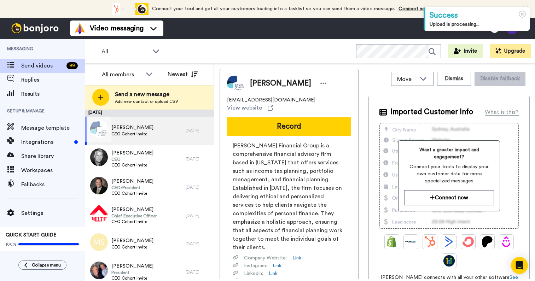
click at [130, 128] on span "Nick Asmus" at bounding box center [132, 127] width 42 height 7
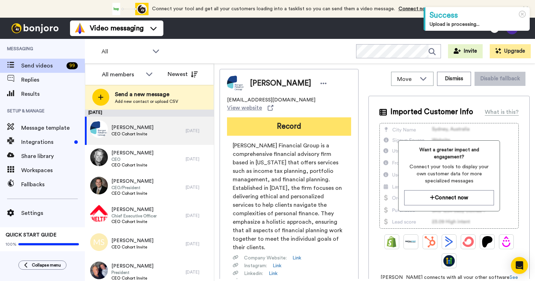
click at [286, 120] on button "Record" at bounding box center [289, 126] width 124 height 18
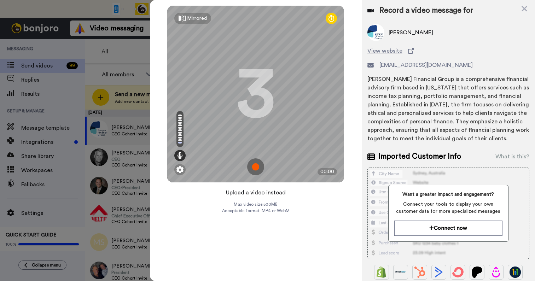
click at [263, 192] on button "Upload a video instead" at bounding box center [256, 192] width 64 height 9
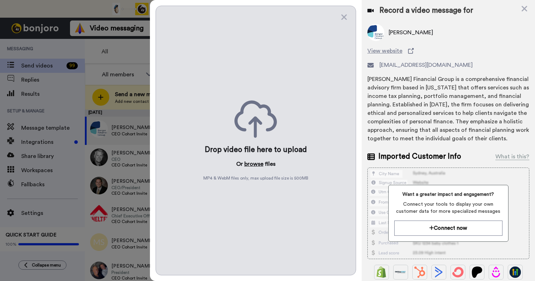
click at [255, 161] on button "browse" at bounding box center [253, 164] width 19 height 8
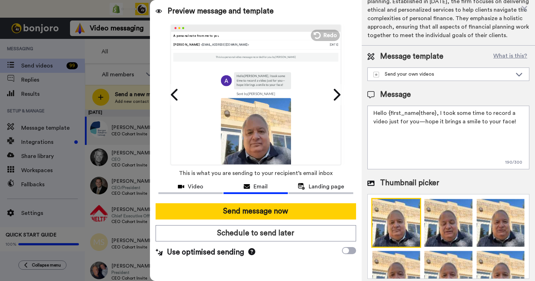
scroll to position [104, 0]
click at [449, 258] on img at bounding box center [448, 274] width 50 height 50
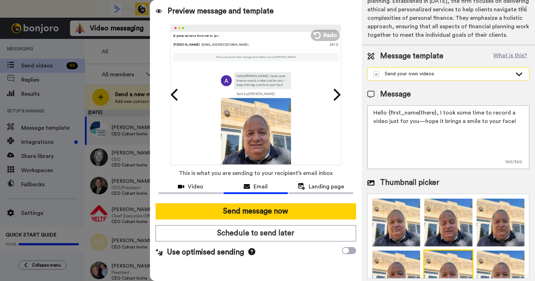
click at [454, 76] on div "Send your own videos" at bounding box center [442, 73] width 139 height 7
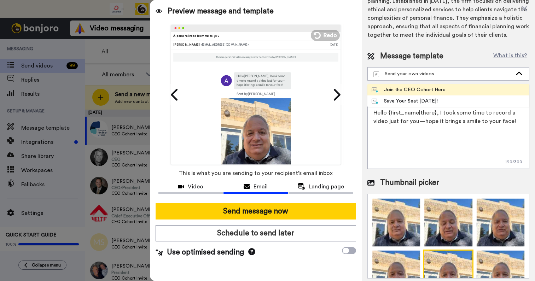
click at [422, 92] on div "Join the CEO Cohort Here" at bounding box center [408, 89] width 74 height 7
type textarea "Hey {first_name}, I recorded this quick video to personally invite you to a sma…"
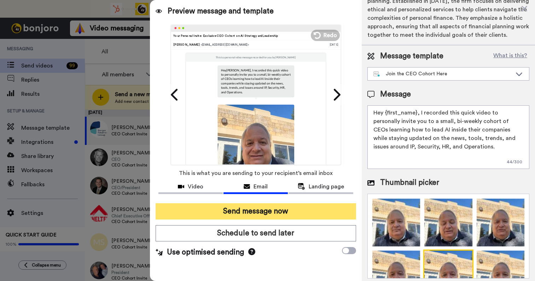
click at [264, 214] on button "Send message now" at bounding box center [255, 211] width 200 height 16
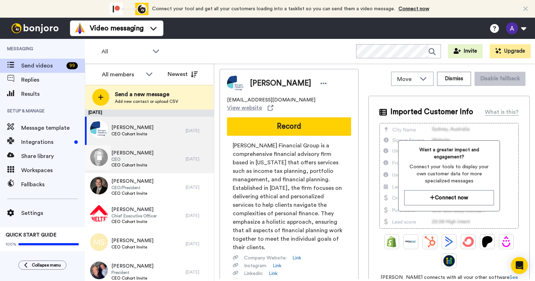
click at [133, 155] on span "Nathan Bergeland" at bounding box center [132, 152] width 42 height 7
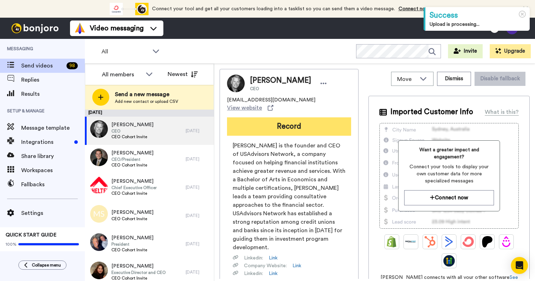
click at [287, 124] on button "Record" at bounding box center [289, 126] width 124 height 18
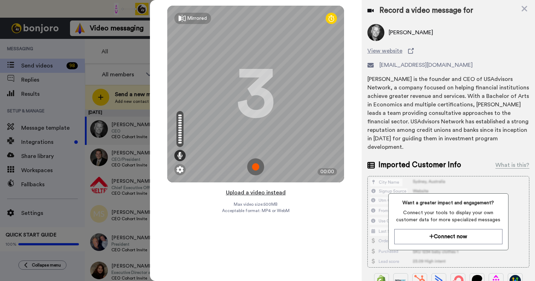
click at [249, 194] on button "Upload a video instead" at bounding box center [256, 192] width 64 height 9
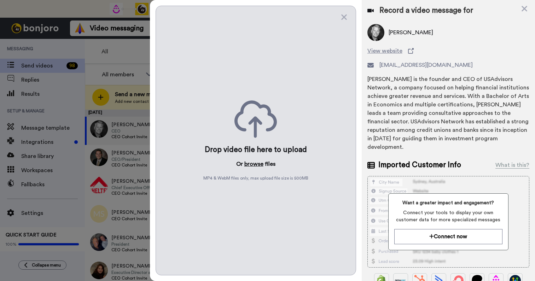
click at [255, 162] on button "browse" at bounding box center [253, 164] width 19 height 8
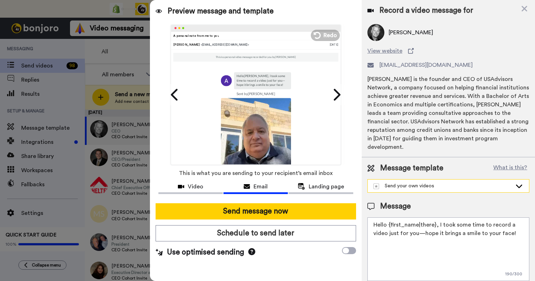
click at [435, 182] on div "Send your own videos" at bounding box center [442, 185] width 139 height 7
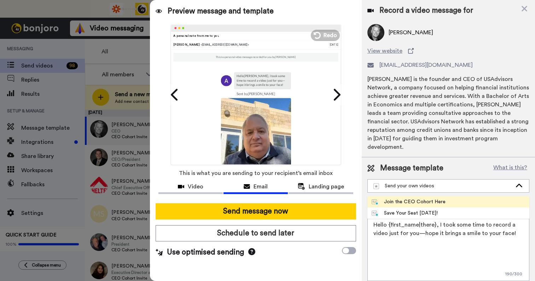
click at [410, 198] on div "Join the CEO Cohort Here" at bounding box center [408, 201] width 74 height 7
type textarea "Hey {first_name}, I recorded this quick video to personally invite you to a sma…"
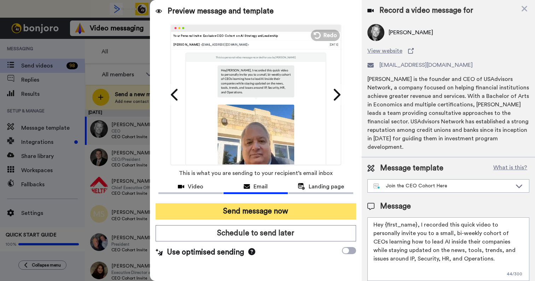
click at [270, 211] on button "Send message now" at bounding box center [255, 211] width 200 height 16
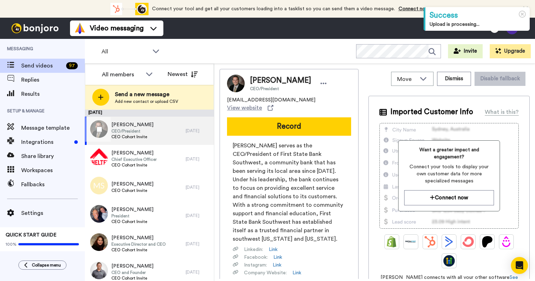
click at [132, 131] on span "CEO/President" at bounding box center [132, 131] width 42 height 6
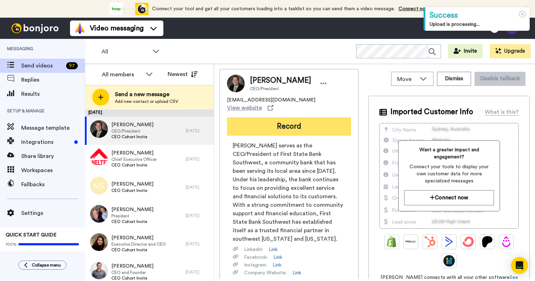
click at [285, 119] on button "Record" at bounding box center [289, 126] width 124 height 18
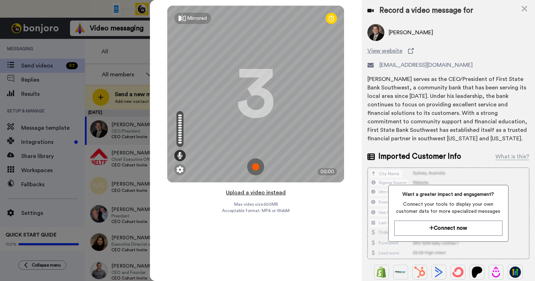
click at [267, 192] on button "Upload a video instead" at bounding box center [256, 192] width 64 height 9
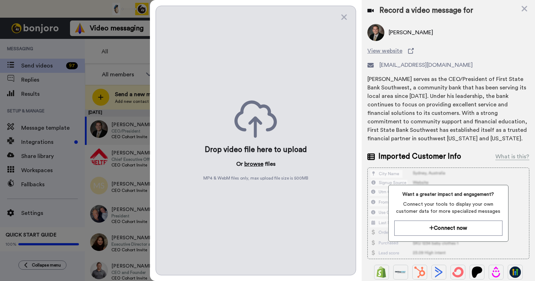
click at [251, 162] on button "browse" at bounding box center [253, 164] width 19 height 8
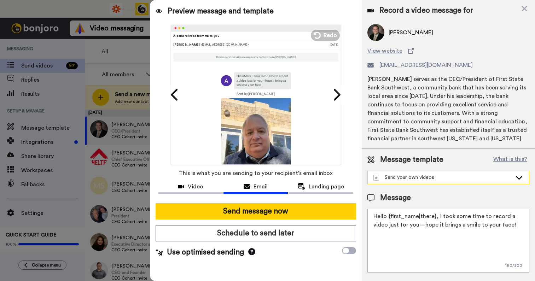
click at [445, 181] on div "Send your own videos" at bounding box center [442, 177] width 139 height 7
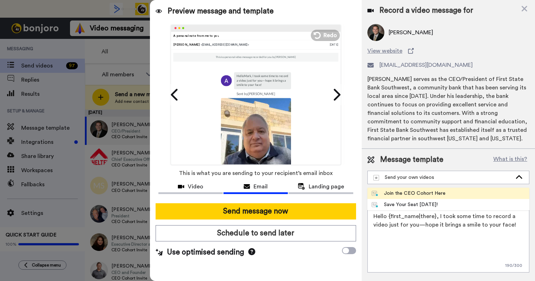
click at [413, 193] on div "Join the CEO Cohort Here" at bounding box center [408, 193] width 74 height 7
type textarea "Hey {first_name}, I recorded this quick video to personally invite you to a sma…"
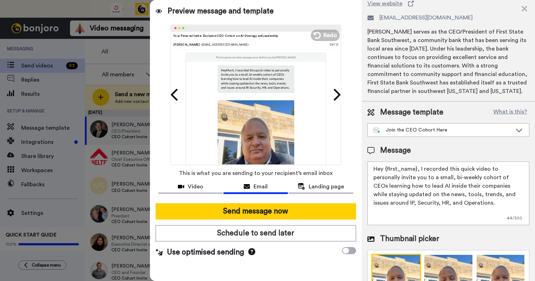
scroll to position [107, 0]
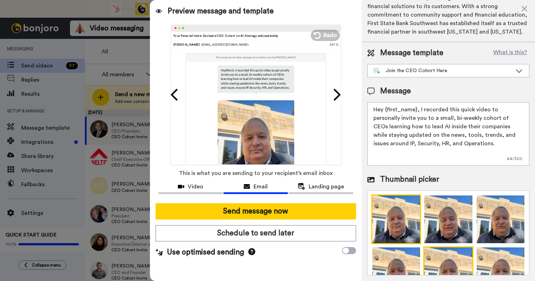
click at [439, 269] on img at bounding box center [448, 271] width 50 height 50
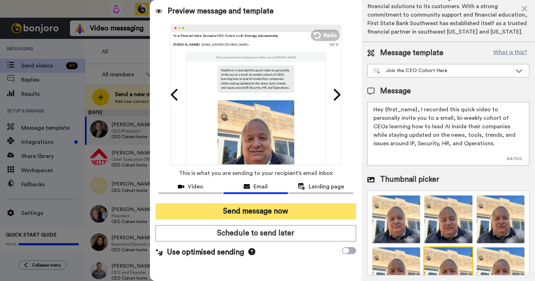
click at [257, 213] on button "Send message now" at bounding box center [255, 211] width 200 height 16
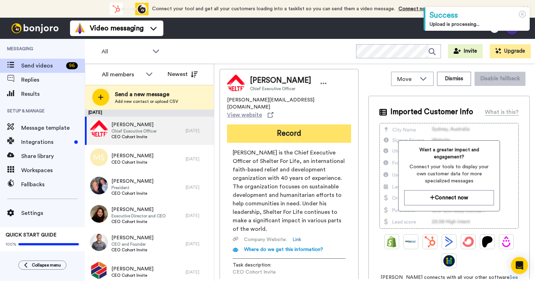
click at [293, 124] on button "Record" at bounding box center [289, 133] width 124 height 18
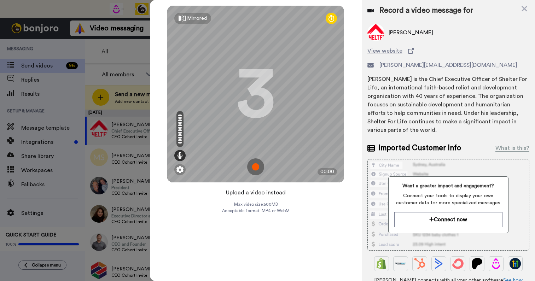
click at [258, 193] on button "Upload a video instead" at bounding box center [256, 192] width 64 height 9
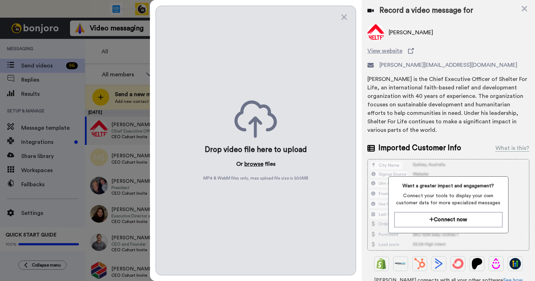
click at [251, 163] on button "browse" at bounding box center [253, 164] width 19 height 8
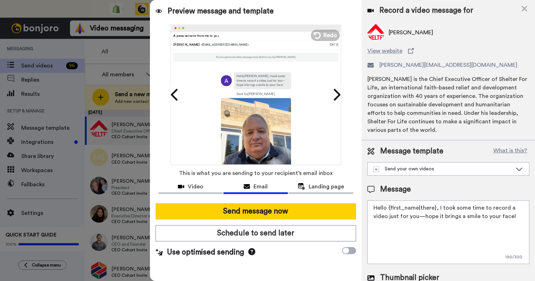
scroll to position [98, 0]
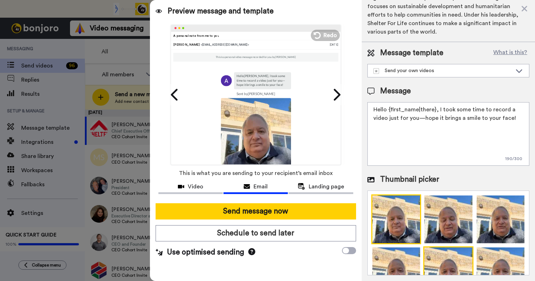
click at [436, 262] on img at bounding box center [448, 271] width 50 height 50
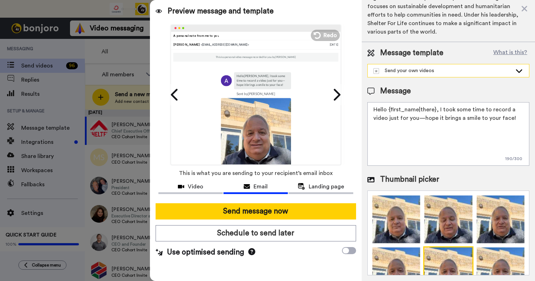
click at [459, 73] on div "Send your own videos" at bounding box center [442, 70] width 139 height 7
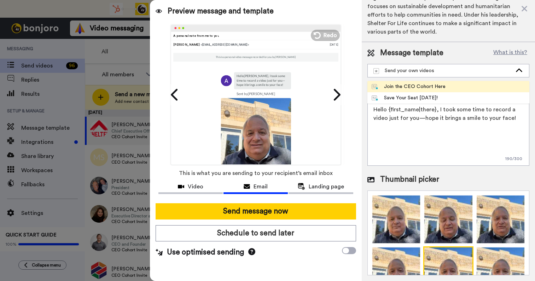
click at [442, 85] on span "Join the CEO Cohort Here" at bounding box center [408, 86] width 82 height 7
type textarea "Hey {first_name}, I recorded this quick video to personally invite you to a sma…"
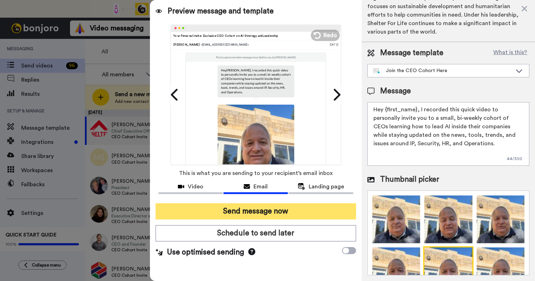
click at [272, 209] on button "Send message now" at bounding box center [255, 211] width 200 height 16
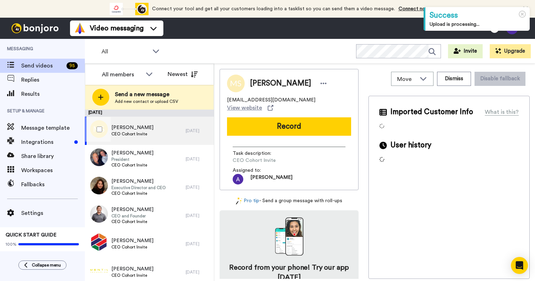
click at [132, 128] on span "[PERSON_NAME]" at bounding box center [132, 127] width 42 height 7
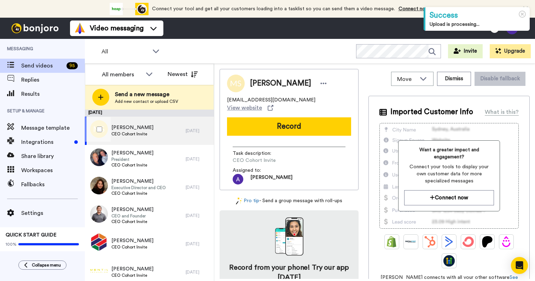
click at [132, 128] on span "[PERSON_NAME]" at bounding box center [132, 127] width 42 height 7
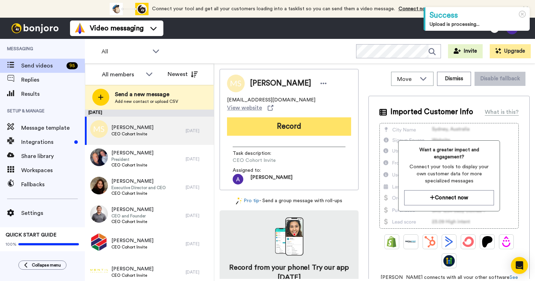
click at [285, 126] on button "Record" at bounding box center [289, 126] width 124 height 18
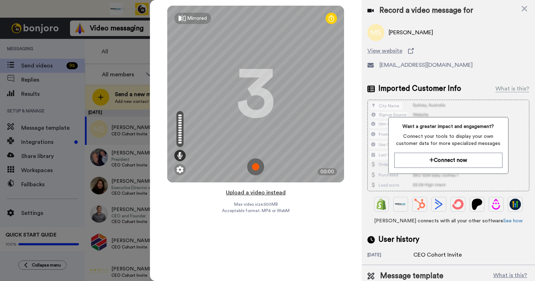
click at [252, 192] on button "Upload a video instead" at bounding box center [256, 192] width 64 height 9
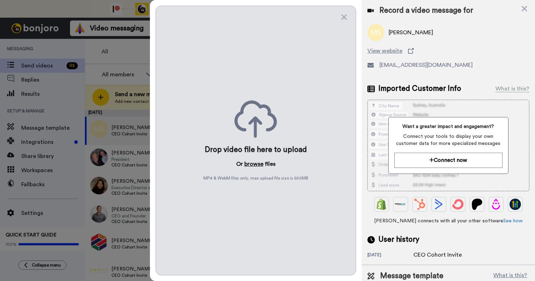
click at [251, 164] on button "browse" at bounding box center [253, 164] width 19 height 8
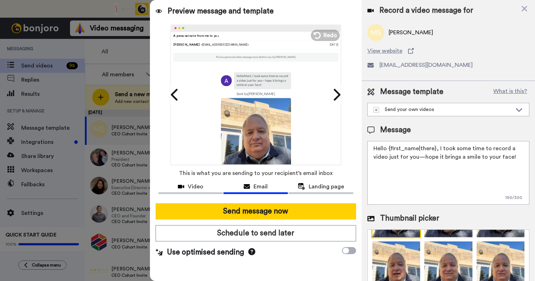
scroll to position [66, 0]
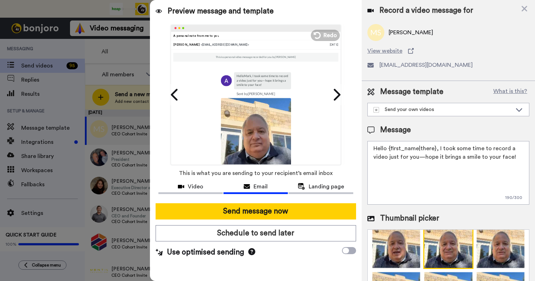
click at [439, 242] on img at bounding box center [448, 244] width 50 height 50
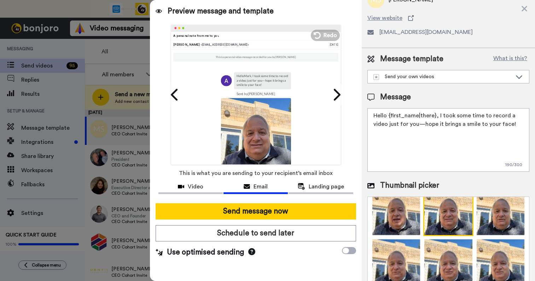
scroll to position [31, 0]
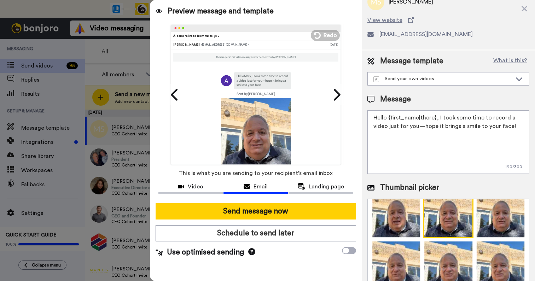
click at [448, 260] on img at bounding box center [448, 265] width 50 height 50
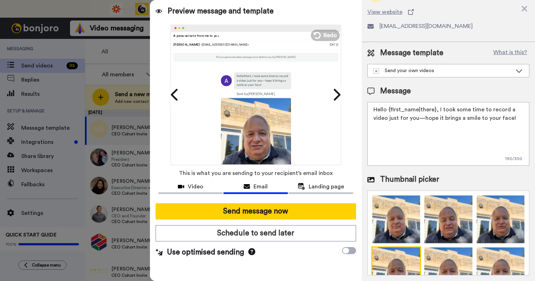
scroll to position [0, 0]
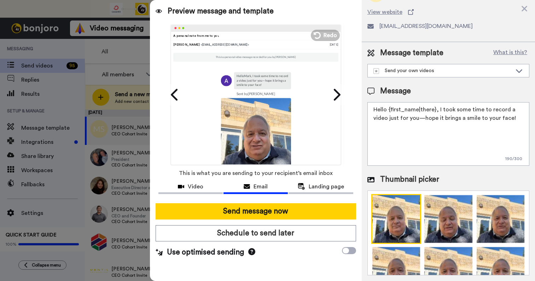
click at [398, 218] on img at bounding box center [396, 219] width 50 height 50
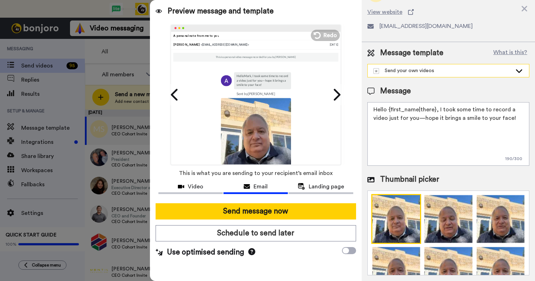
click at [475, 72] on div "Send your own videos" at bounding box center [442, 70] width 139 height 7
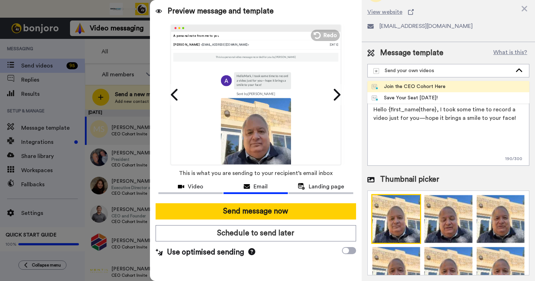
click at [447, 84] on li "Join the CEO Cohort Here" at bounding box center [448, 86] width 162 height 11
type textarea "Hey {first_name}, I recorded this quick video to personally invite you to a sma…"
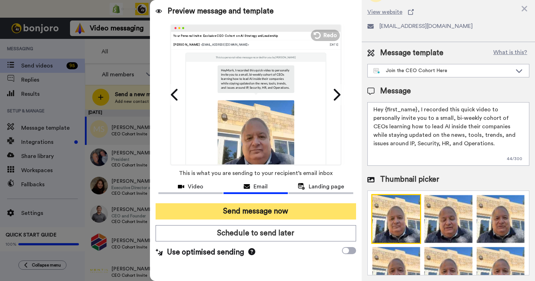
click at [257, 210] on button "Send message now" at bounding box center [255, 211] width 200 height 16
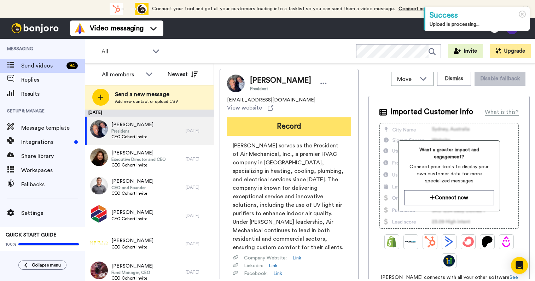
click at [316, 118] on button "Record" at bounding box center [289, 126] width 124 height 18
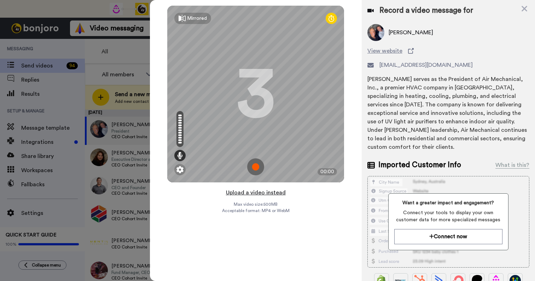
click at [258, 192] on button "Upload a video instead" at bounding box center [256, 192] width 64 height 9
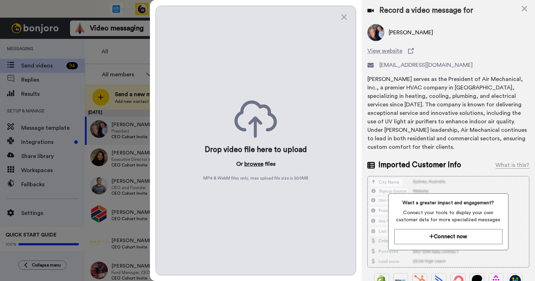
click at [254, 164] on button "browse" at bounding box center [253, 164] width 19 height 8
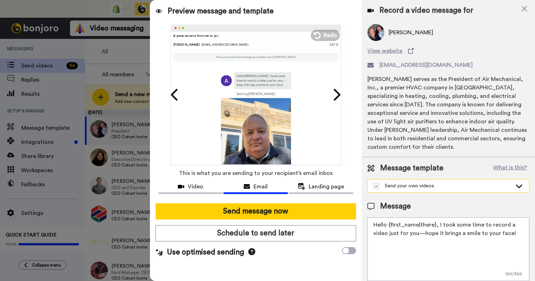
click at [449, 188] on div "Send your own videos" at bounding box center [442, 185] width 139 height 7
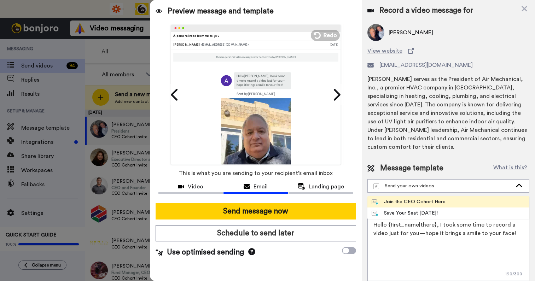
click at [421, 202] on div "Join the CEO Cohort Here" at bounding box center [408, 201] width 74 height 7
type textarea "Hey {first_name}, I recorded this quick video to personally invite you to a sma…"
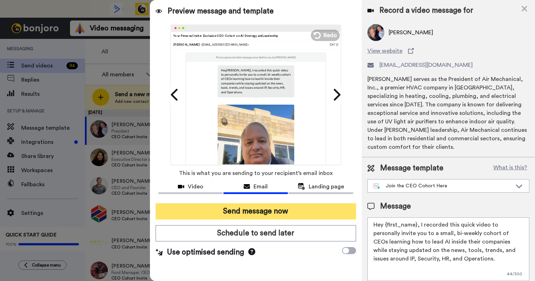
click at [270, 209] on button "Send message now" at bounding box center [255, 211] width 200 height 16
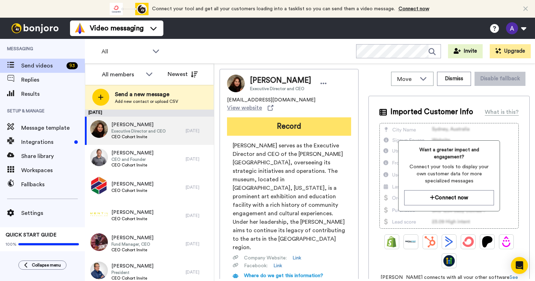
click at [302, 120] on button "Record" at bounding box center [289, 126] width 124 height 18
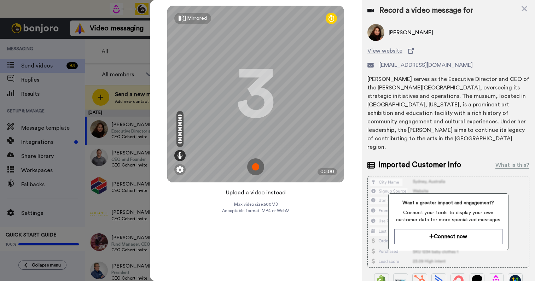
click at [254, 195] on button "Upload a video instead" at bounding box center [256, 192] width 64 height 9
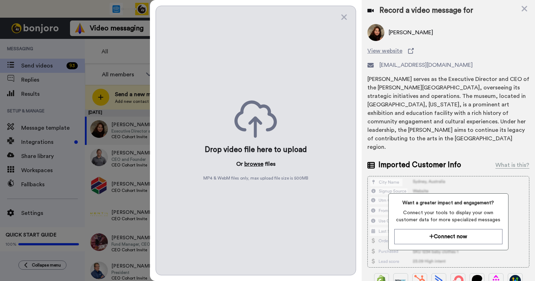
click at [254, 162] on button "browse" at bounding box center [253, 164] width 19 height 8
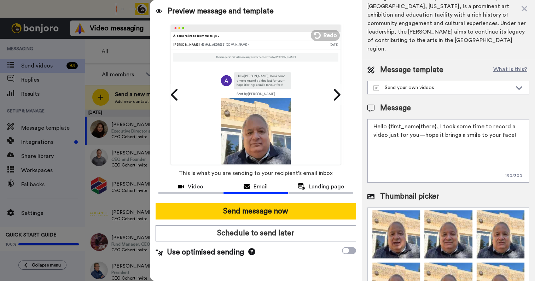
scroll to position [66, 0]
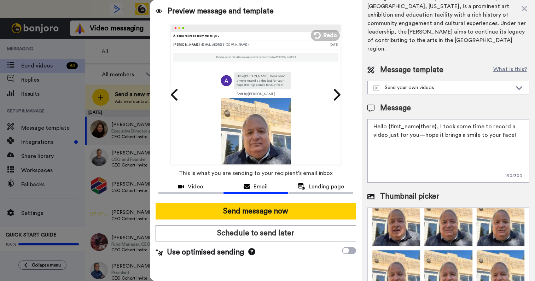
click at [371, 193] on icon at bounding box center [370, 196] width 7 height 7
click at [195, 187] on span "Video" at bounding box center [196, 186] width 16 height 8
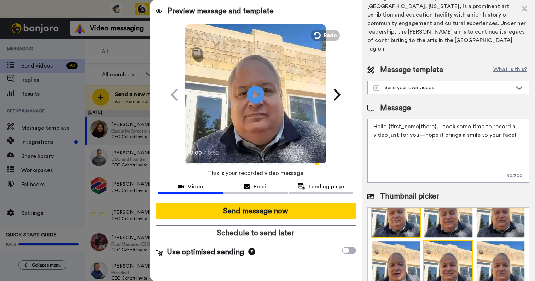
scroll to position [0, 0]
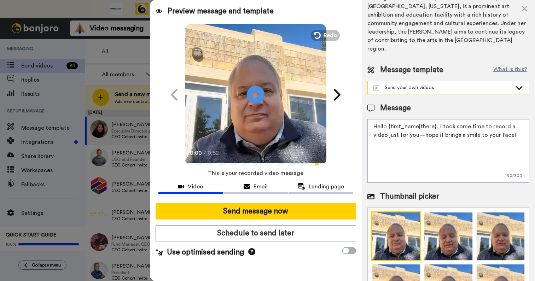
click at [492, 84] on div "Send your own videos" at bounding box center [442, 87] width 139 height 7
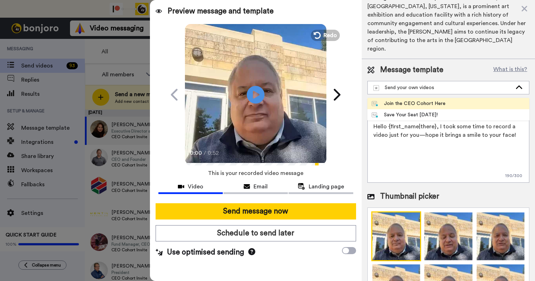
click at [452, 98] on li "Join the CEO Cohort Here" at bounding box center [448, 103] width 162 height 11
type textarea "Hey {first_name}, I recorded this quick video to personally invite you to a sma…"
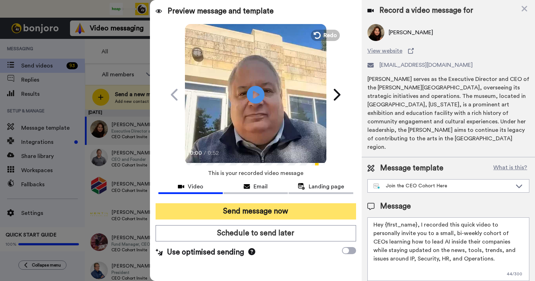
click at [260, 210] on button "Send message now" at bounding box center [255, 211] width 200 height 16
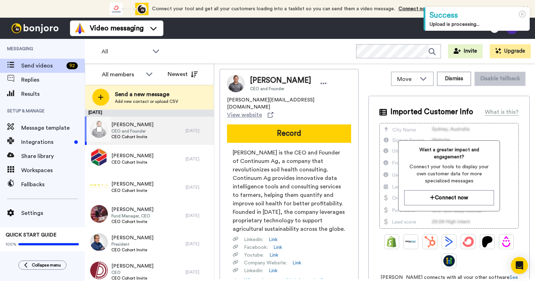
click at [137, 129] on span "CEO and Founder" at bounding box center [132, 131] width 42 height 6
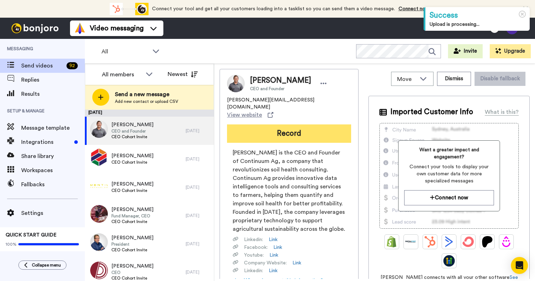
click at [282, 124] on button "Record" at bounding box center [289, 133] width 124 height 18
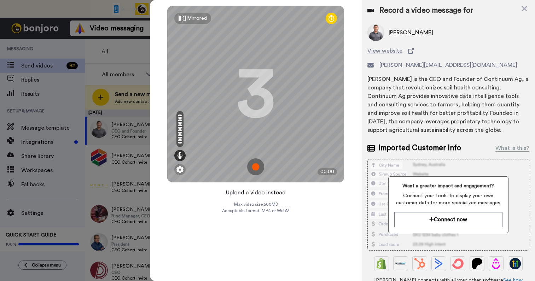
click at [265, 193] on button "Upload a video instead" at bounding box center [256, 192] width 64 height 9
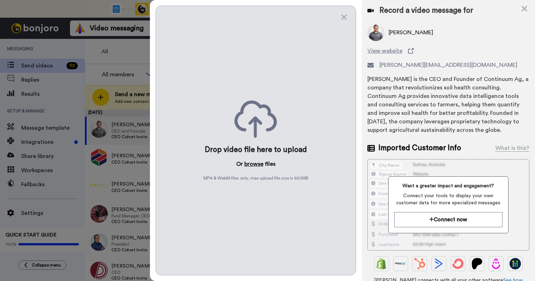
click at [253, 165] on button "browse" at bounding box center [253, 164] width 19 height 8
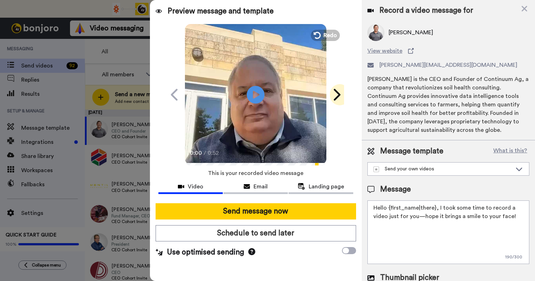
click at [337, 95] on icon at bounding box center [335, 94] width 11 height 13
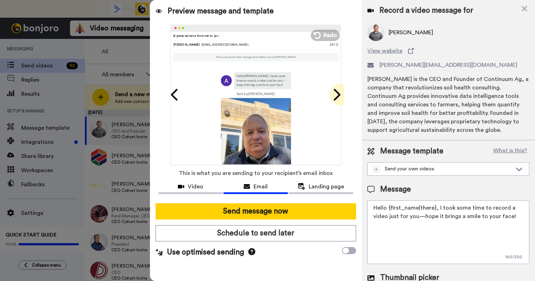
click at [337, 95] on icon at bounding box center [335, 94] width 11 height 13
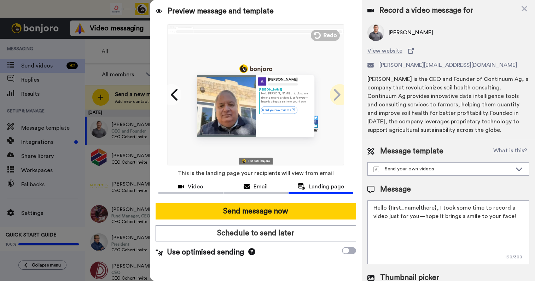
click at [337, 95] on icon at bounding box center [335, 94] width 11 height 13
click at [176, 95] on icon at bounding box center [174, 94] width 11 height 13
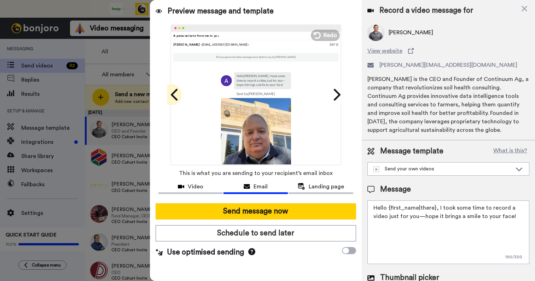
click at [176, 95] on icon at bounding box center [174, 94] width 11 height 13
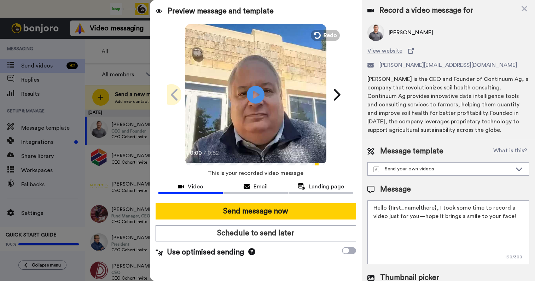
click at [176, 95] on icon at bounding box center [174, 94] width 11 height 13
click at [425, 170] on div "Send your own videos" at bounding box center [442, 168] width 139 height 7
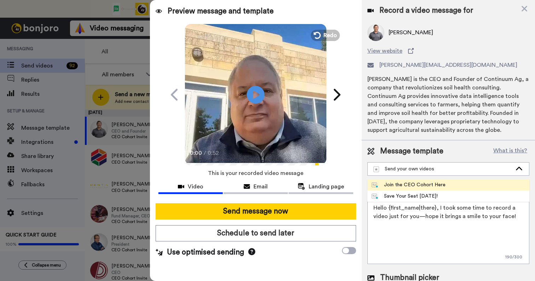
click at [419, 183] on div "Join the CEO Cohort Here" at bounding box center [408, 184] width 74 height 7
type textarea "Hey {first_name}, I recorded this quick video to personally invite you to a sma…"
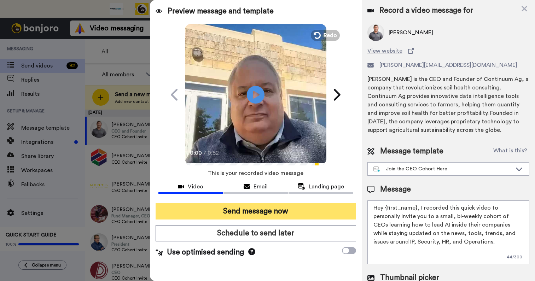
click at [276, 208] on button "Send message now" at bounding box center [255, 211] width 200 height 16
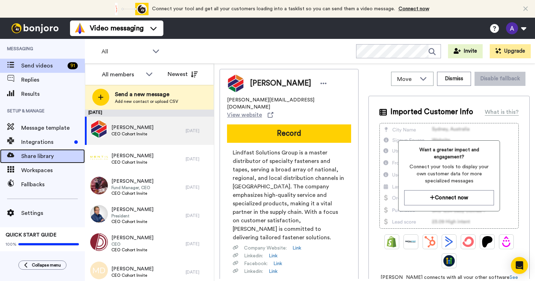
click at [41, 155] on span "Share library" at bounding box center [53, 156] width 64 height 8
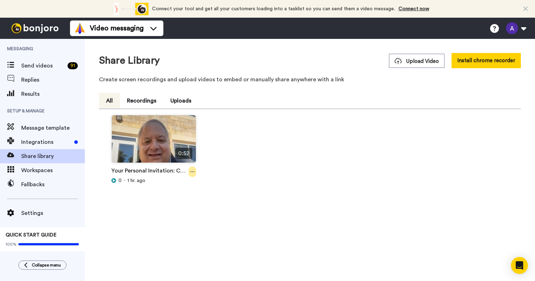
click at [194, 174] on icon at bounding box center [192, 171] width 4 height 5
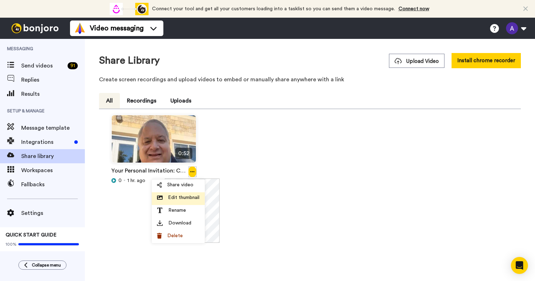
click at [187, 199] on span "Edit thumbnail" at bounding box center [183, 197] width 31 height 7
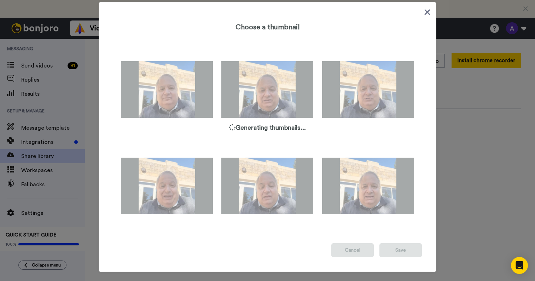
click at [424, 12] on icon at bounding box center [427, 12] width 7 height 9
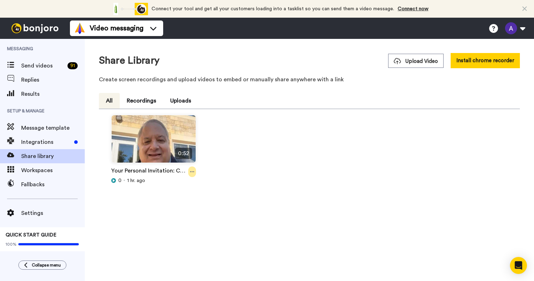
click at [192, 172] on icon at bounding box center [192, 171] width 4 height 5
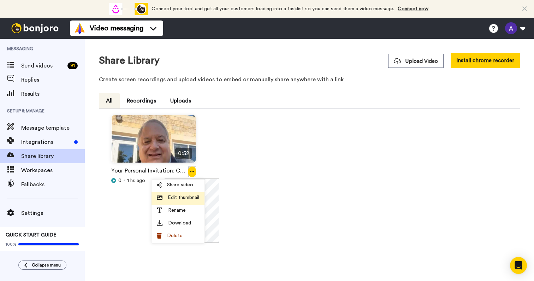
click at [183, 195] on span "Edit thumbnail" at bounding box center [183, 197] width 31 height 7
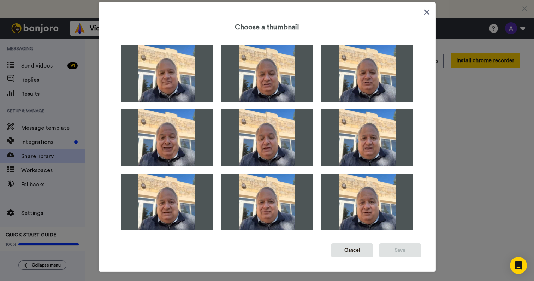
click at [425, 12] on icon at bounding box center [427, 13] width 6 height 6
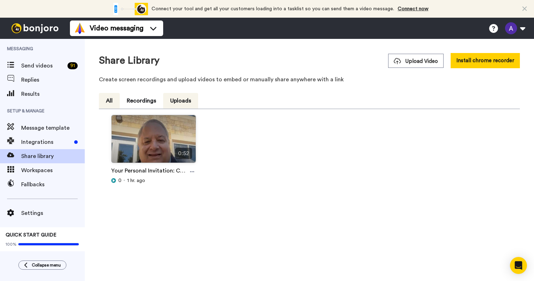
click at [184, 99] on button "Uploads" at bounding box center [180, 101] width 35 height 16
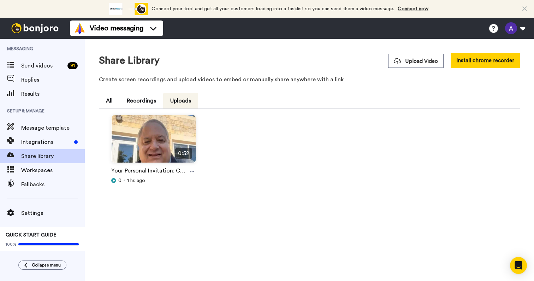
click at [184, 99] on button "Uploads" at bounding box center [180, 101] width 35 height 16
click at [408, 66] on button "Upload Video" at bounding box center [415, 61] width 55 height 14
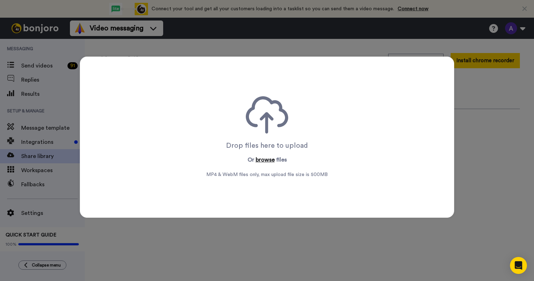
click at [263, 160] on button "browse" at bounding box center [265, 159] width 19 height 8
click at [297, 252] on div "Drop files here to upload Or browse files MP4 & WebM files only, max upload fil…" at bounding box center [267, 140] width 534 height 281
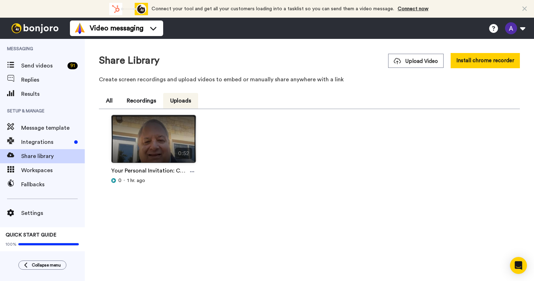
click at [177, 133] on img at bounding box center [154, 141] width 84 height 53
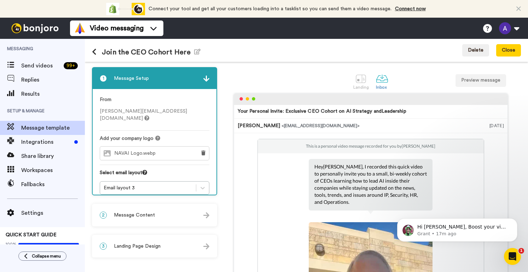
scroll to position [31, 0]
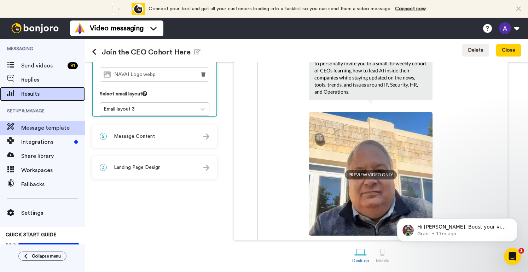
click at [31, 92] on span "Results" at bounding box center [53, 94] width 64 height 8
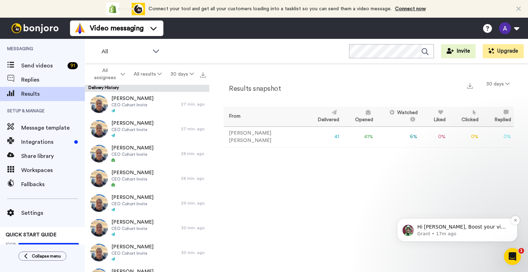
click at [453, 226] on span "Hi Alan, Boost your view rates with automatic re-sends of unviewed messages! We…" at bounding box center [462, 258] width 90 height 69
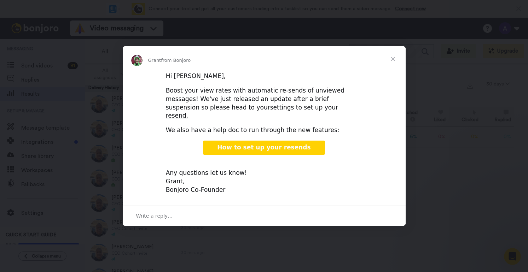
click at [391, 62] on span "Close" at bounding box center [392, 58] width 25 height 25
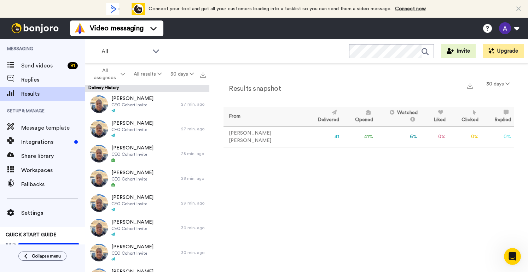
click at [304, 137] on td "41" at bounding box center [322, 137] width 37 height 21
click at [342, 136] on td "41 %" at bounding box center [359, 137] width 34 height 21
click at [395, 151] on div "Results snapshot 30 days From Delivered Opened Watched Liked Clicked Replied Fa…" at bounding box center [368, 116] width 290 height 77
click at [41, 79] on span "Replies" at bounding box center [53, 80] width 64 height 8
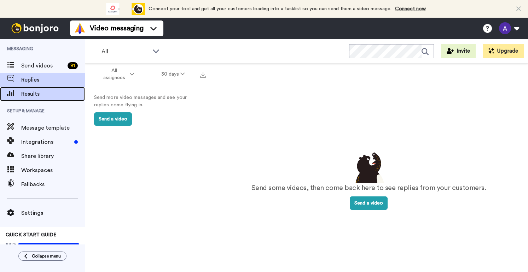
click at [36, 93] on span "Results" at bounding box center [53, 94] width 64 height 8
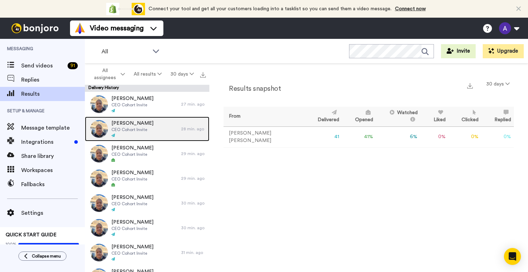
click at [150, 129] on div "[PERSON_NAME] CEO Cohort Invite" at bounding box center [133, 129] width 96 height 25
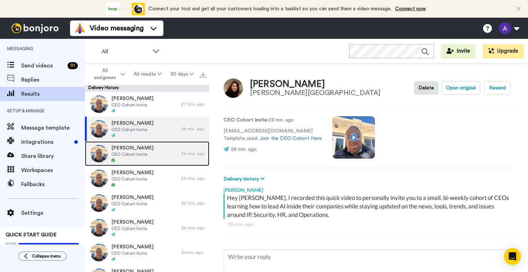
click at [149, 154] on div "Mike Nesdahl CEO Cohort Invite" at bounding box center [133, 153] width 96 height 25
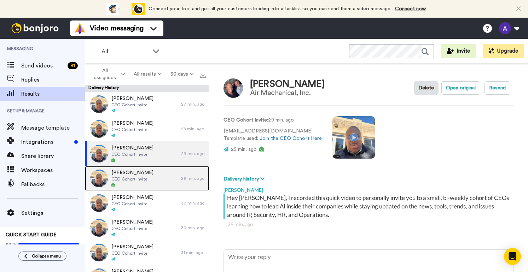
click at [147, 176] on div "Mark Sheehan CEO Cohort Invite" at bounding box center [133, 178] width 96 height 25
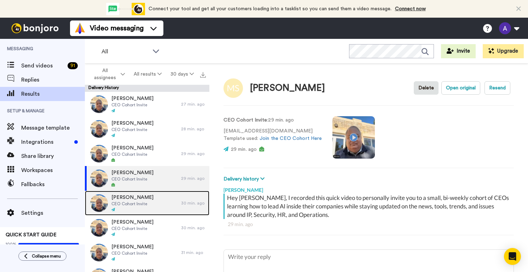
click at [148, 202] on div "Mustafa Omar CEO Cohort Invite" at bounding box center [133, 203] width 96 height 25
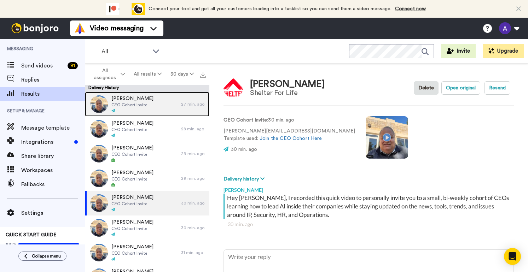
click at [166, 106] on div "Mitchell Hora CEO Cohort Invite" at bounding box center [133, 104] width 96 height 25
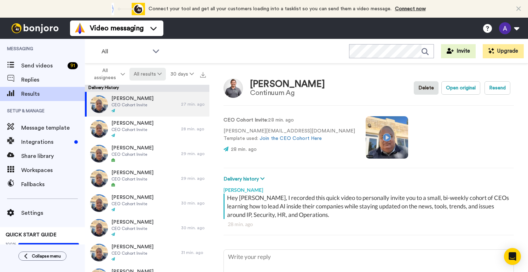
click at [159, 74] on icon at bounding box center [159, 73] width 4 height 5
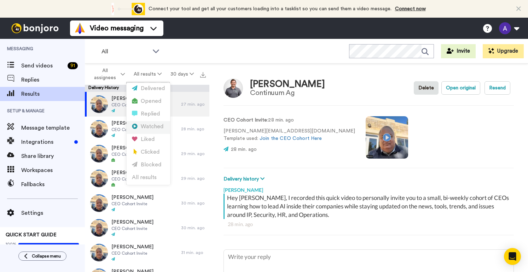
click at [147, 127] on div "Watched" at bounding box center [148, 127] width 33 height 8
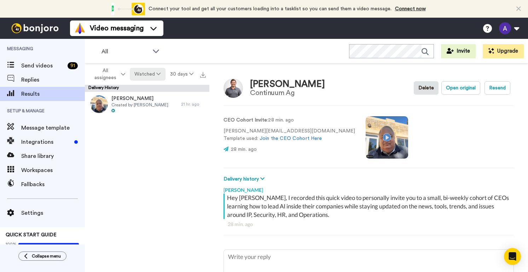
click at [158, 76] on icon at bounding box center [158, 73] width 4 height 5
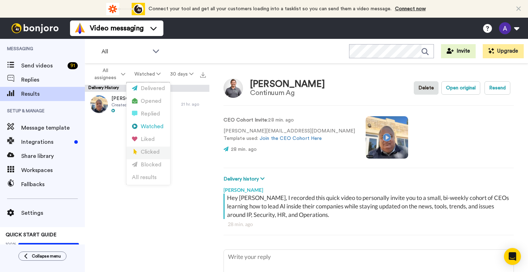
click at [144, 152] on div "Clicked" at bounding box center [148, 152] width 33 height 8
type textarea "x"
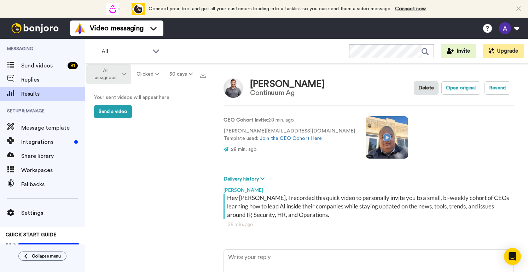
click at [124, 72] on icon at bounding box center [124, 74] width 4 height 5
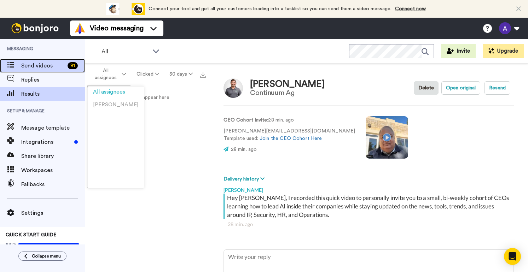
click at [43, 69] on span "Send videos" at bounding box center [42, 65] width 43 height 8
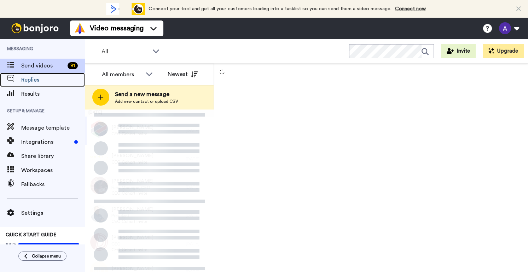
click at [33, 78] on span "Replies" at bounding box center [53, 80] width 64 height 8
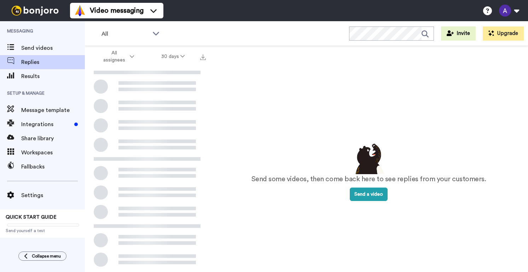
click at [33, 78] on span "Results" at bounding box center [53, 76] width 64 height 8
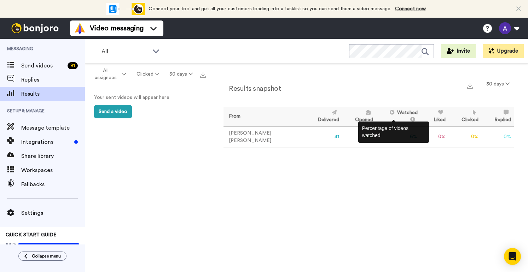
click at [408, 117] on icon at bounding box center [411, 119] width 7 height 5
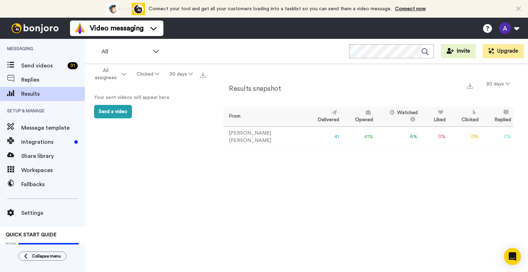
click at [376, 116] on th "Watched" at bounding box center [398, 117] width 44 height 20
click at [155, 74] on icon at bounding box center [157, 73] width 4 height 5
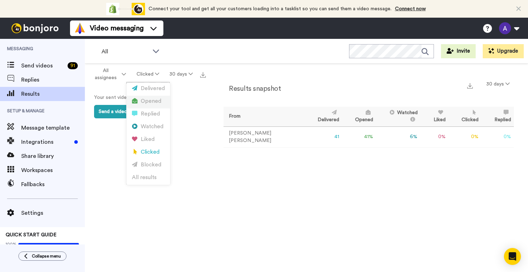
click at [151, 101] on div "Opened" at bounding box center [148, 102] width 33 height 8
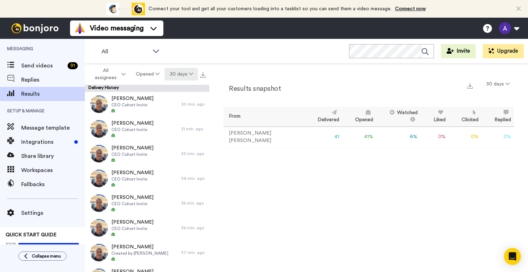
click at [189, 73] on icon at bounding box center [191, 73] width 4 height 5
click at [225, 58] on div "All WORKSPACES View all All Default Task List + Add a new workspace Invite Upgr…" at bounding box center [306, 51] width 443 height 25
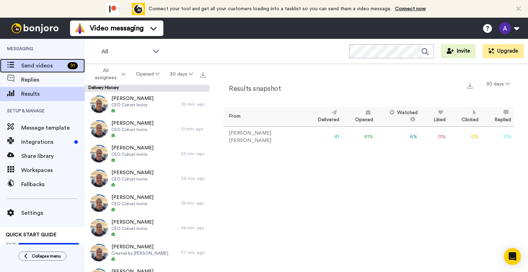
click at [38, 66] on span "Send videos" at bounding box center [42, 65] width 43 height 8
